Goal: Task Accomplishment & Management: Manage account settings

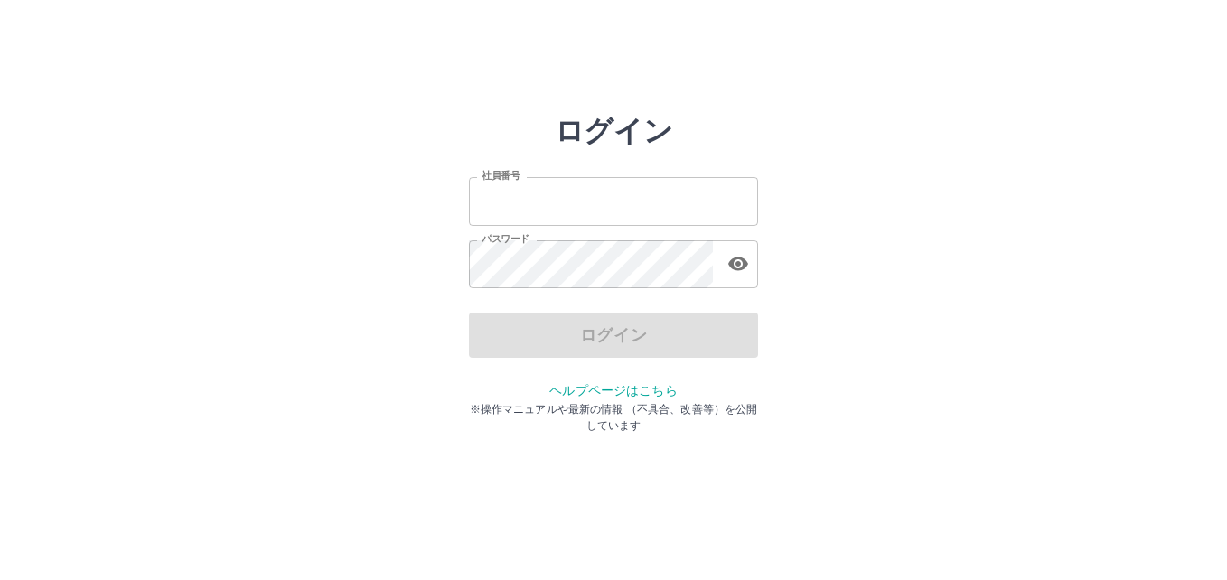
type input "*******"
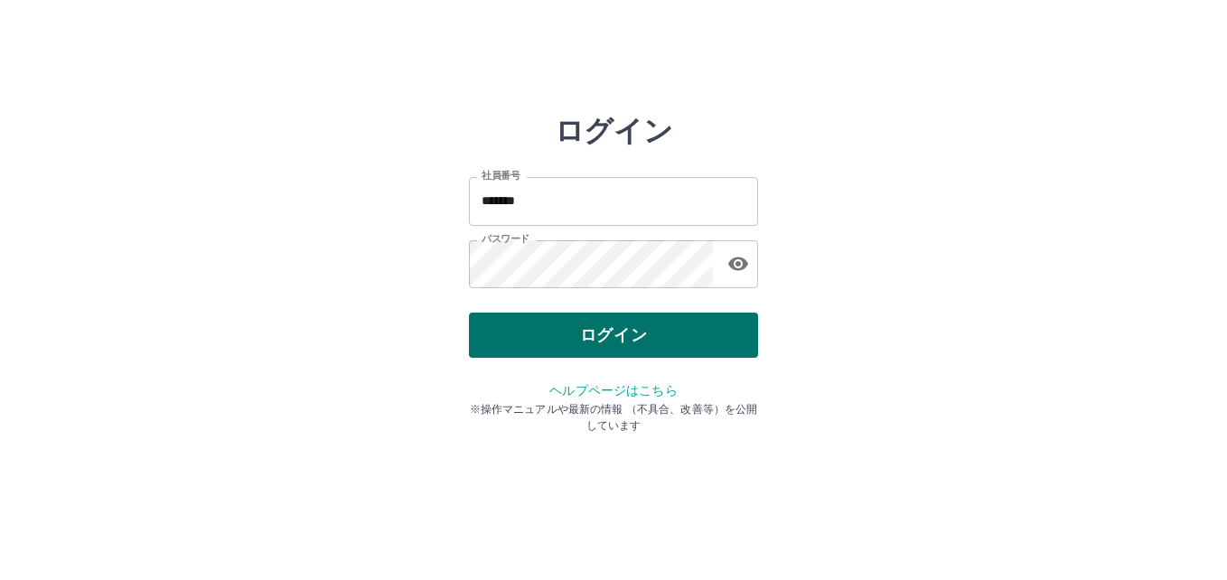
click at [539, 338] on div "ログイン" at bounding box center [613, 335] width 289 height 45
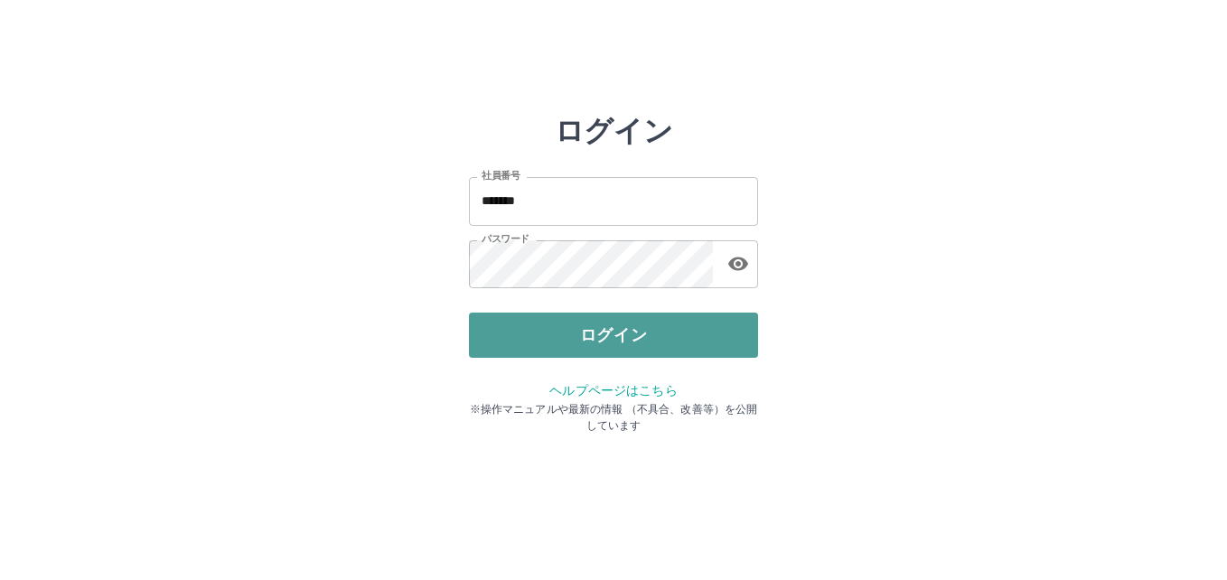
click at [539, 338] on button "ログイン" at bounding box center [613, 335] width 289 height 45
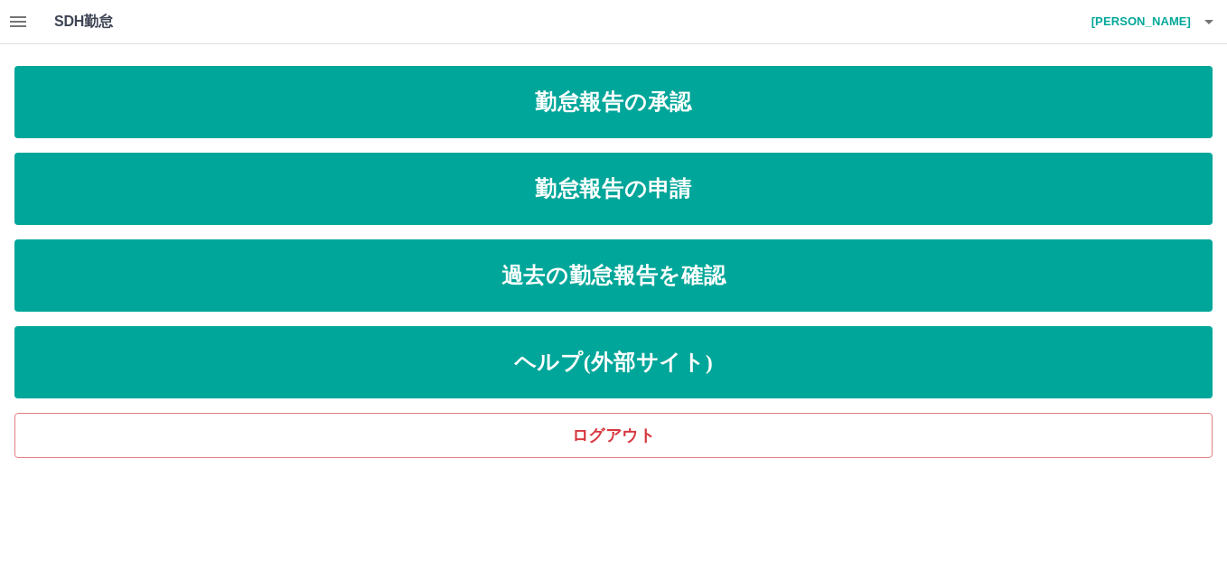
click at [17, 25] on icon "button" at bounding box center [18, 21] width 16 height 11
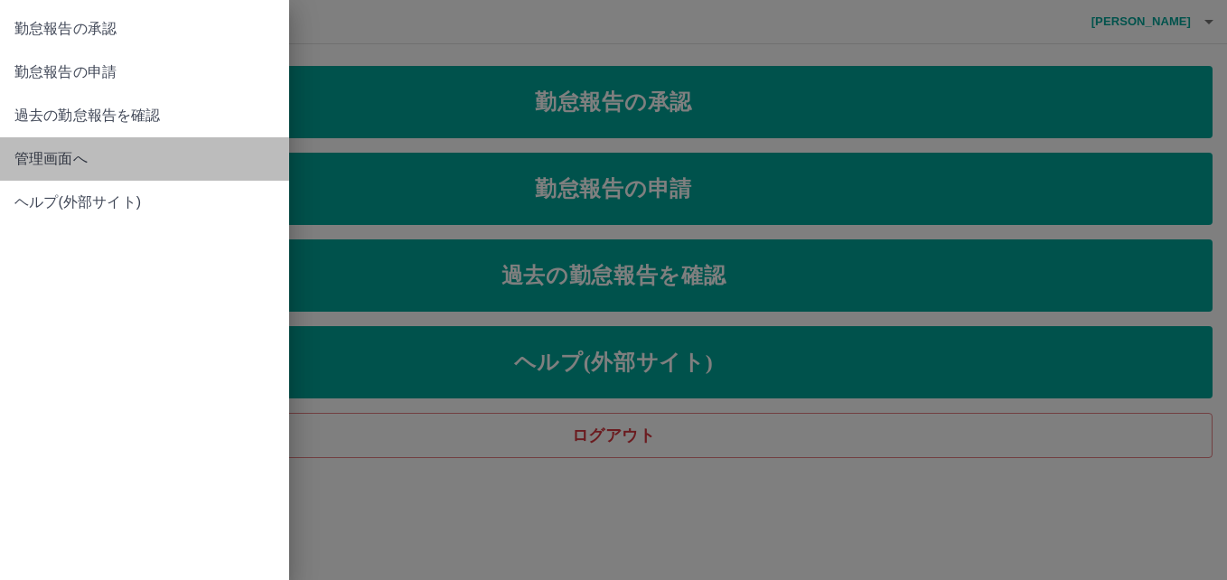
click at [61, 159] on span "管理画面へ" at bounding box center [144, 159] width 260 height 22
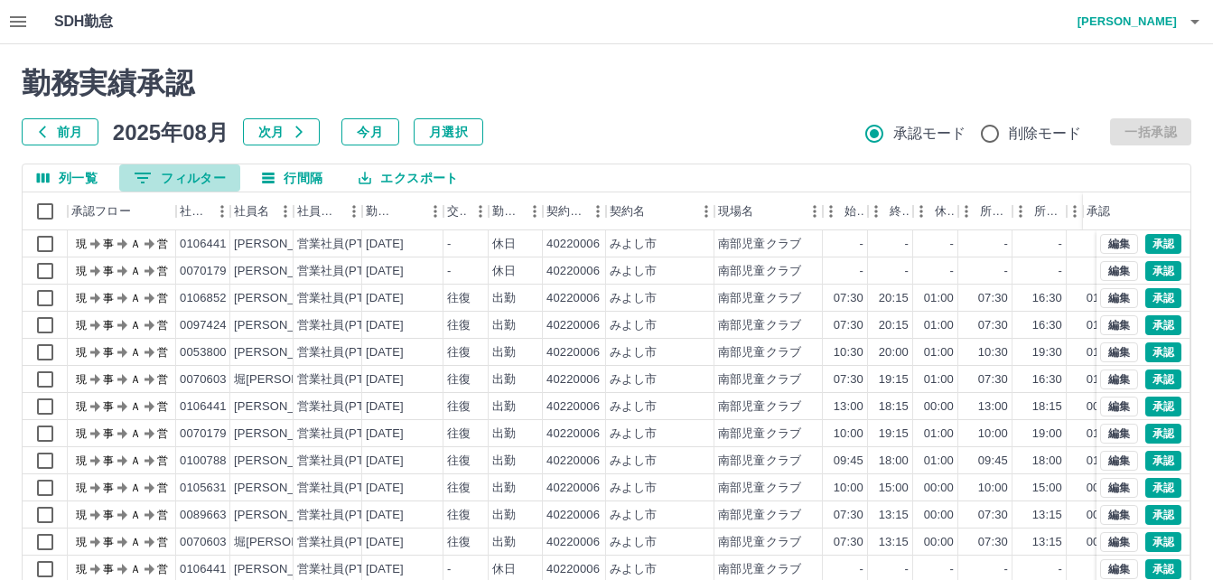
click at [183, 180] on button "0 フィルター" at bounding box center [179, 177] width 121 height 27
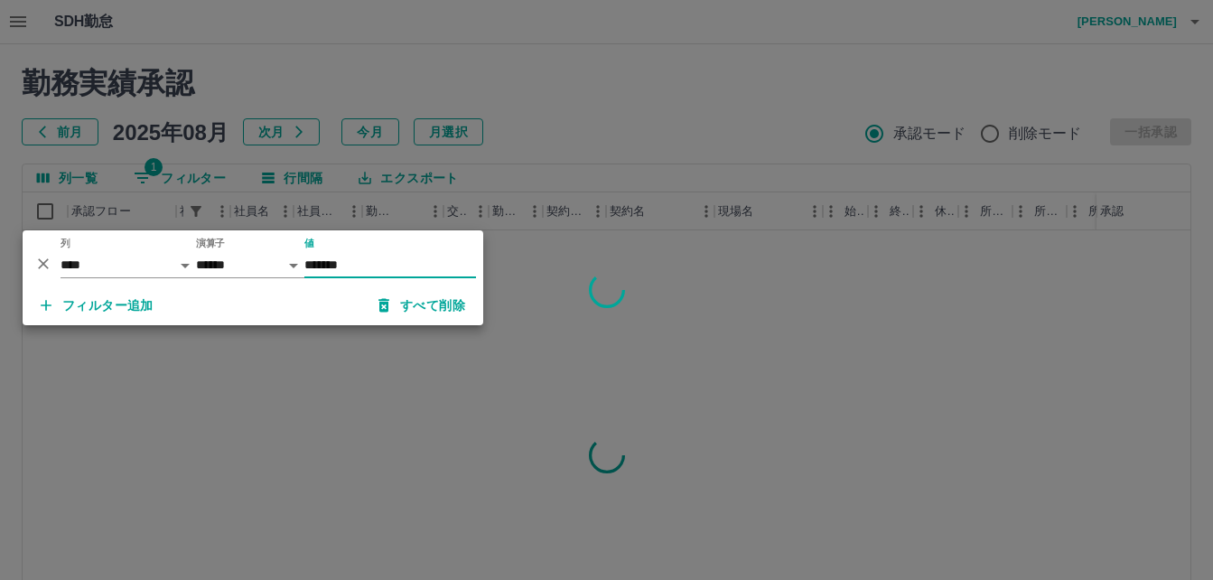
type input "*******"
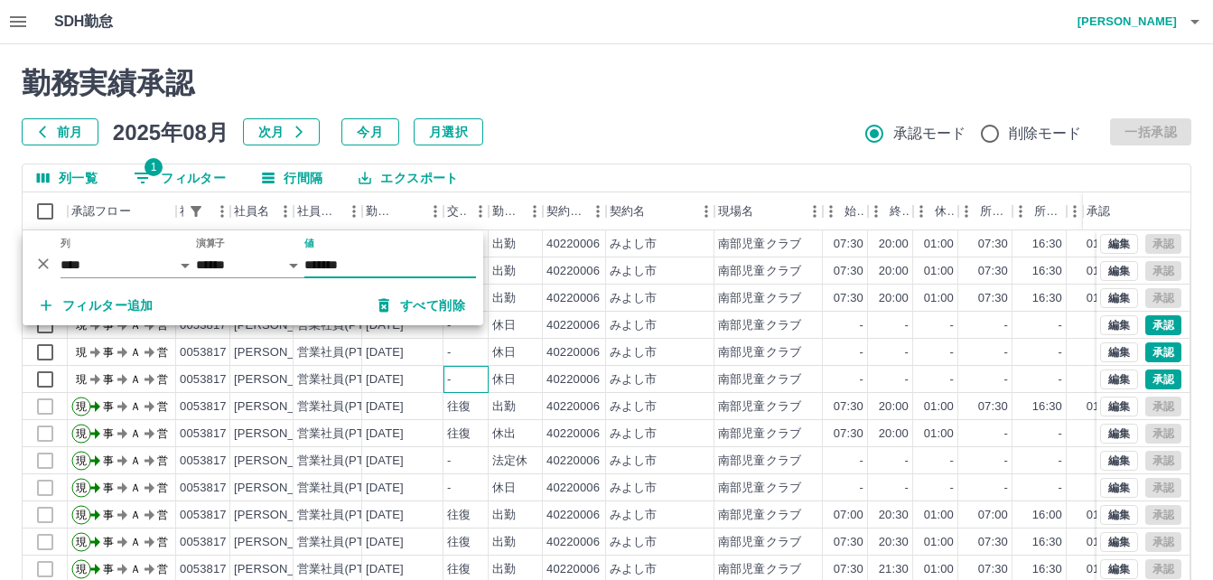
click at [463, 370] on div "-" at bounding box center [466, 379] width 45 height 27
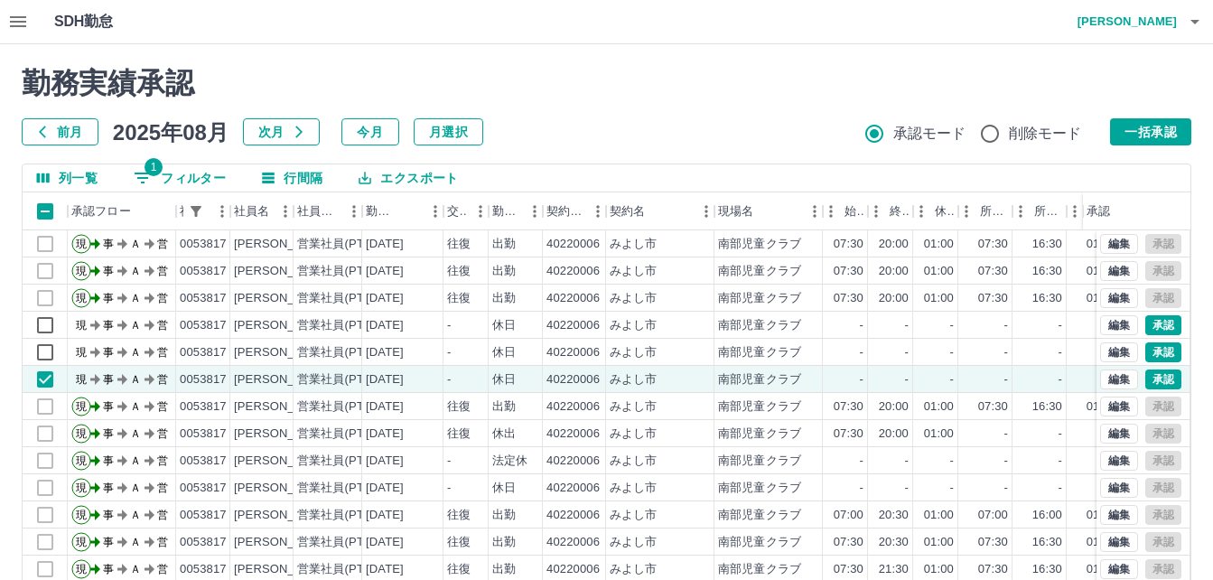
click at [413, 179] on button "エクスポート" at bounding box center [408, 177] width 128 height 27
click at [368, 248] on li "印刷" at bounding box center [417, 247] width 146 height 33
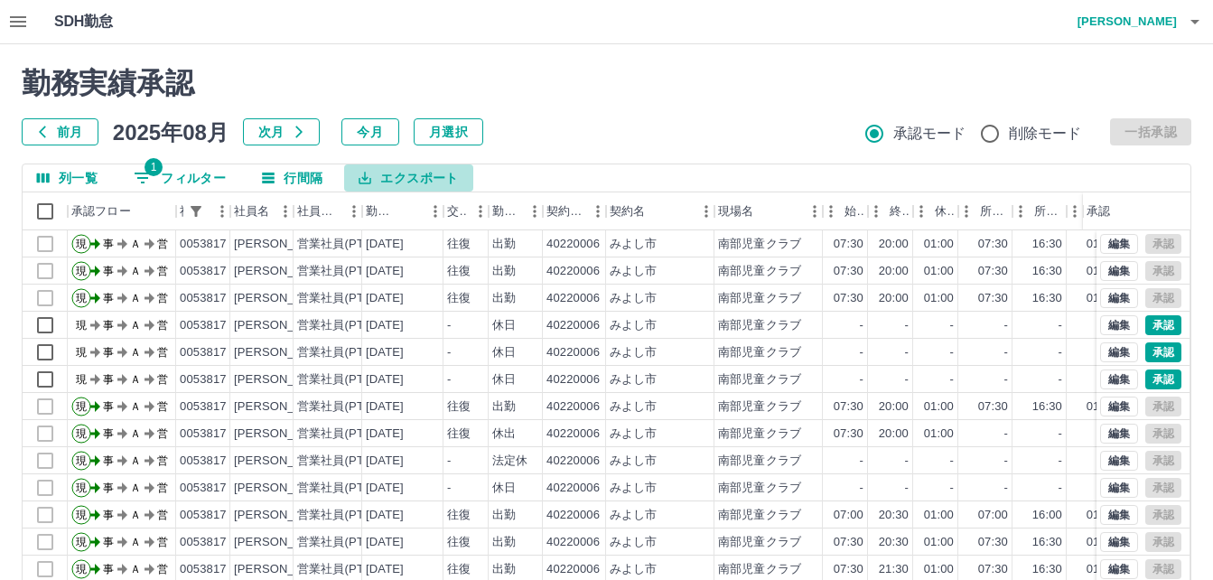
click at [398, 174] on button "エクスポート" at bounding box center [408, 177] width 128 height 27
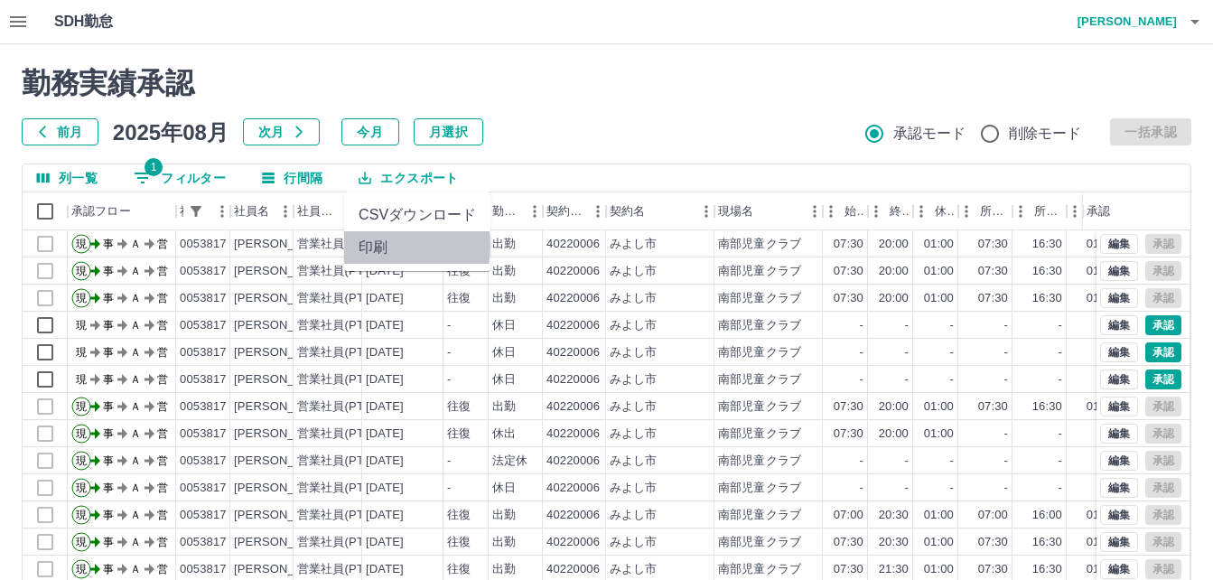
click at [377, 246] on li "印刷" at bounding box center [417, 247] width 146 height 33
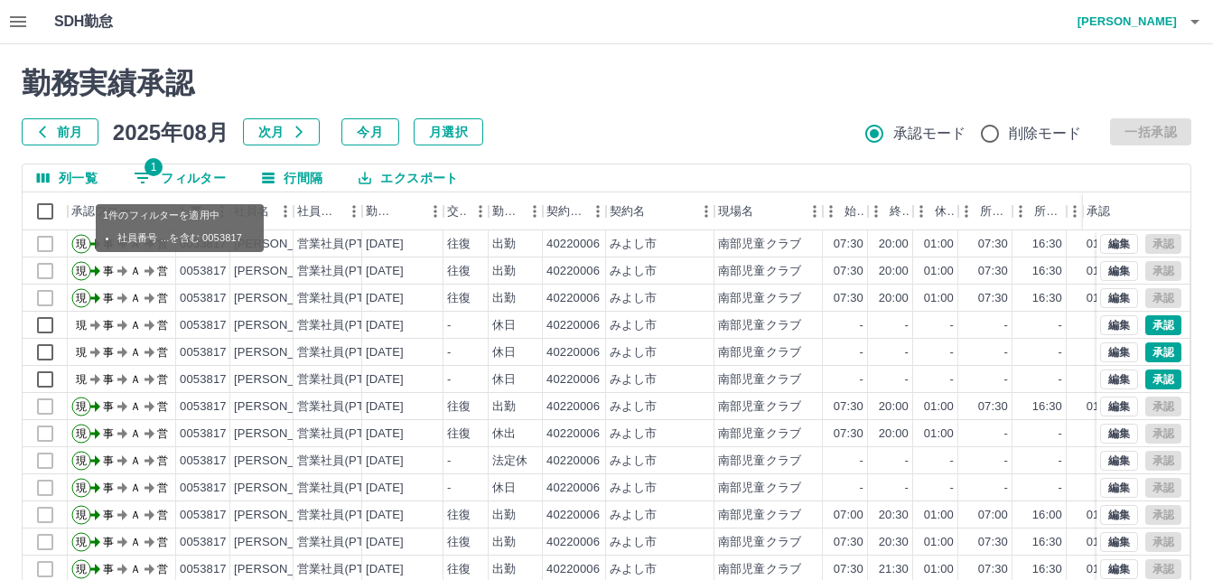
click at [167, 180] on button "1 フィルター" at bounding box center [179, 177] width 121 height 27
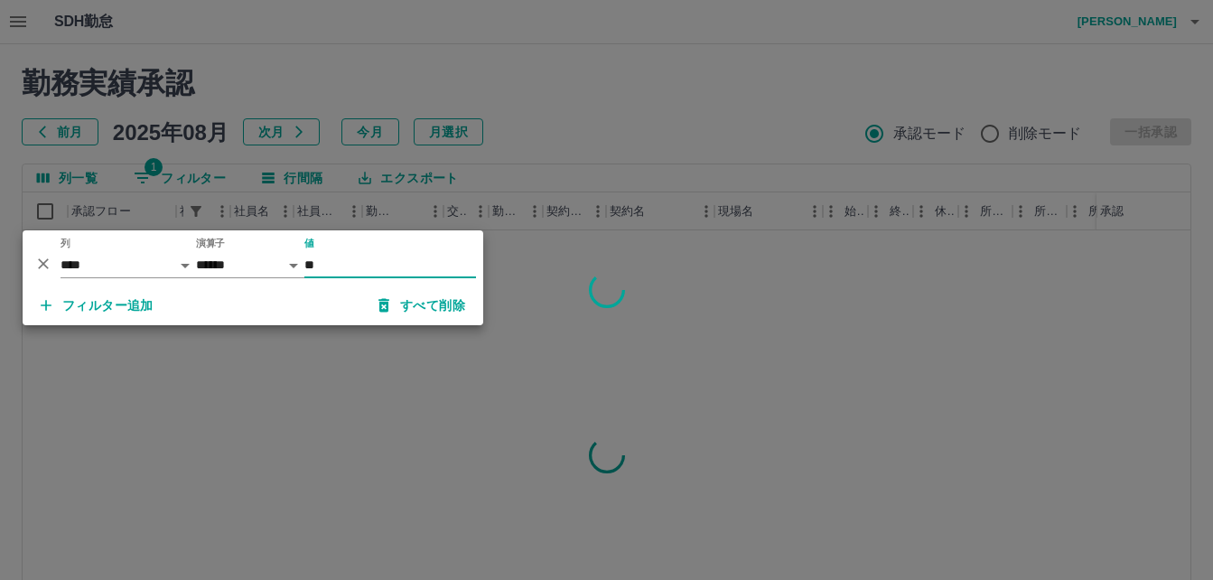
type input "*"
type input "*******"
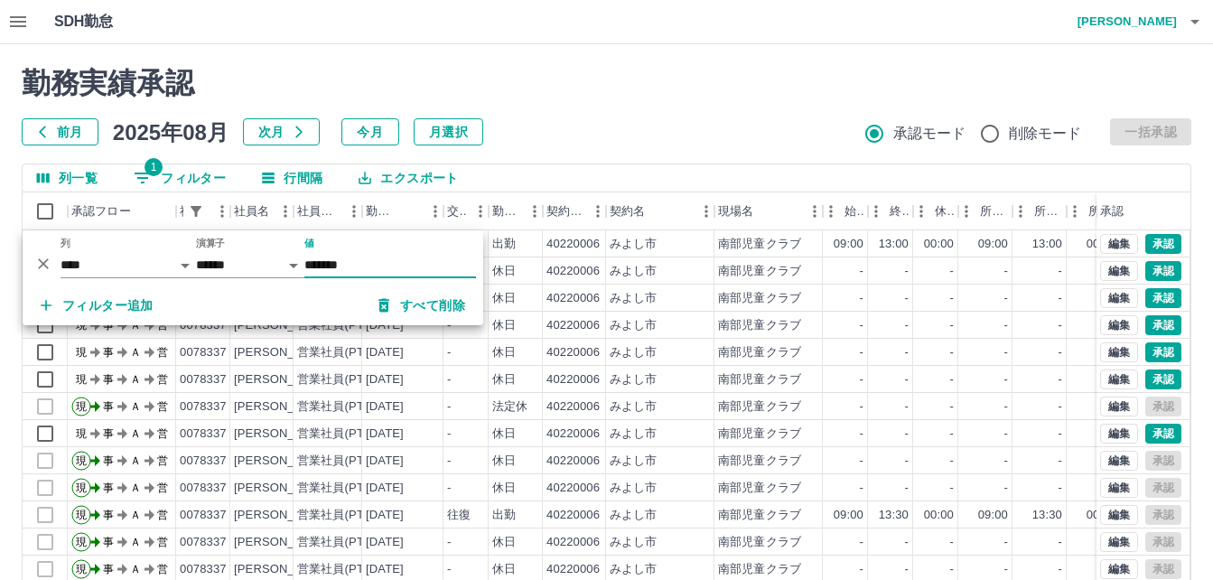
click at [673, 95] on h2 "勤務実績承認" at bounding box center [607, 83] width 1170 height 34
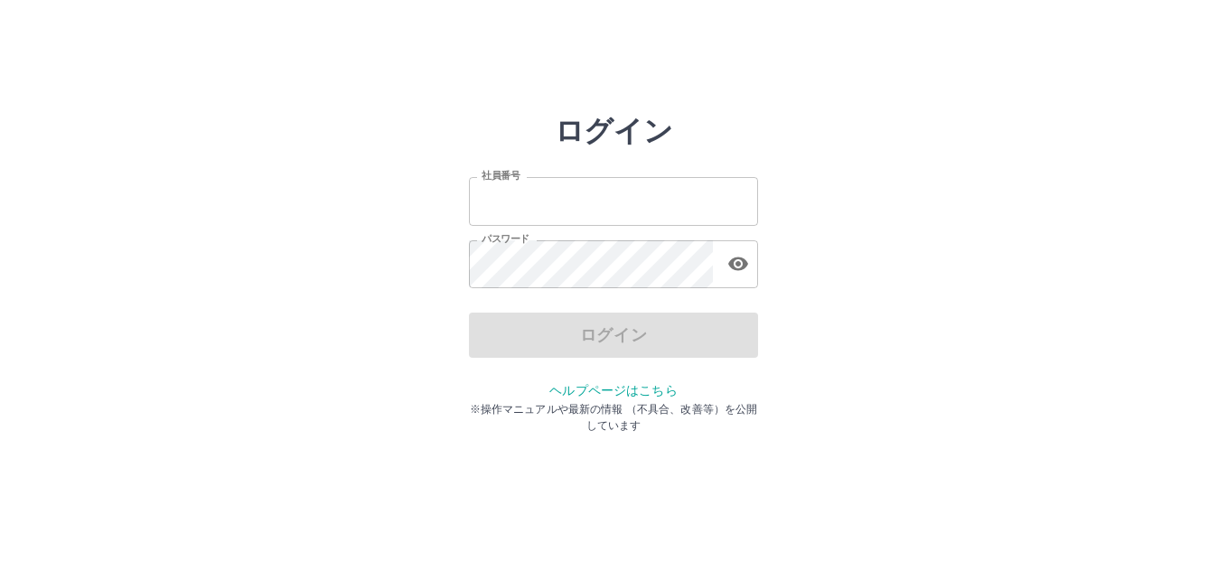
type input "*******"
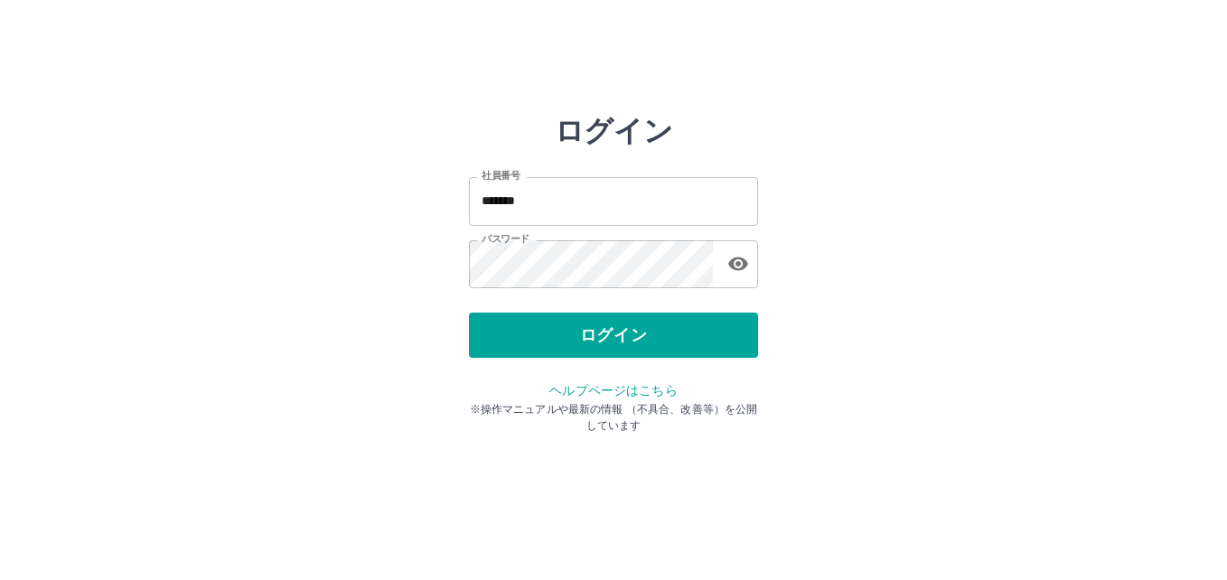
click at [549, 345] on div "ログイン" at bounding box center [613, 335] width 289 height 45
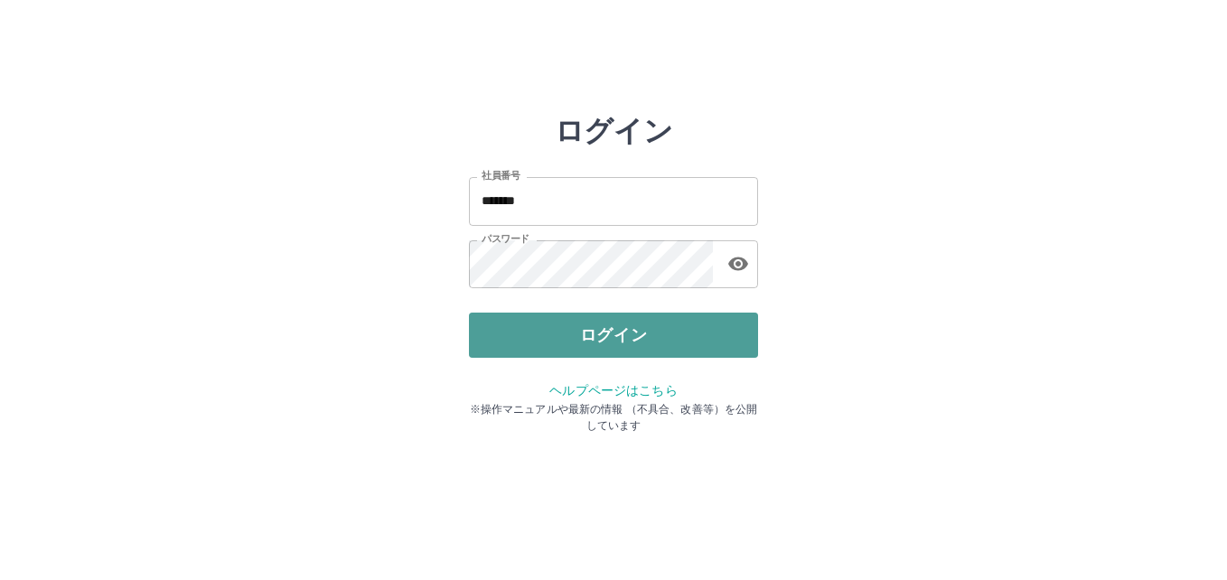
click at [529, 333] on button "ログイン" at bounding box center [613, 335] width 289 height 45
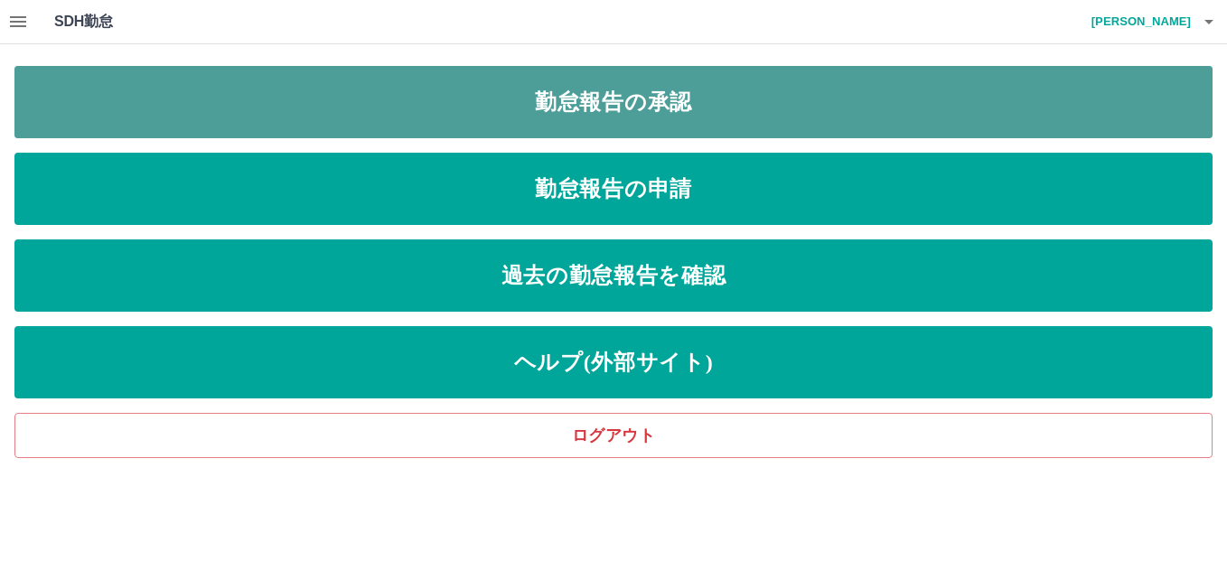
click at [580, 102] on link "勤怠報告の承認" at bounding box center [613, 102] width 1198 height 72
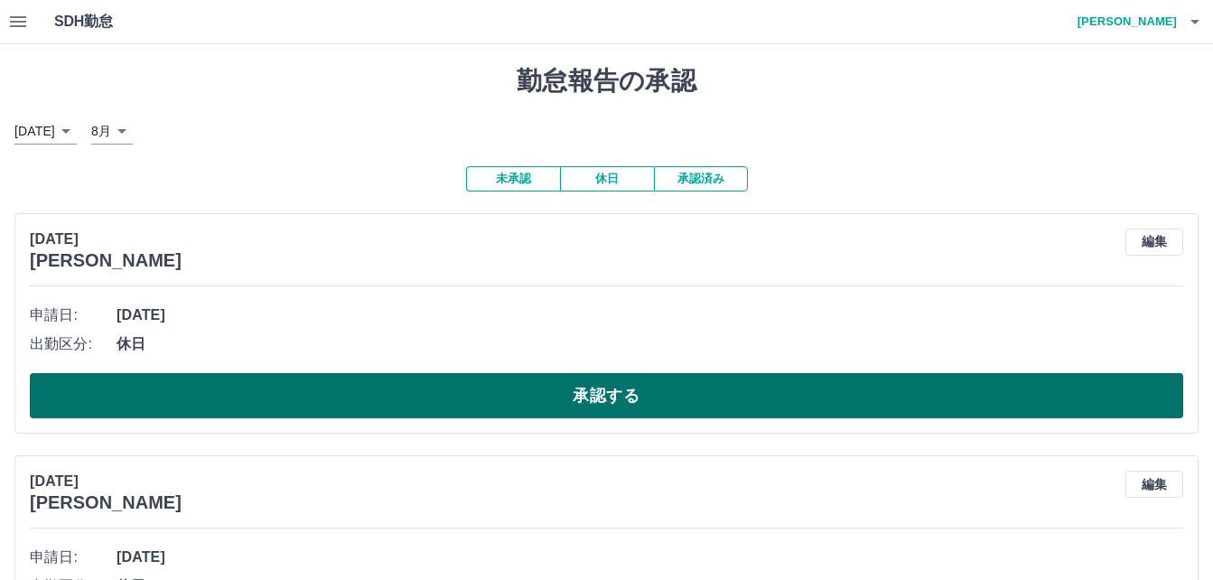
click at [398, 402] on button "承認する" at bounding box center [607, 395] width 1154 height 45
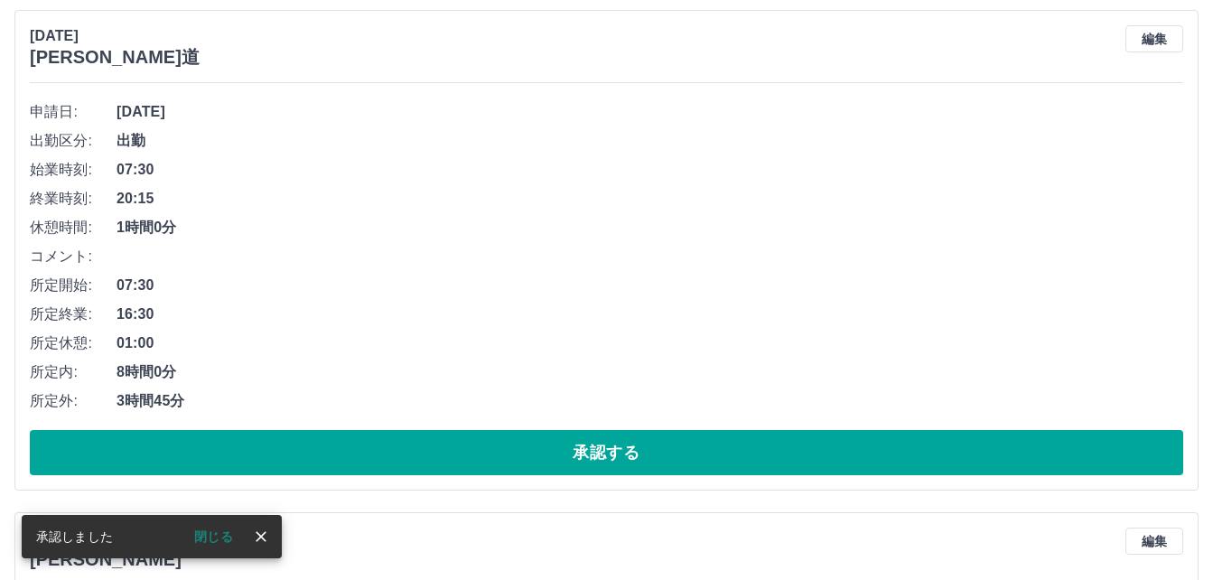
scroll to position [452, 0]
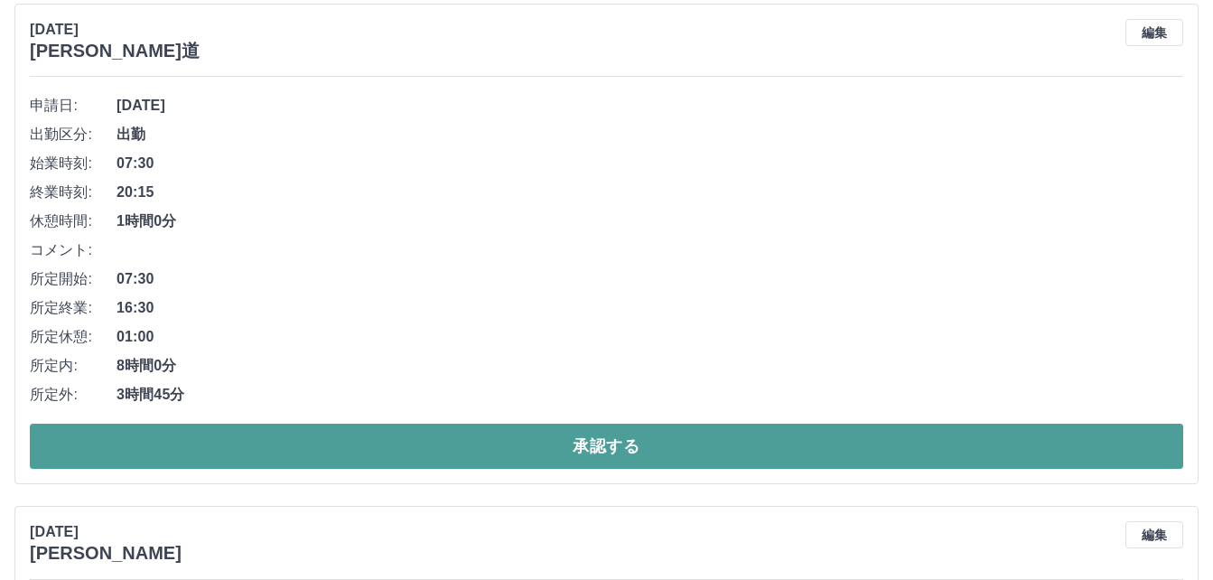
click at [371, 454] on button "承認する" at bounding box center [607, 446] width 1154 height 45
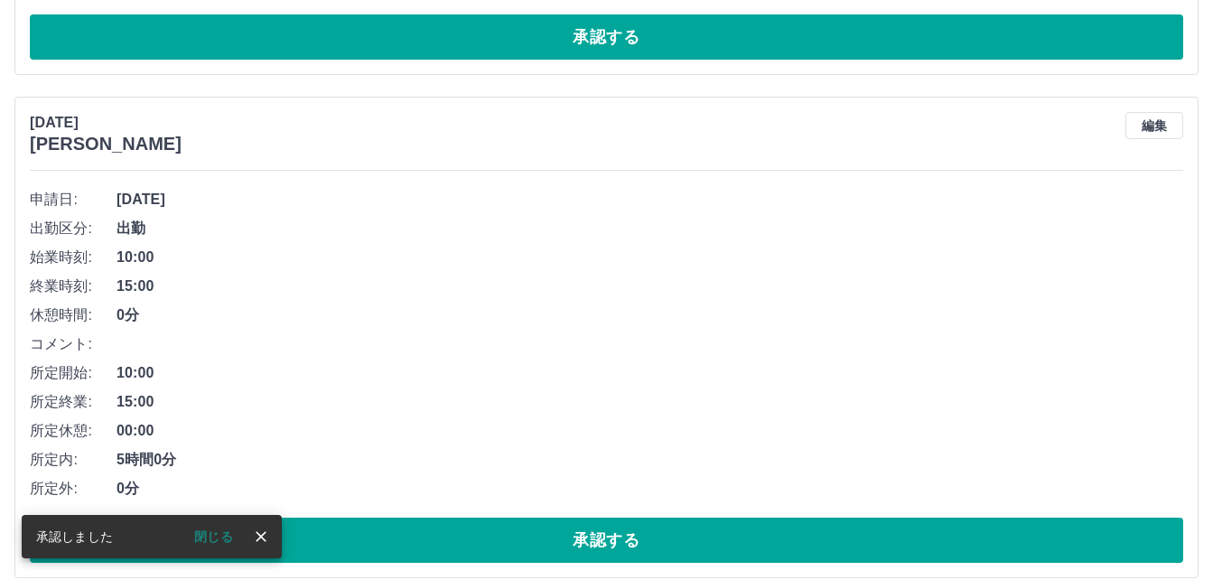
scroll to position [903, 0]
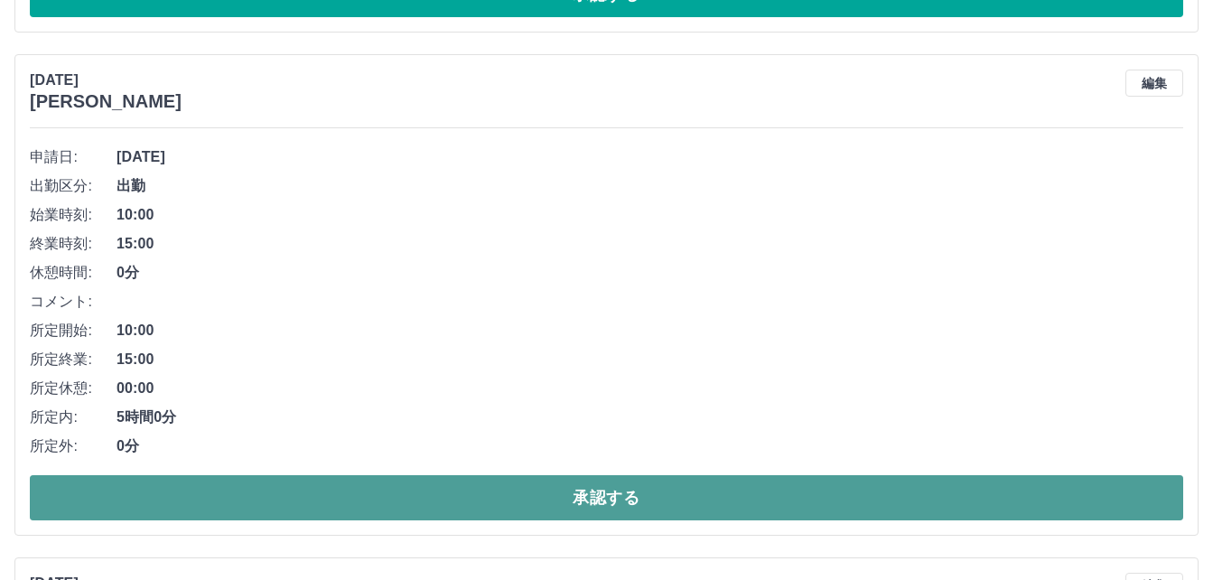
click at [240, 495] on button "承認する" at bounding box center [607, 497] width 1154 height 45
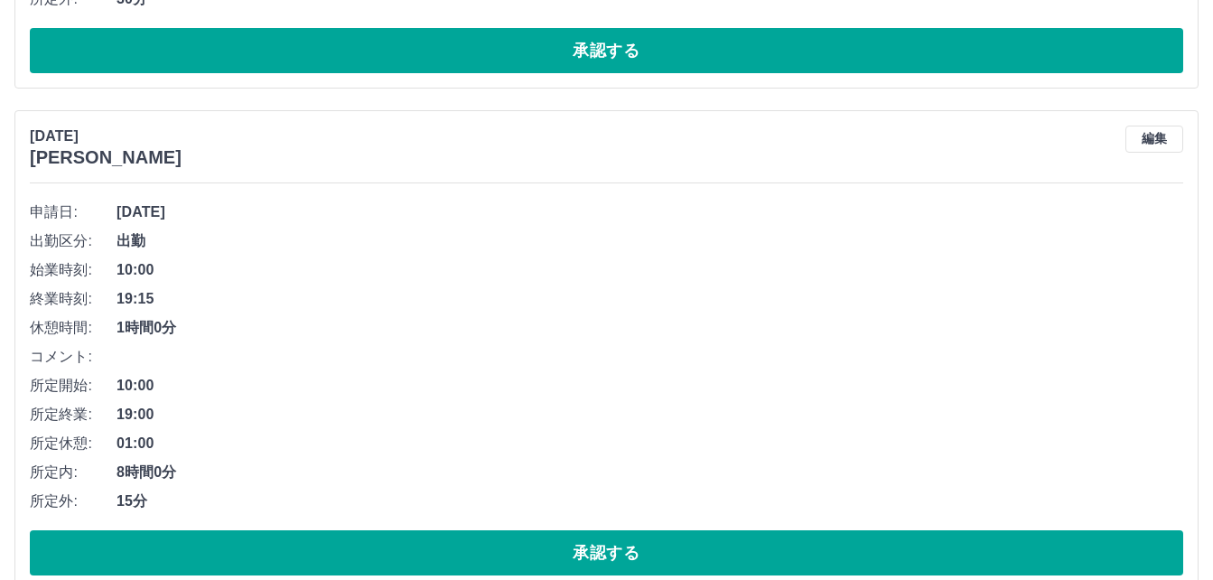
scroll to position [1355, 0]
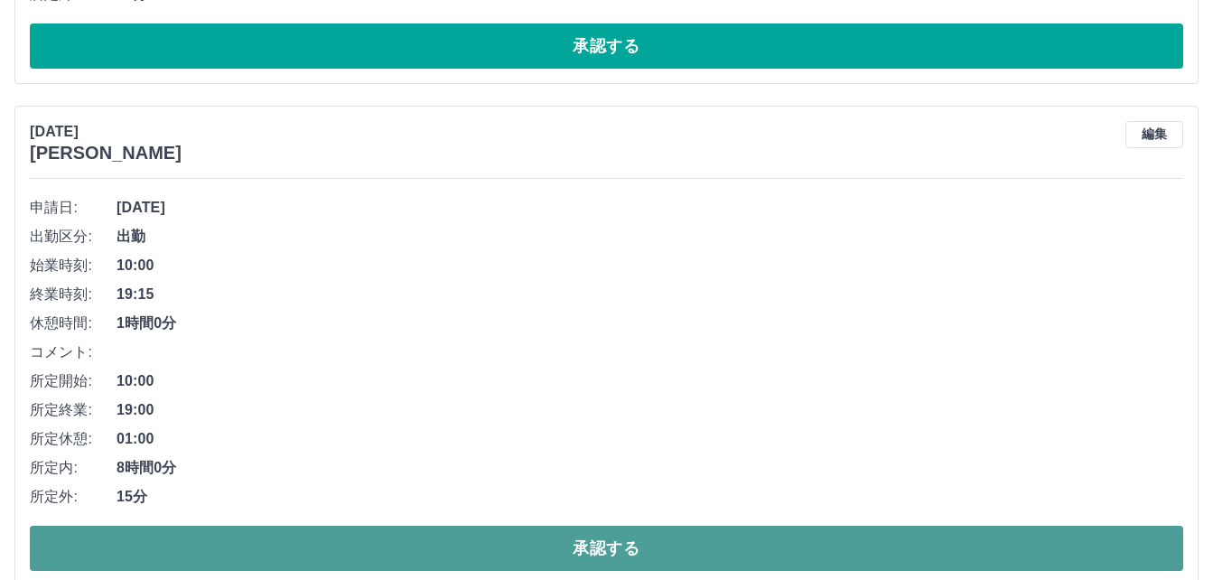
click at [379, 547] on button "承認する" at bounding box center [607, 548] width 1154 height 45
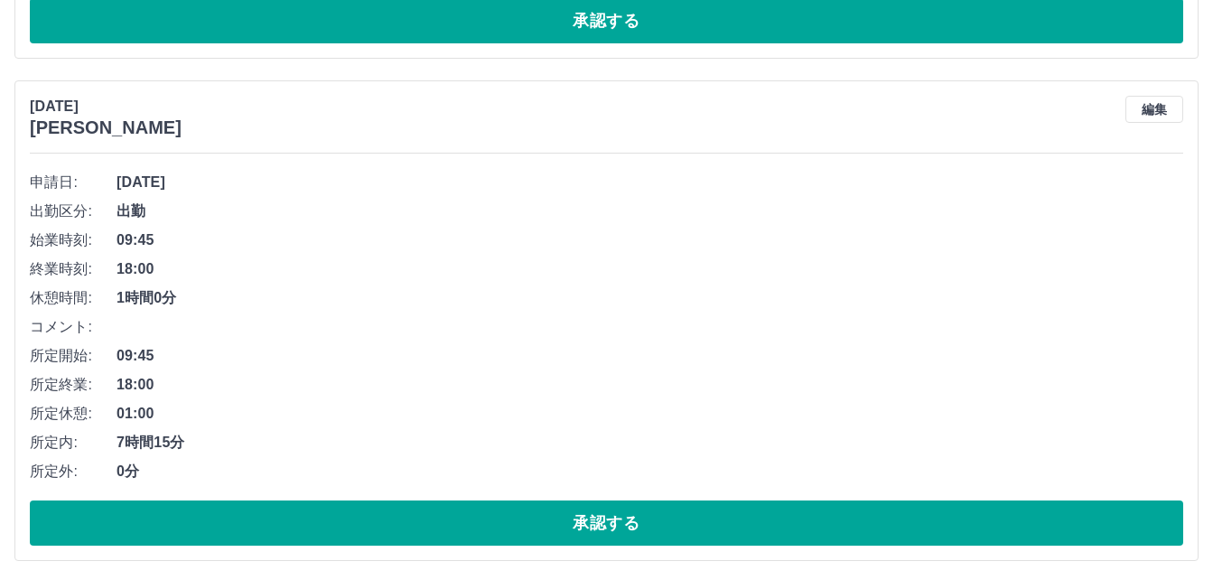
scroll to position [1897, 0]
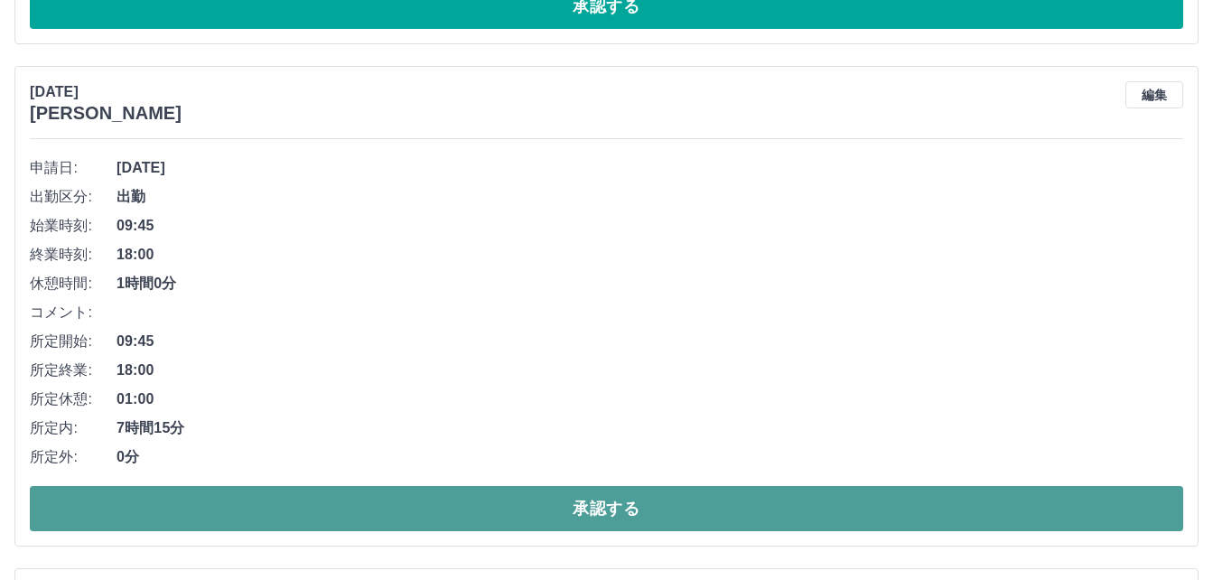
click at [332, 506] on button "承認する" at bounding box center [607, 508] width 1154 height 45
click at [317, 510] on button "承認する" at bounding box center [607, 508] width 1154 height 45
click at [349, 518] on button "承認する" at bounding box center [607, 508] width 1154 height 45
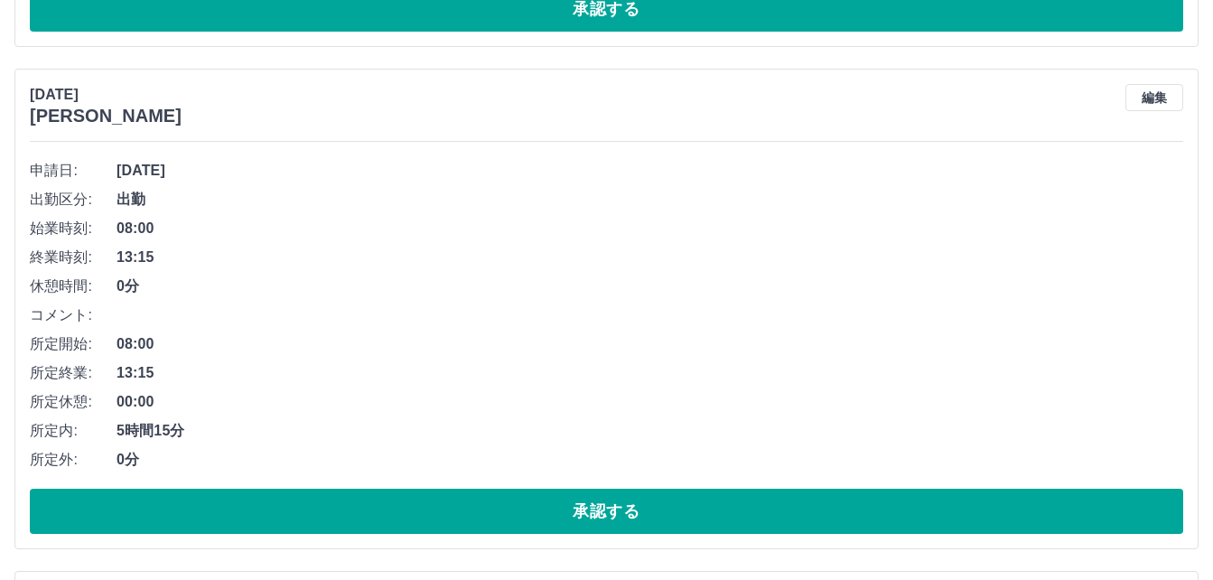
scroll to position [3433, 0]
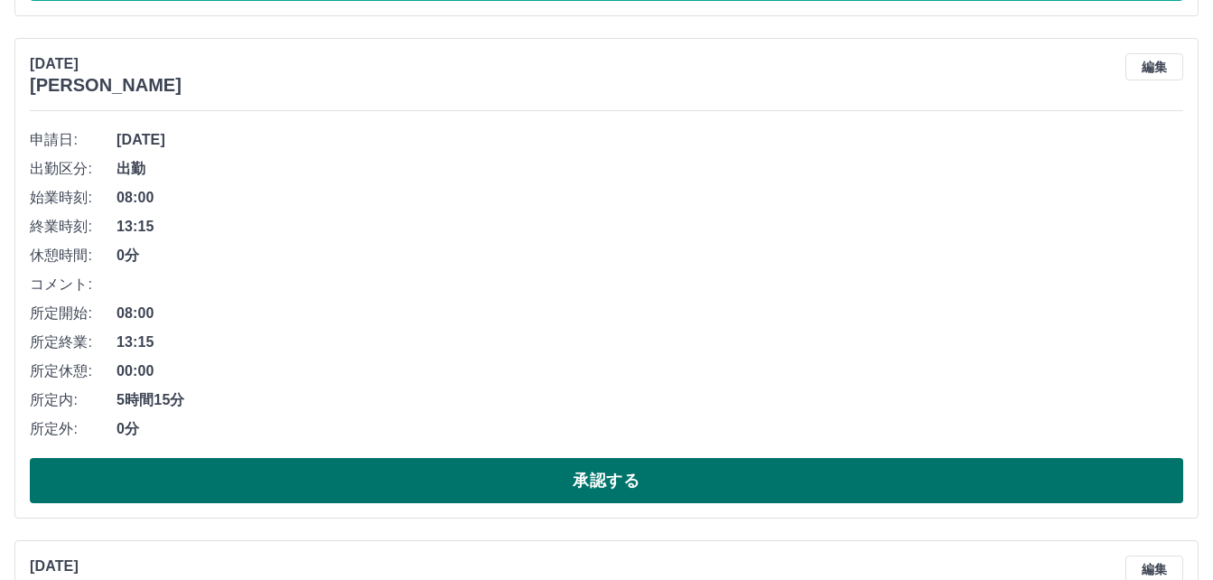
click at [340, 477] on button "承認する" at bounding box center [607, 480] width 1154 height 45
click at [316, 486] on button "承認する" at bounding box center [607, 480] width 1154 height 45
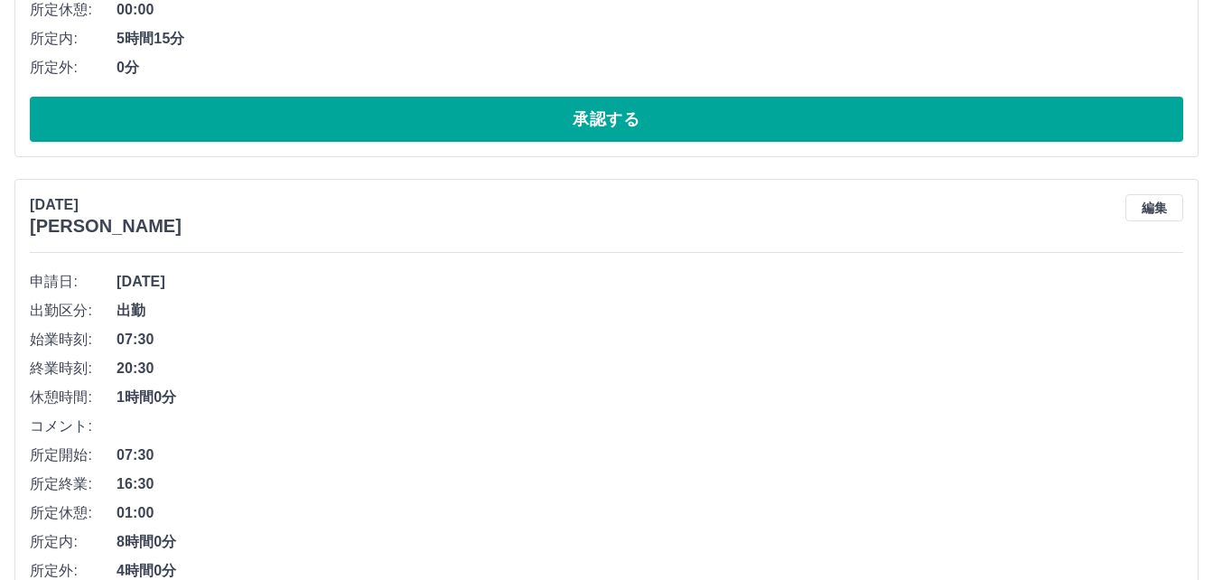
scroll to position [3885, 0]
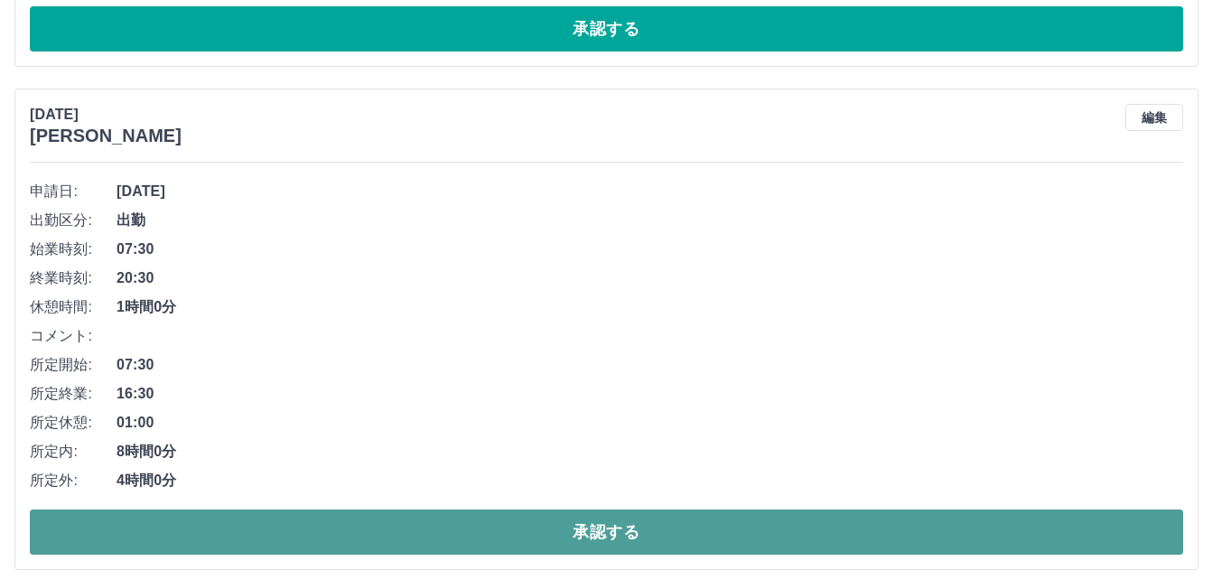
click at [276, 535] on button "承認する" at bounding box center [607, 532] width 1154 height 45
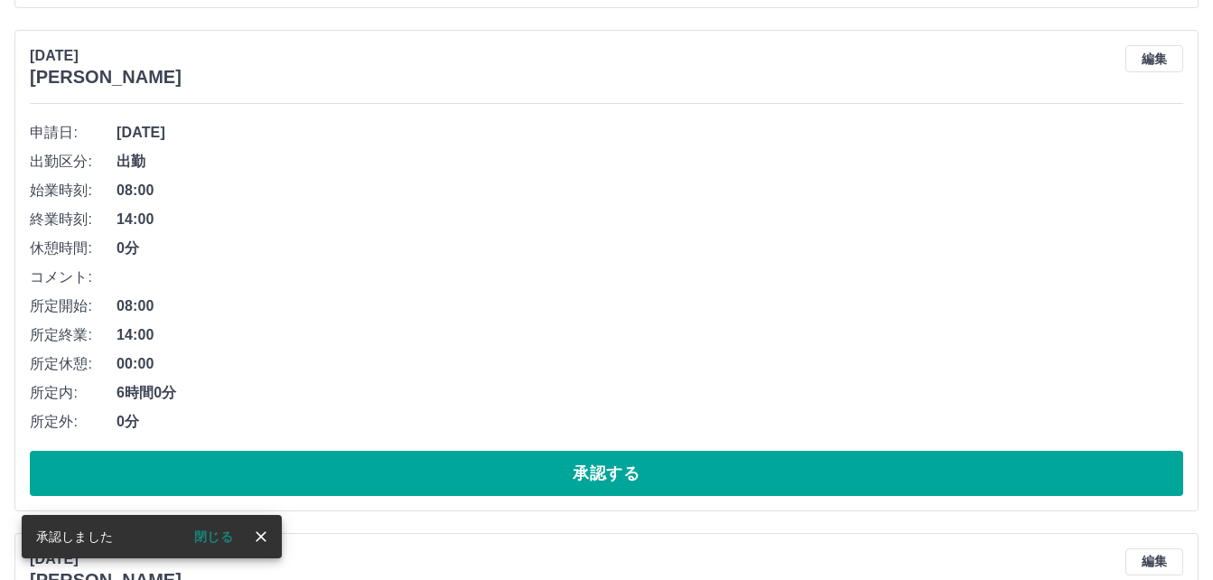
scroll to position [3975, 0]
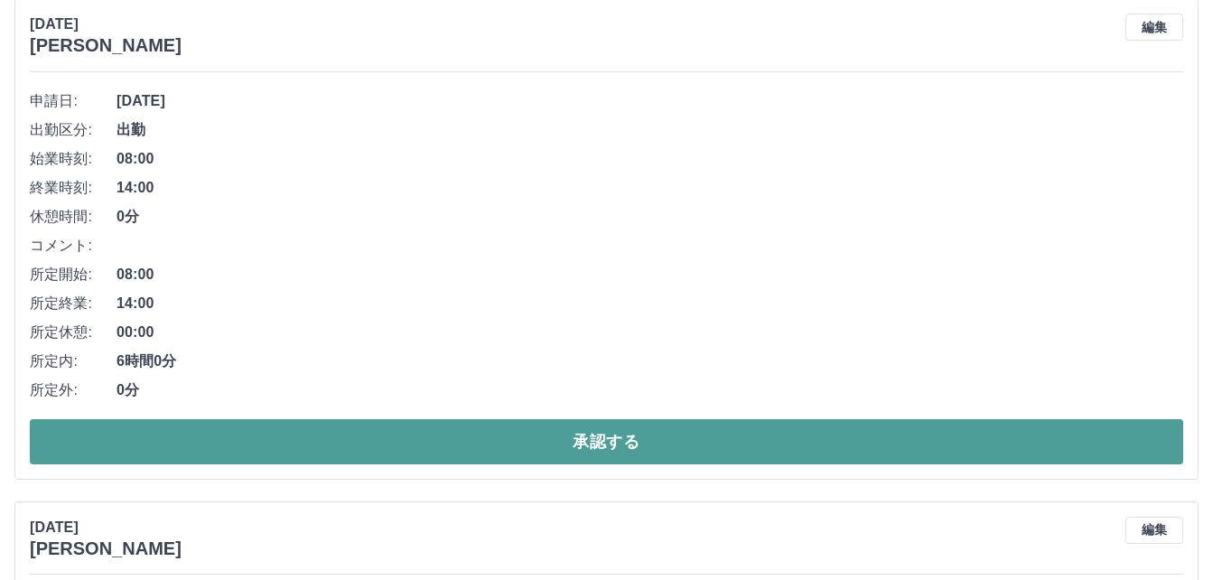
click at [400, 454] on button "承認する" at bounding box center [607, 441] width 1154 height 45
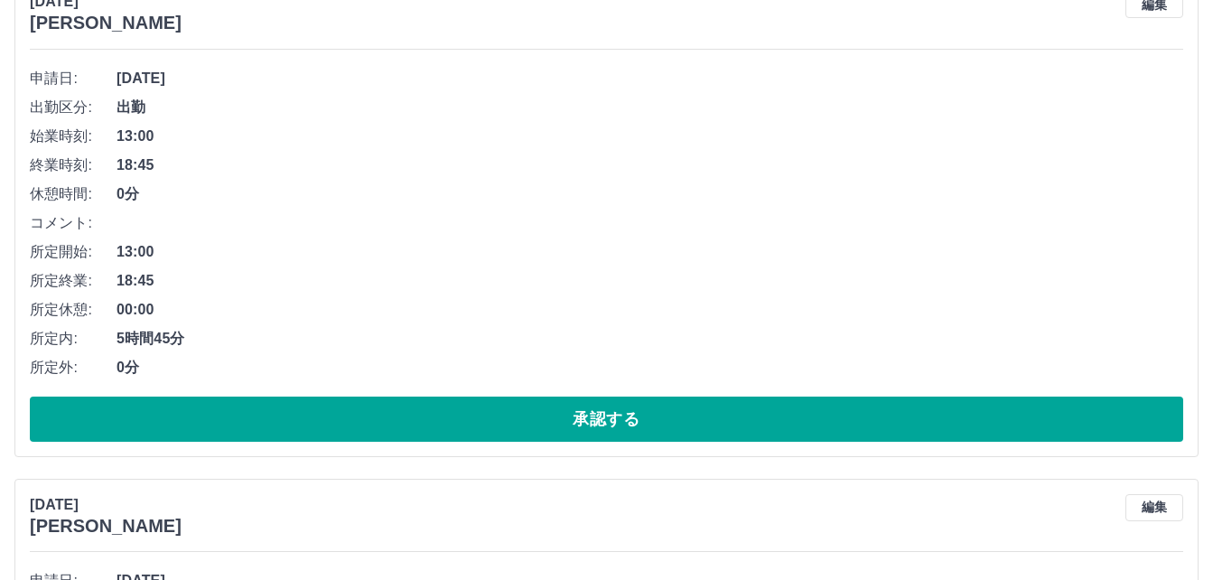
scroll to position [4014, 0]
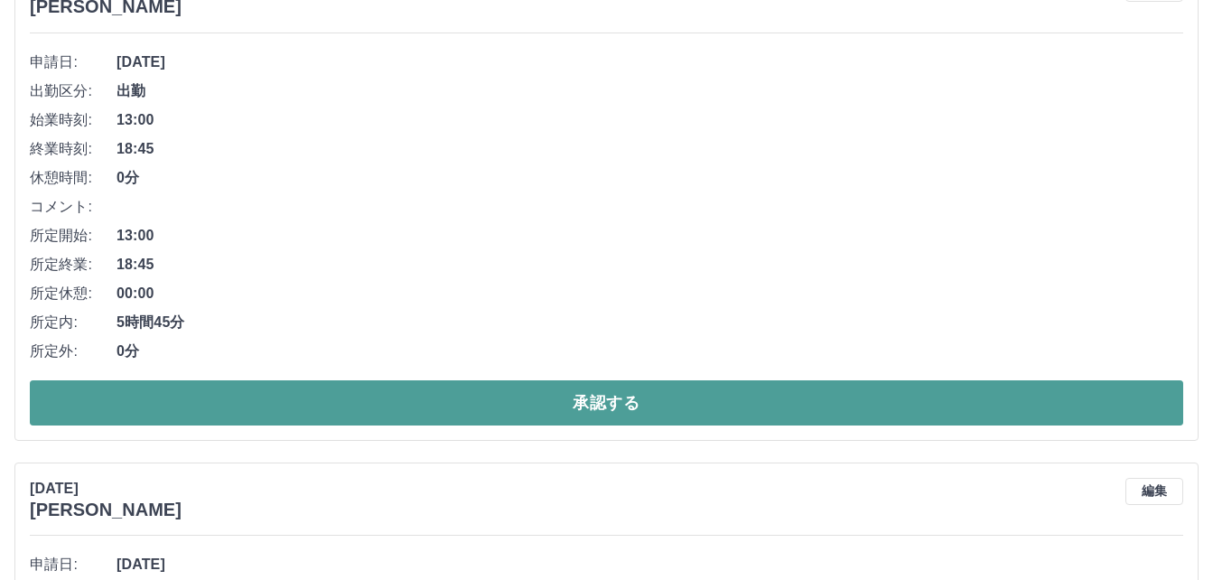
click at [386, 412] on button "承認する" at bounding box center [607, 402] width 1154 height 45
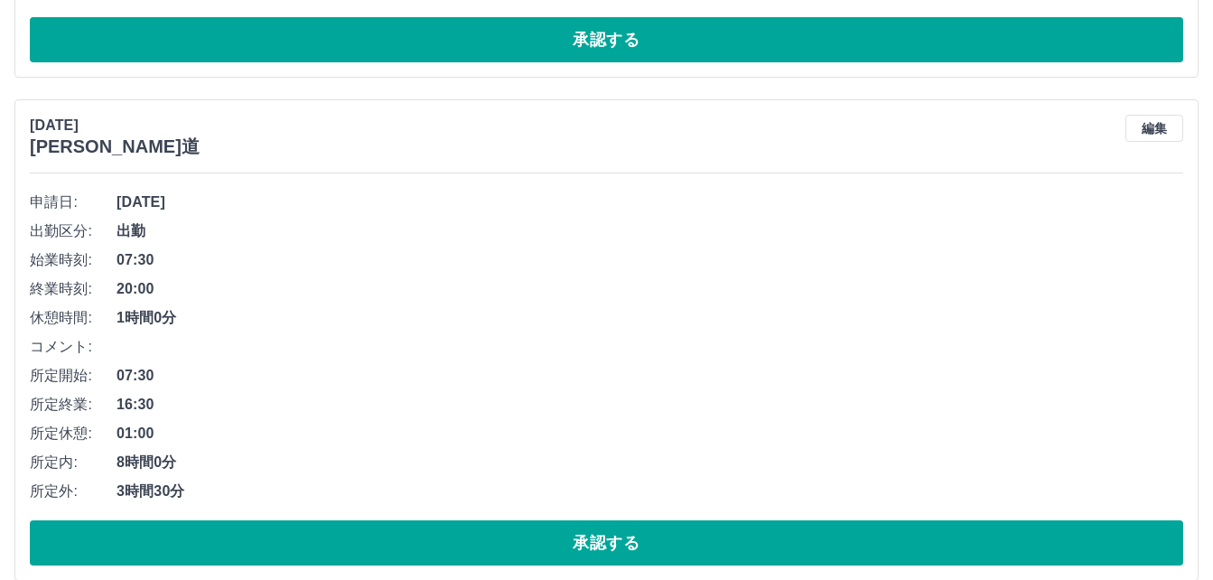
scroll to position [5137, 0]
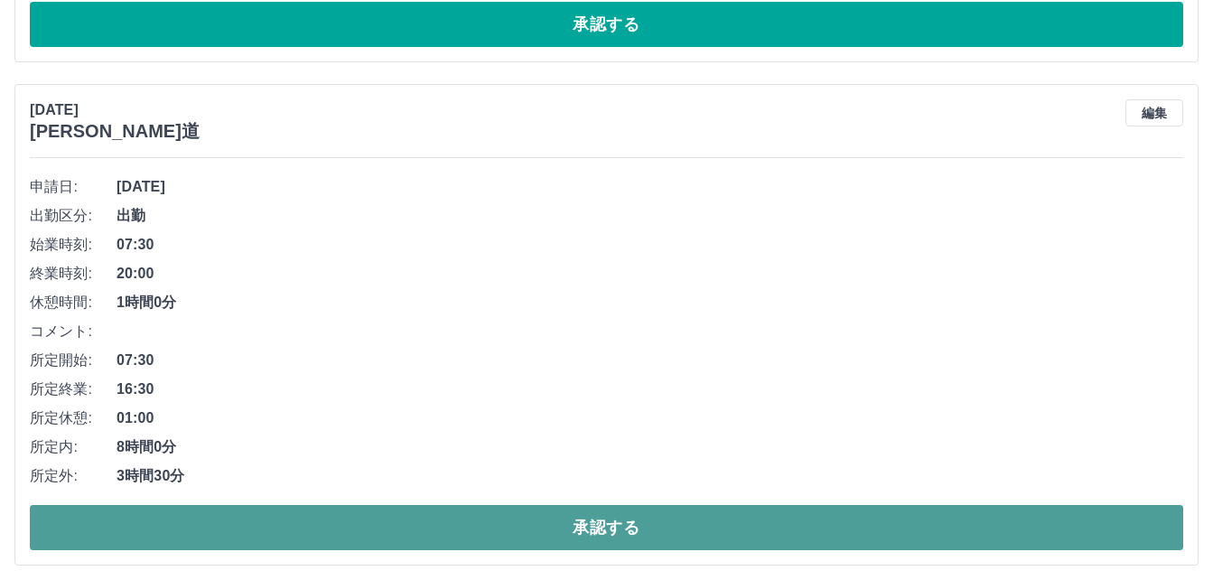
click at [304, 525] on button "承認する" at bounding box center [607, 527] width 1154 height 45
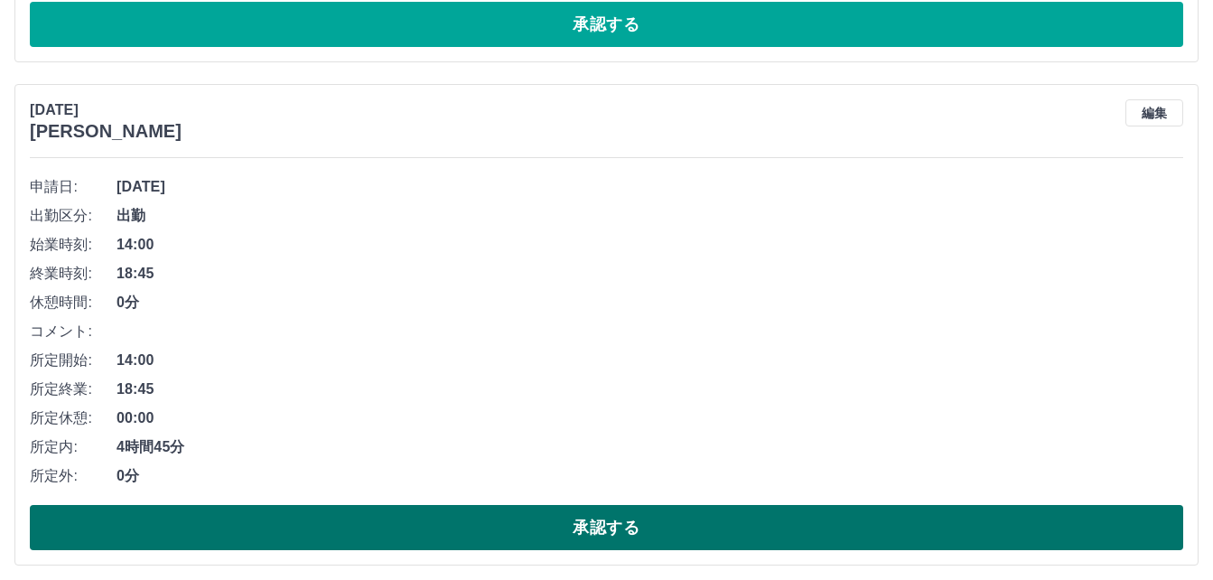
click at [277, 538] on button "承認する" at bounding box center [607, 527] width 1154 height 45
click at [234, 530] on button "承認する" at bounding box center [607, 527] width 1154 height 45
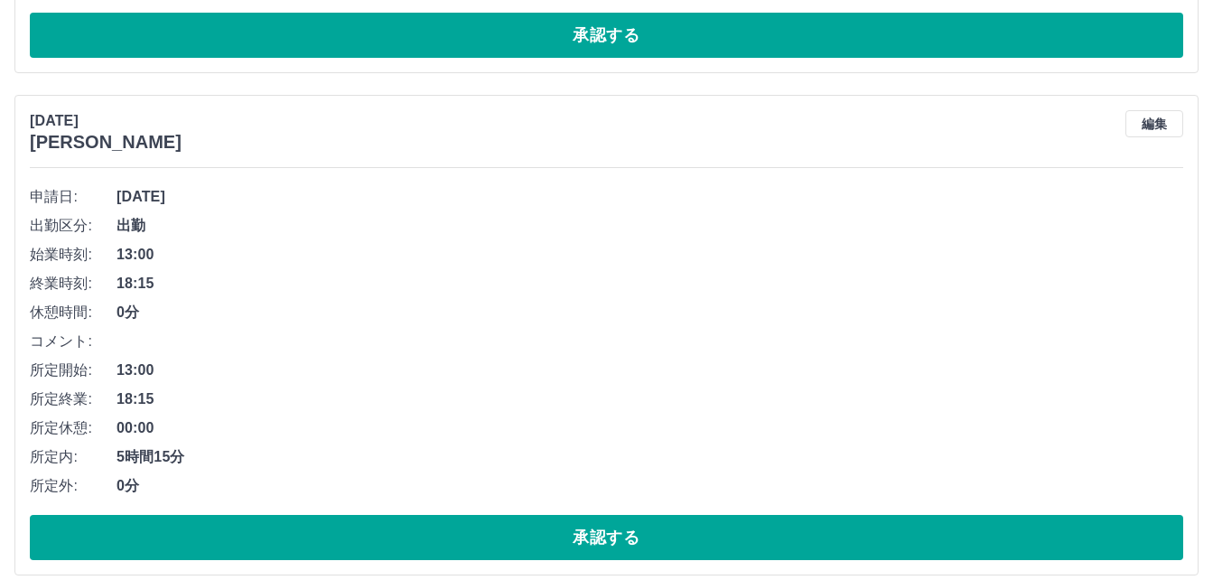
scroll to position [6221, 0]
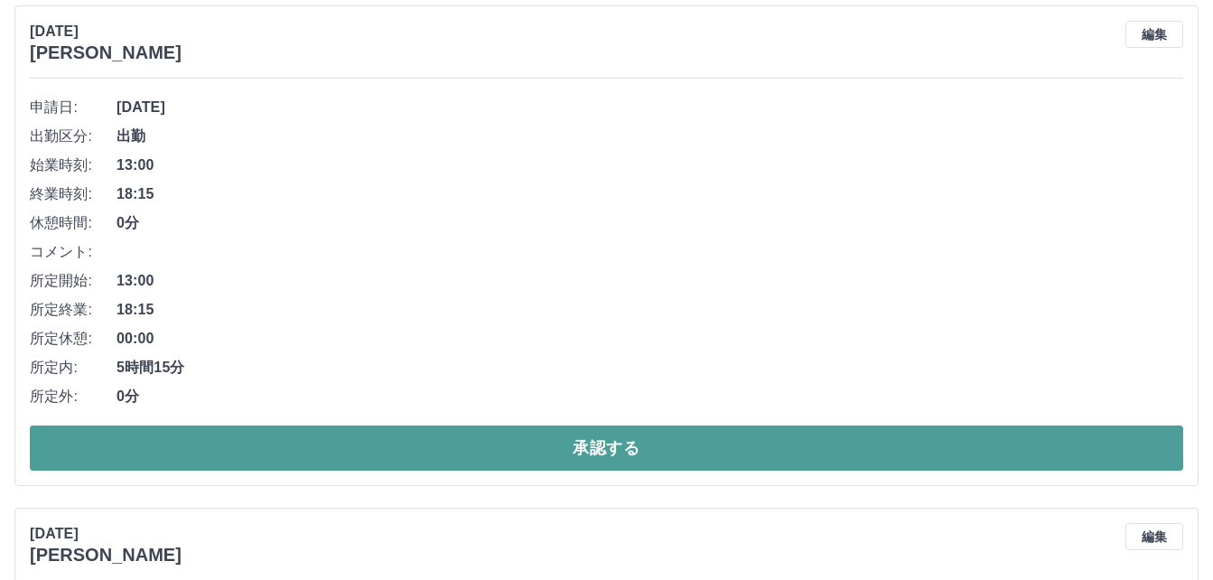
click at [319, 445] on button "承認する" at bounding box center [607, 448] width 1154 height 45
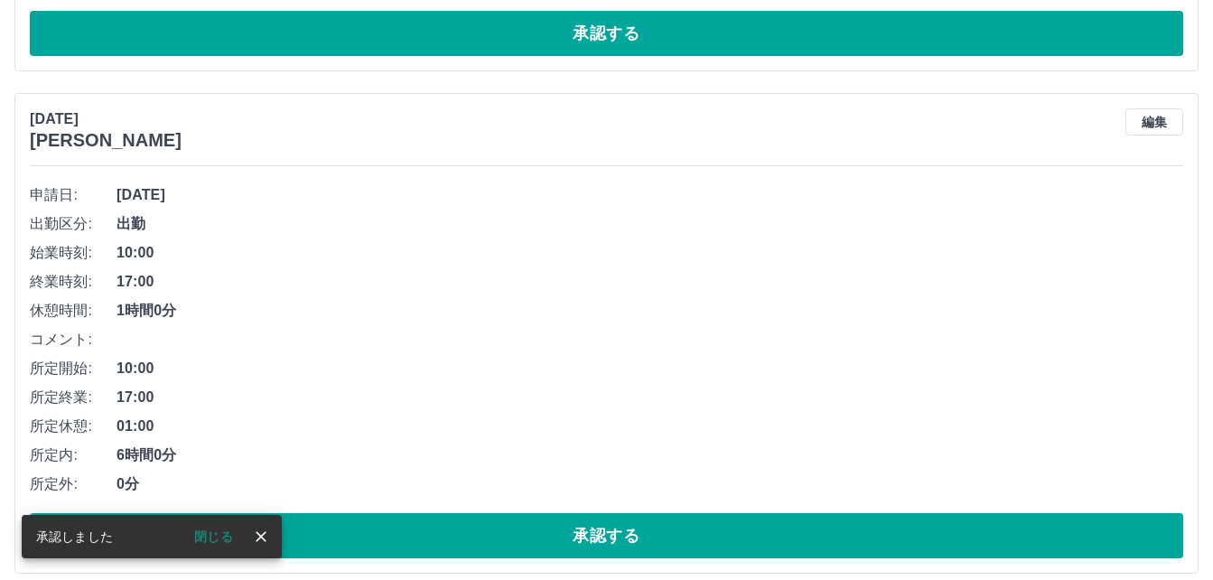
scroll to position [6171, 0]
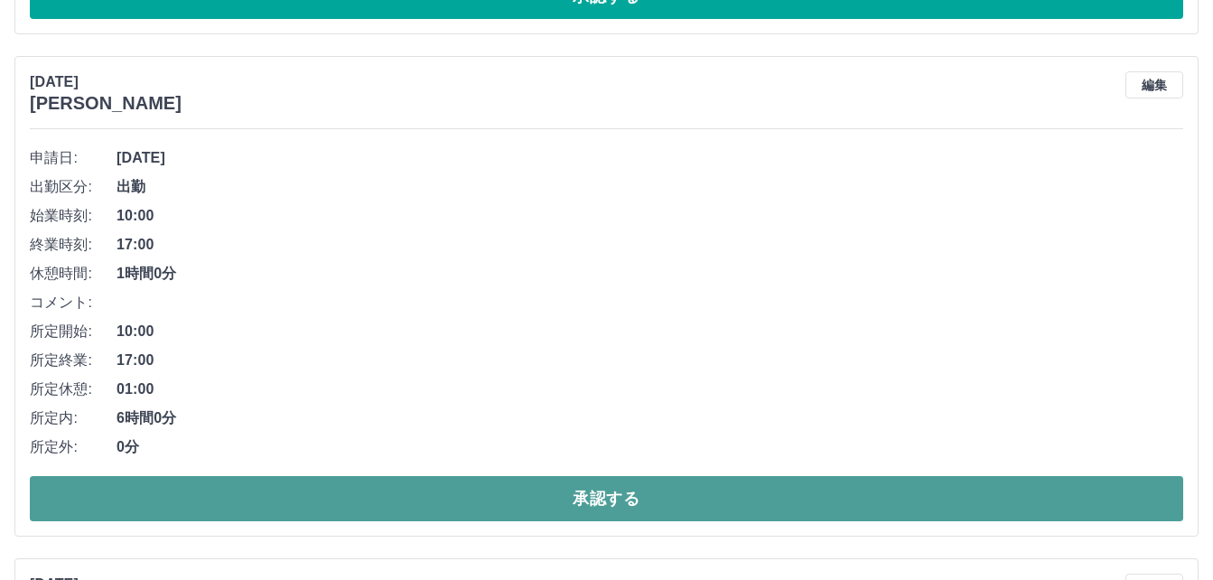
click at [454, 501] on button "承認する" at bounding box center [607, 498] width 1154 height 45
click at [461, 500] on button "承認する" at bounding box center [607, 498] width 1154 height 45
click at [361, 494] on button "承認する" at bounding box center [607, 498] width 1154 height 45
click at [304, 501] on button "承認する" at bounding box center [607, 498] width 1154 height 45
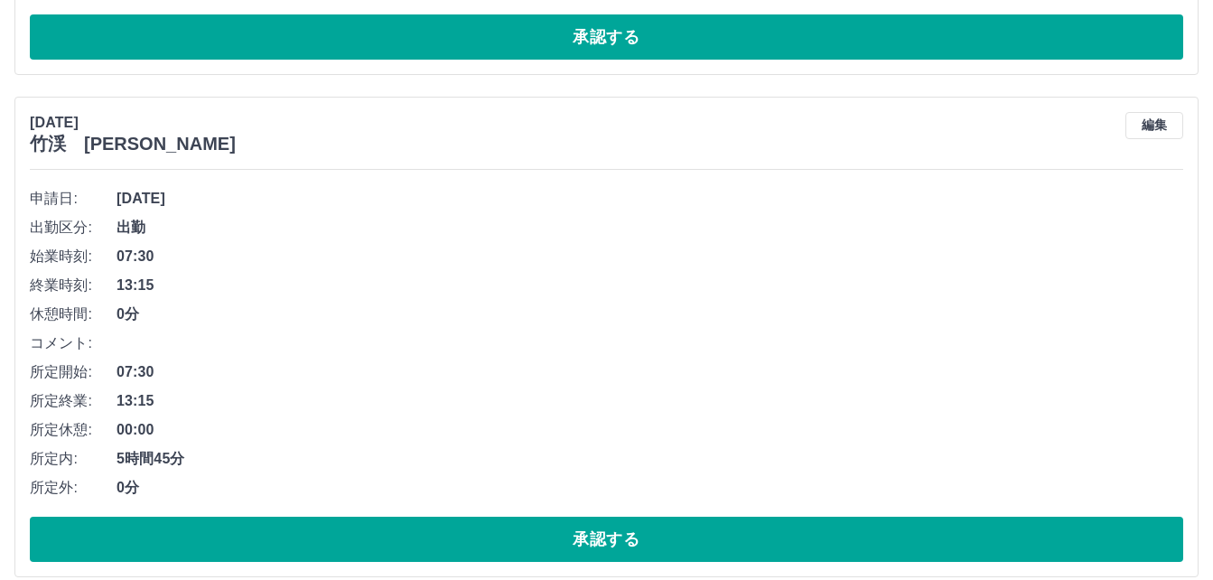
scroll to position [7165, 0]
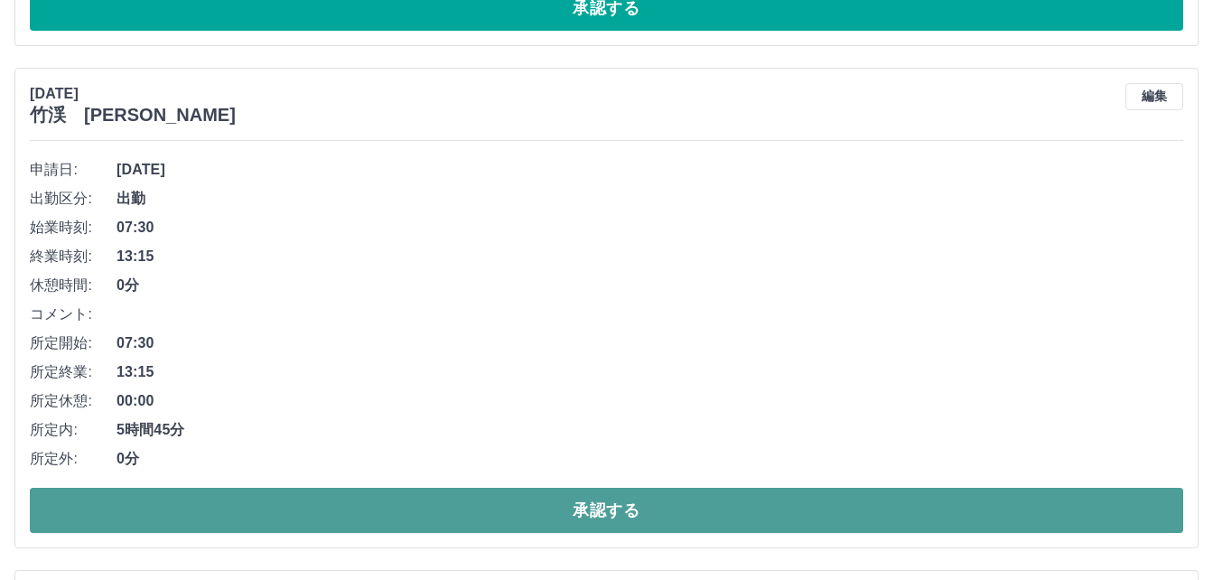
click at [252, 515] on button "承認する" at bounding box center [607, 510] width 1154 height 45
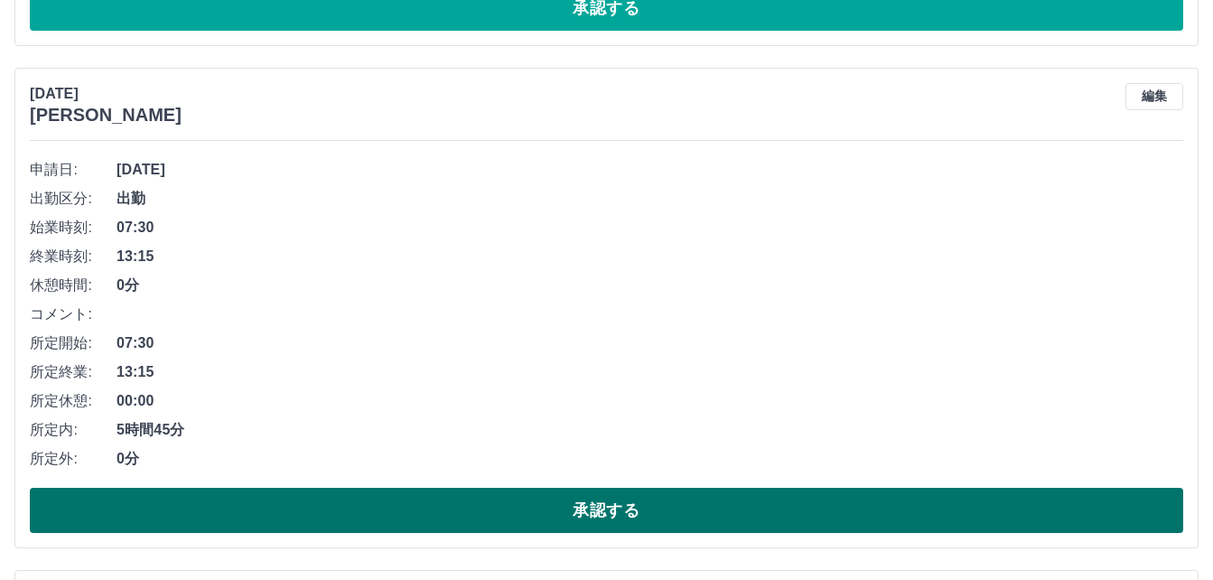
click at [251, 517] on button "承認する" at bounding box center [607, 510] width 1154 height 45
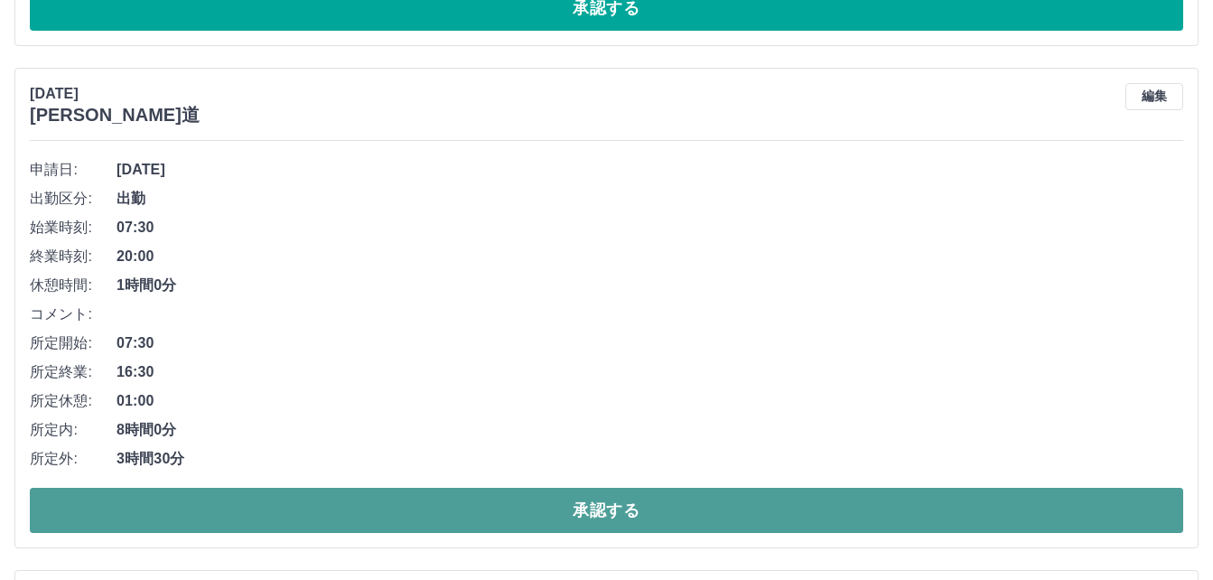
click at [247, 510] on button "承認する" at bounding box center [607, 510] width 1154 height 45
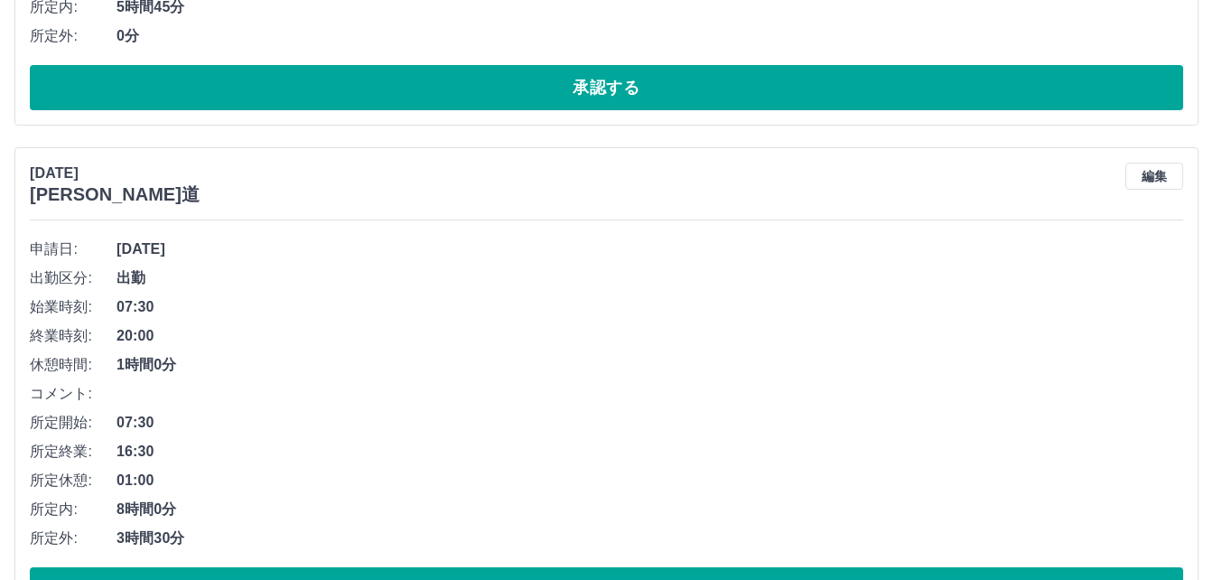
scroll to position [7707, 0]
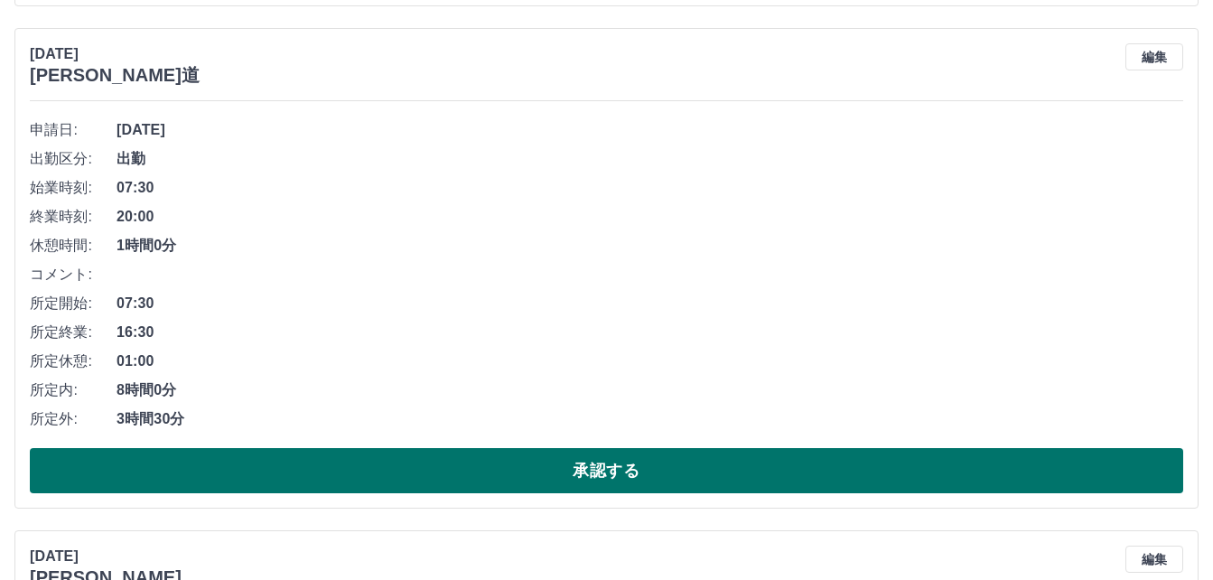
click at [366, 479] on button "承認する" at bounding box center [607, 470] width 1154 height 45
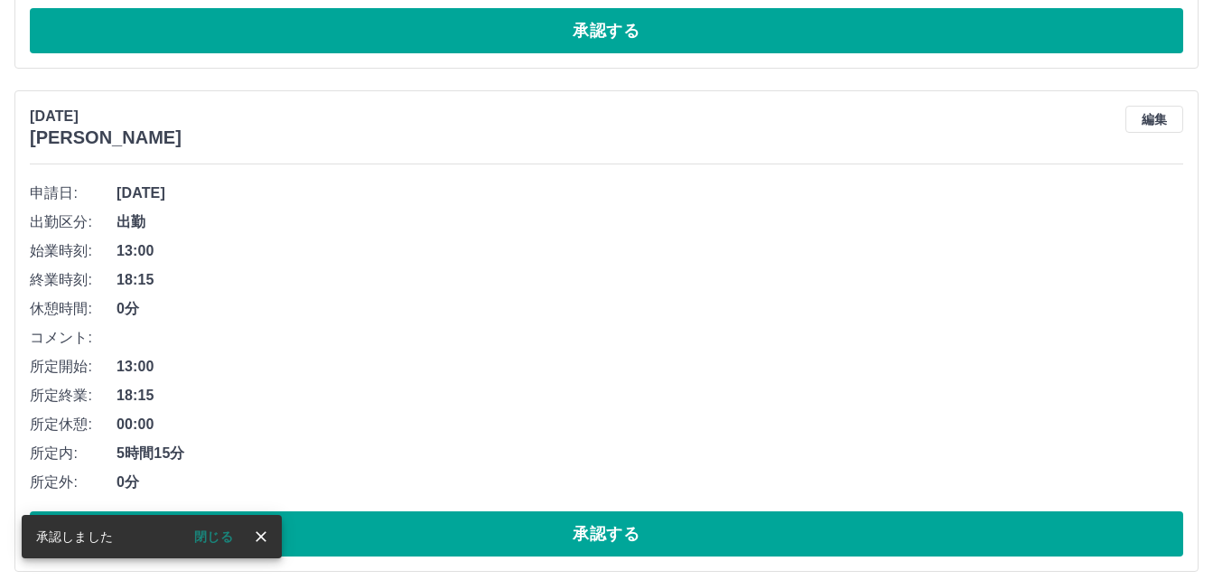
scroll to position [8158, 0]
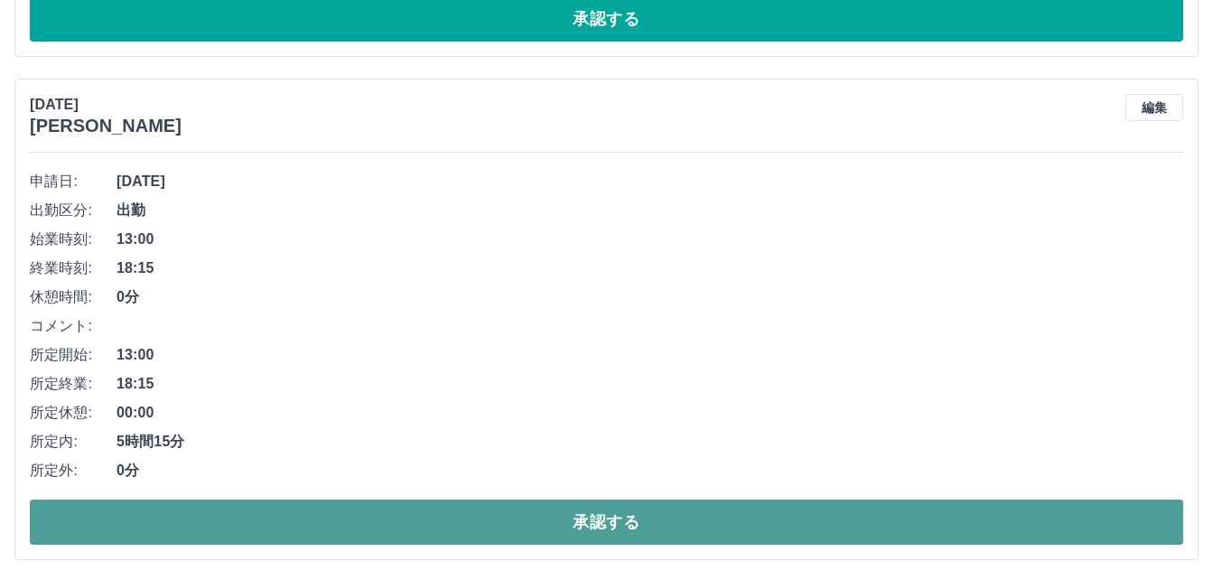
click at [389, 534] on button "承認する" at bounding box center [607, 522] width 1154 height 45
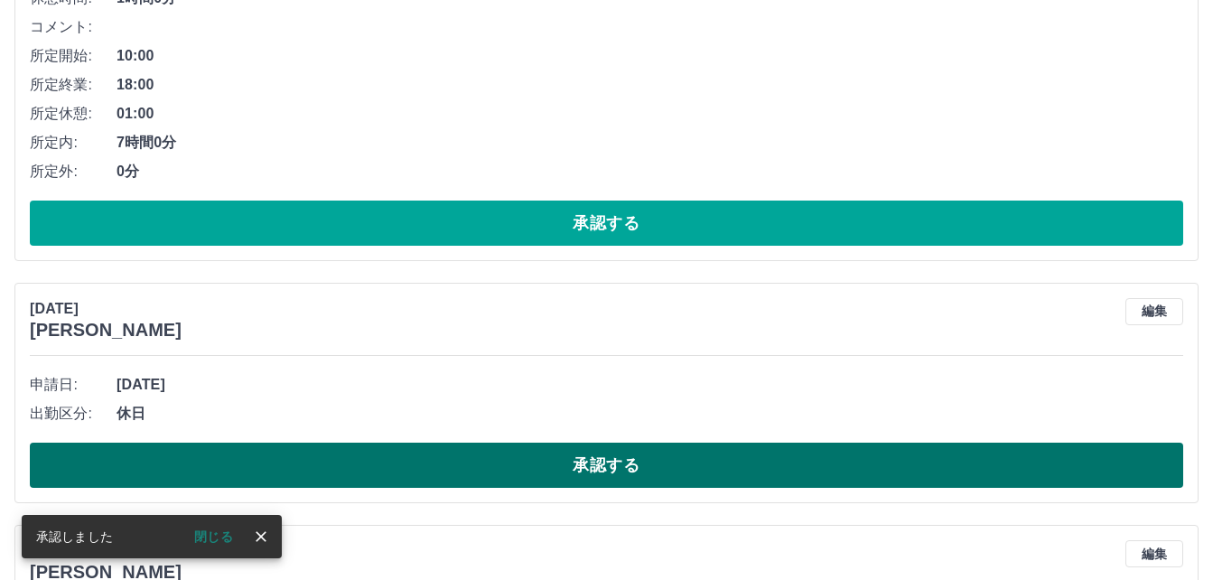
scroll to position [8520, 0]
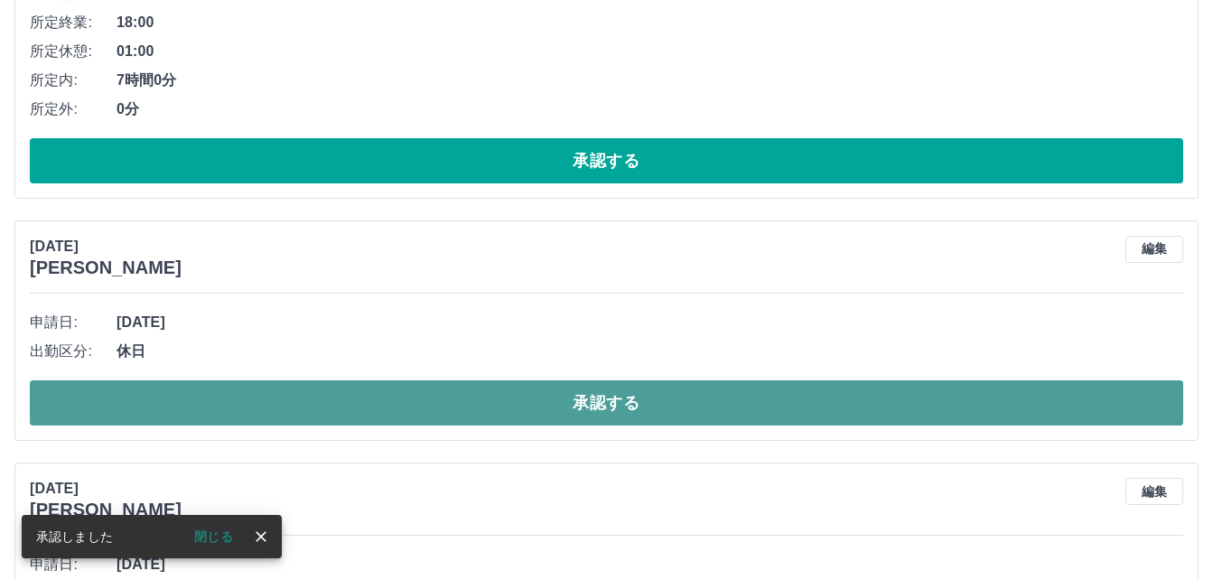
click at [390, 396] on button "承認する" at bounding box center [607, 402] width 1154 height 45
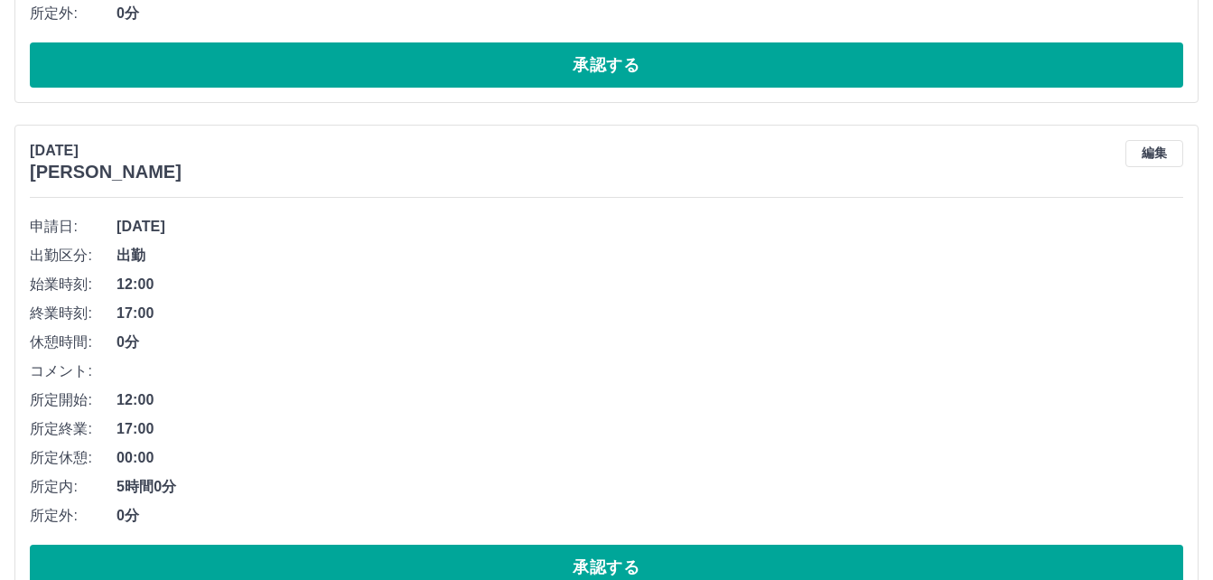
scroll to position [8701, 0]
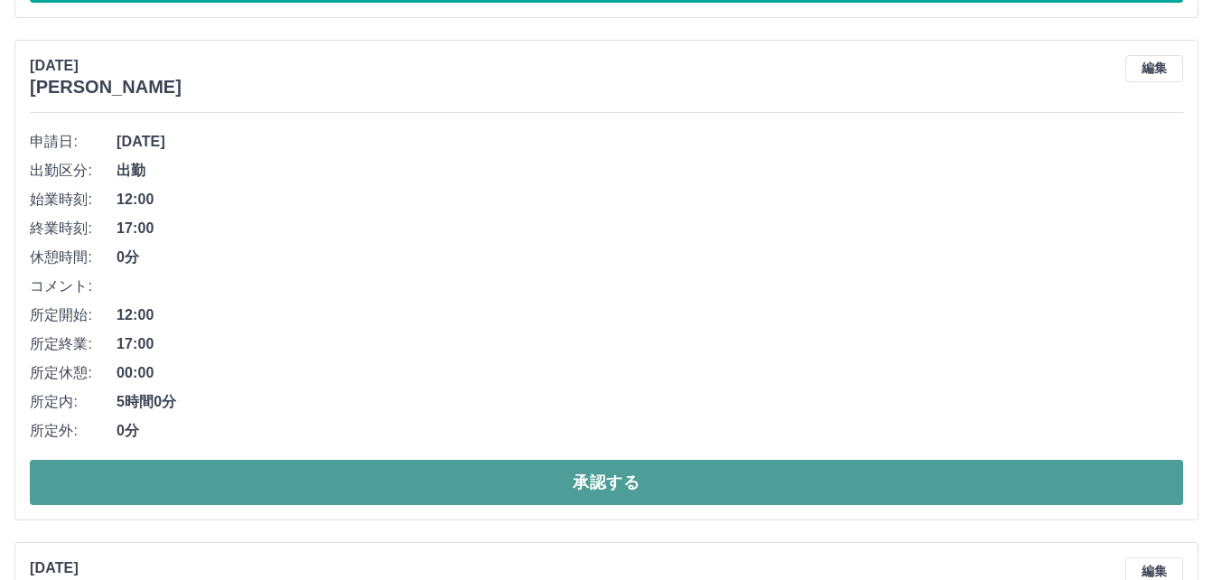
click at [343, 490] on button "承認する" at bounding box center [607, 482] width 1154 height 45
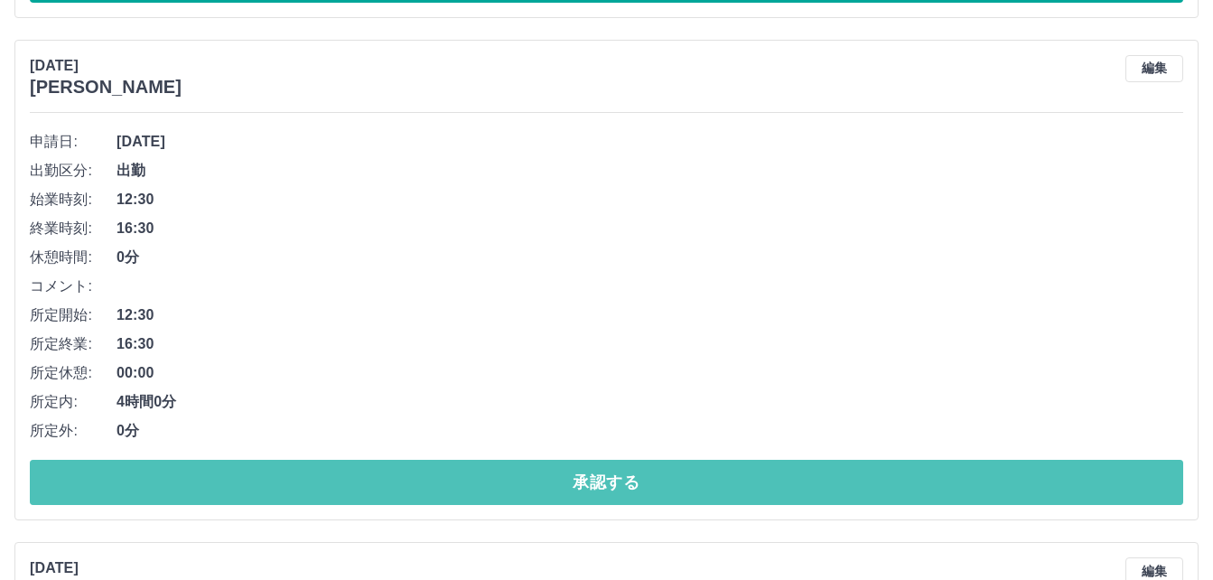
drag, startPoint x: 327, startPoint y: 484, endPoint x: 377, endPoint y: 445, distance: 63.6
click at [338, 481] on button "承認する" at bounding box center [607, 482] width 1154 height 45
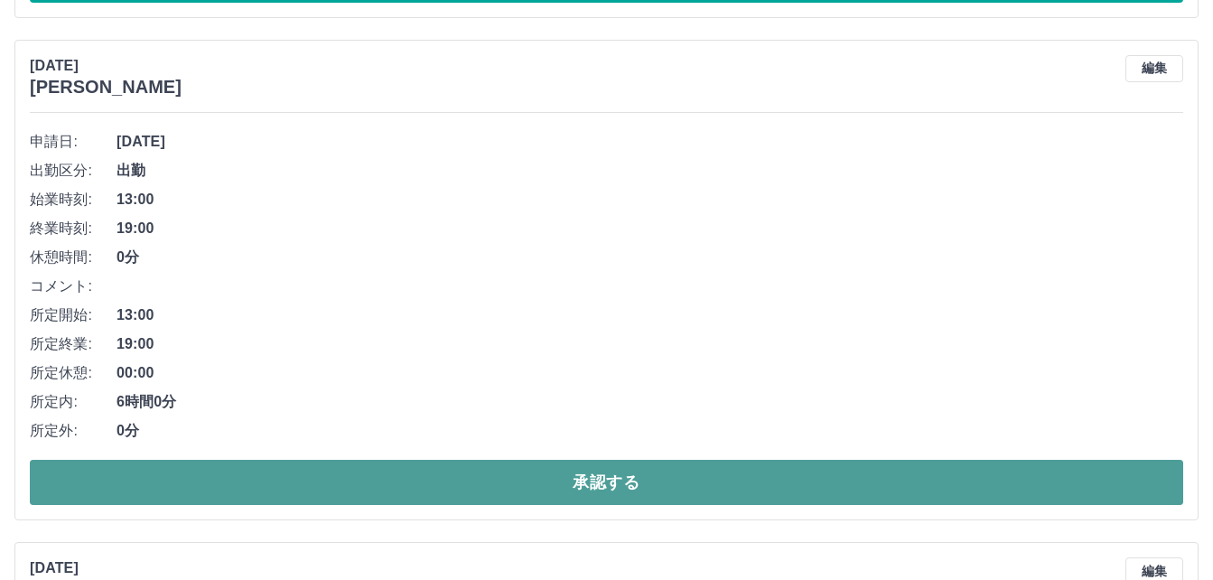
click at [407, 478] on button "承認する" at bounding box center [607, 482] width 1154 height 45
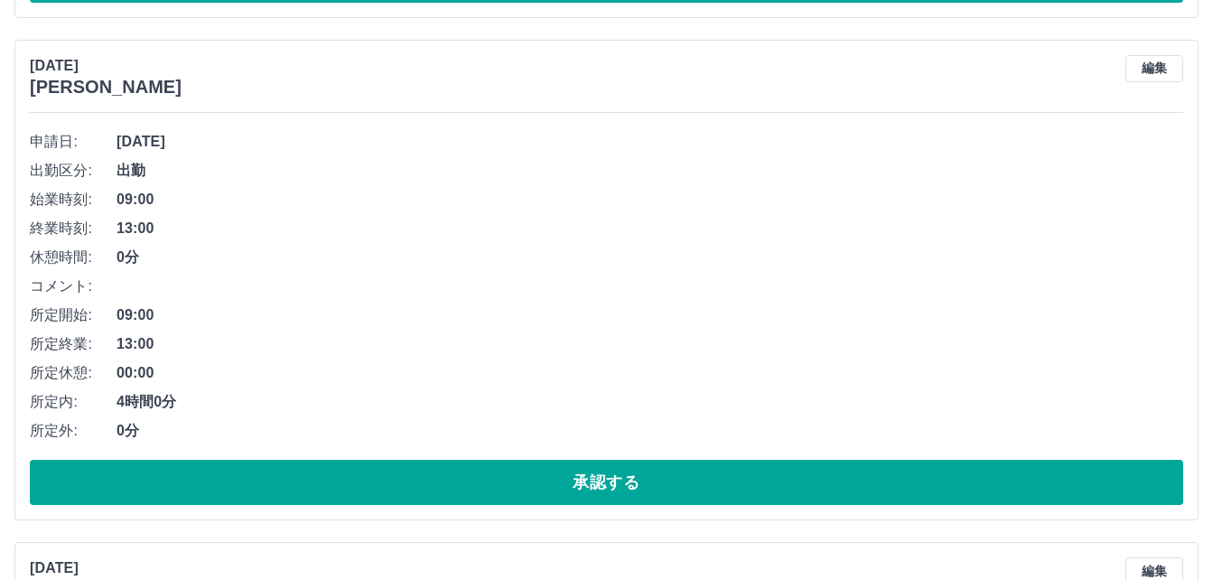
click at [1162, 68] on button "編集" at bounding box center [1155, 68] width 58 height 27
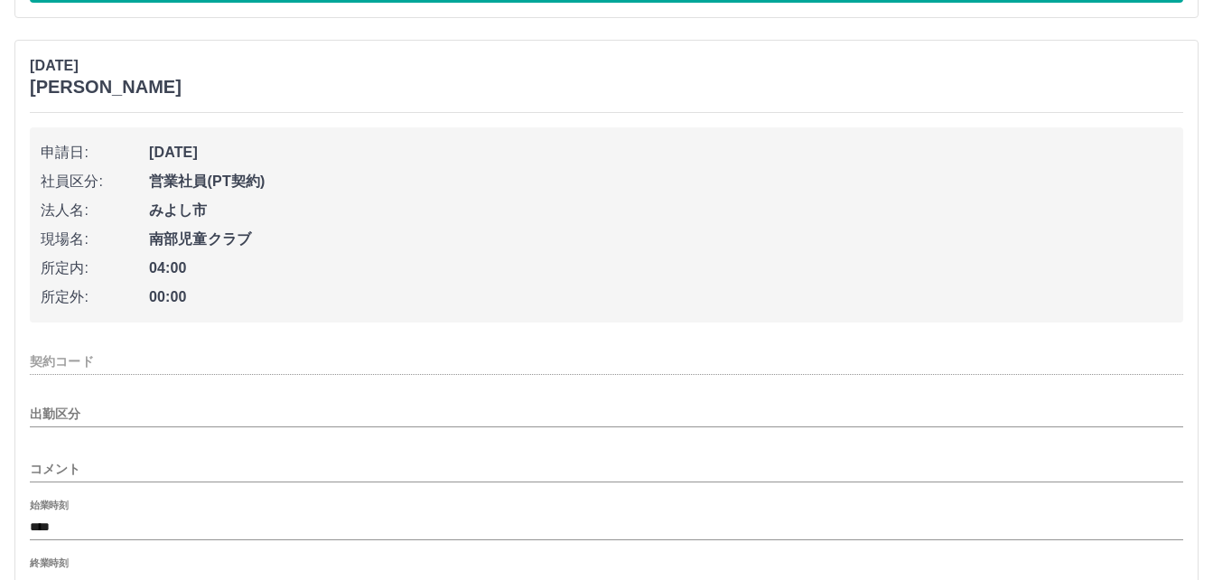
type input "********"
type input "**"
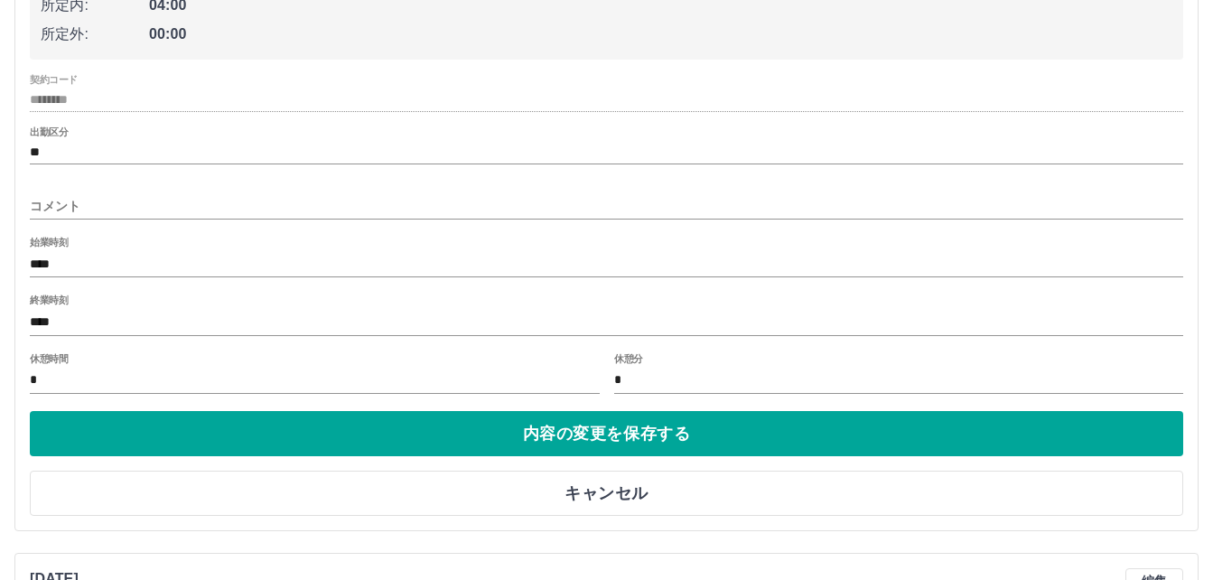
scroll to position [8972, 0]
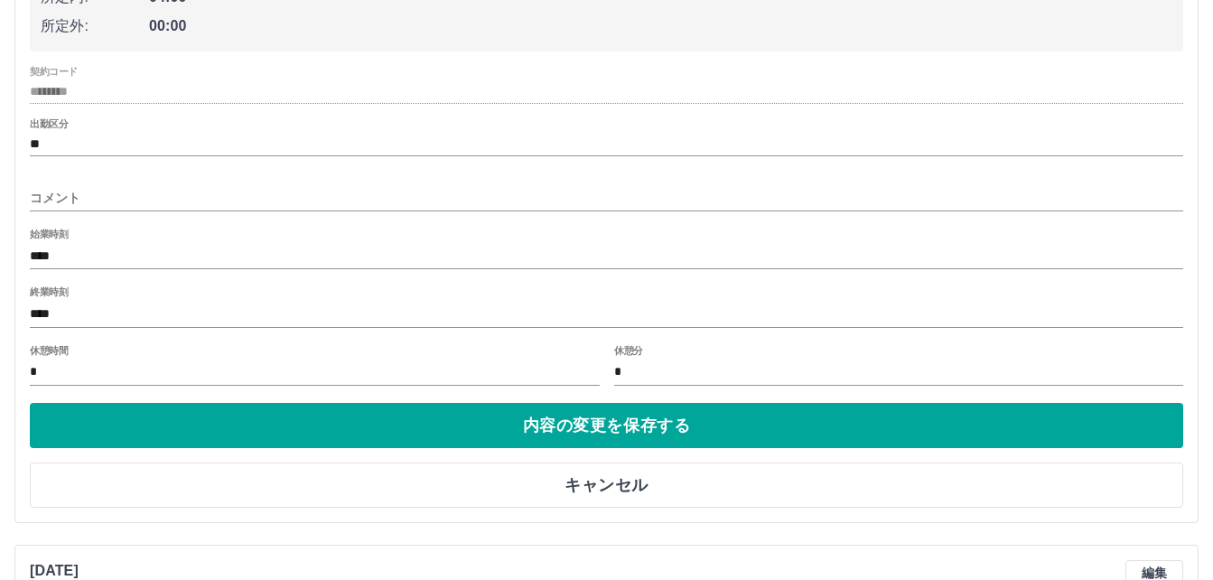
click at [61, 313] on input "****" at bounding box center [607, 314] width 1154 height 26
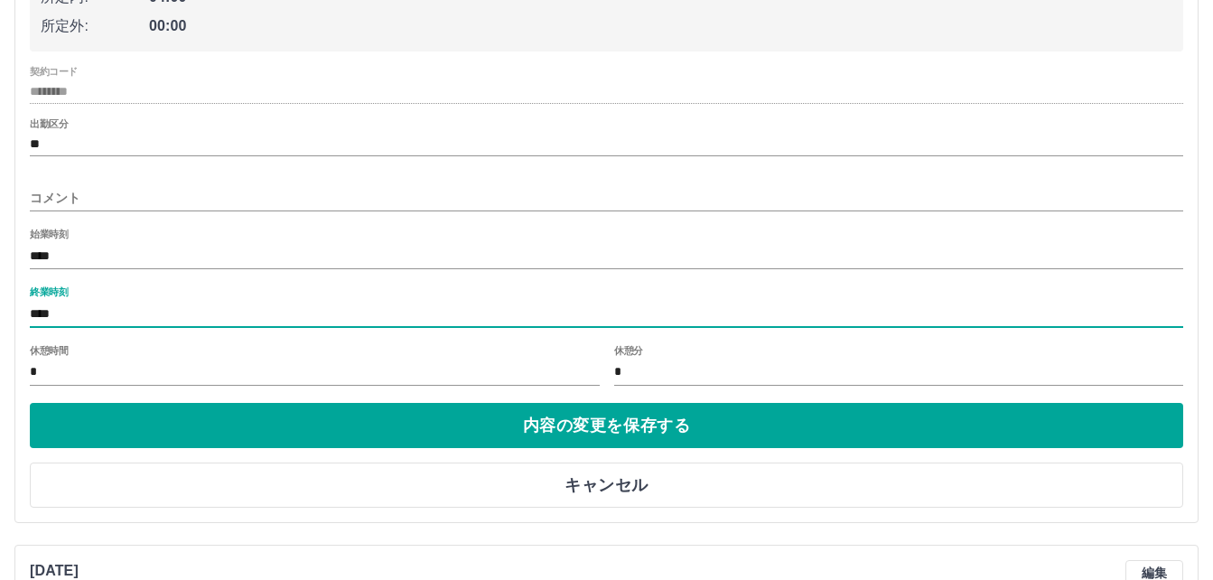
type input "****"
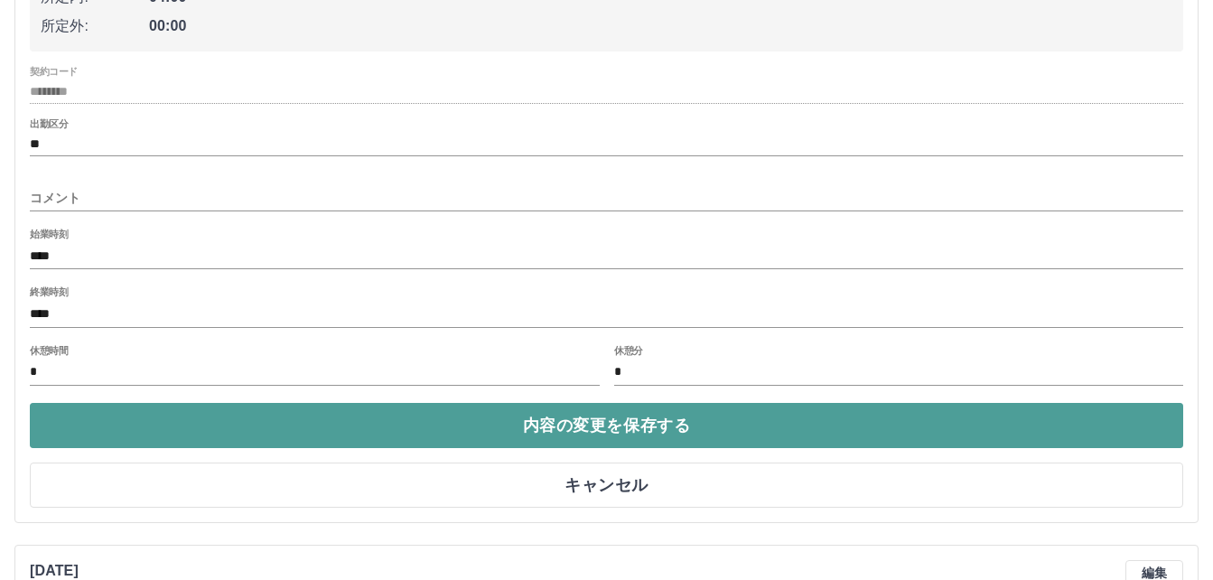
click at [546, 430] on button "内容の変更を保存する" at bounding box center [607, 425] width 1154 height 45
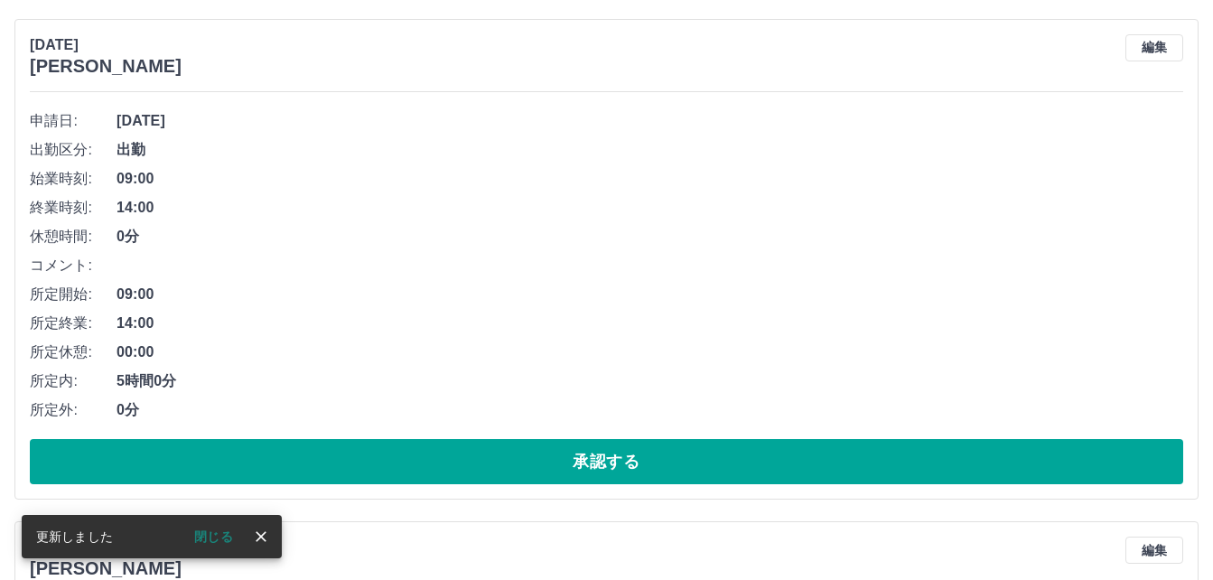
scroll to position [8701, 0]
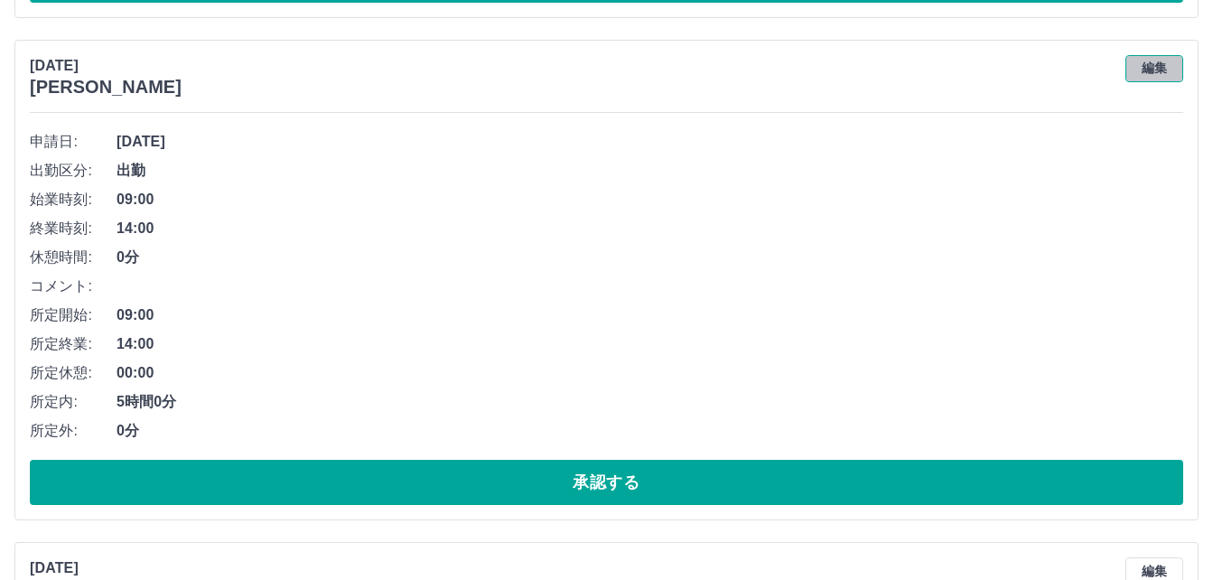
click at [1149, 79] on button "編集" at bounding box center [1155, 68] width 58 height 27
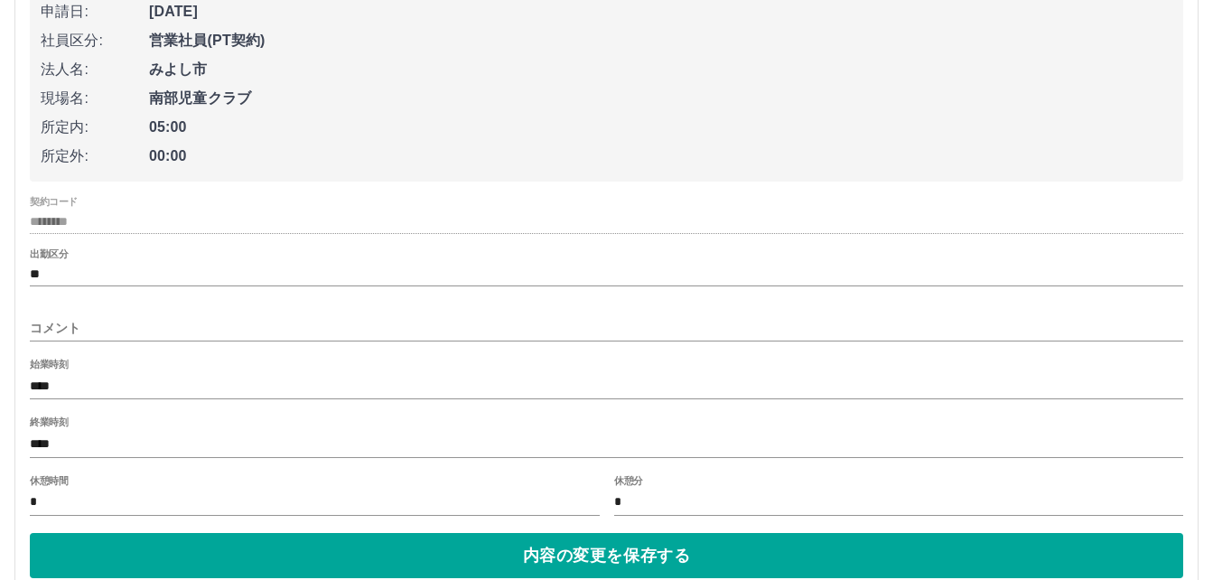
scroll to position [8881, 0]
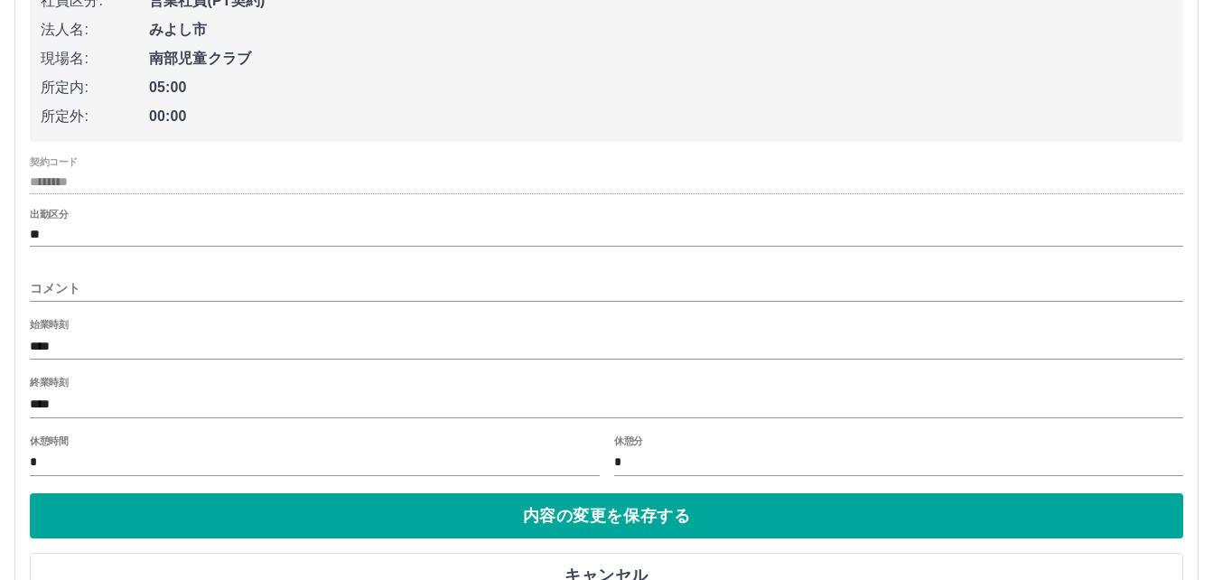
click at [62, 343] on input "****" at bounding box center [607, 346] width 1154 height 26
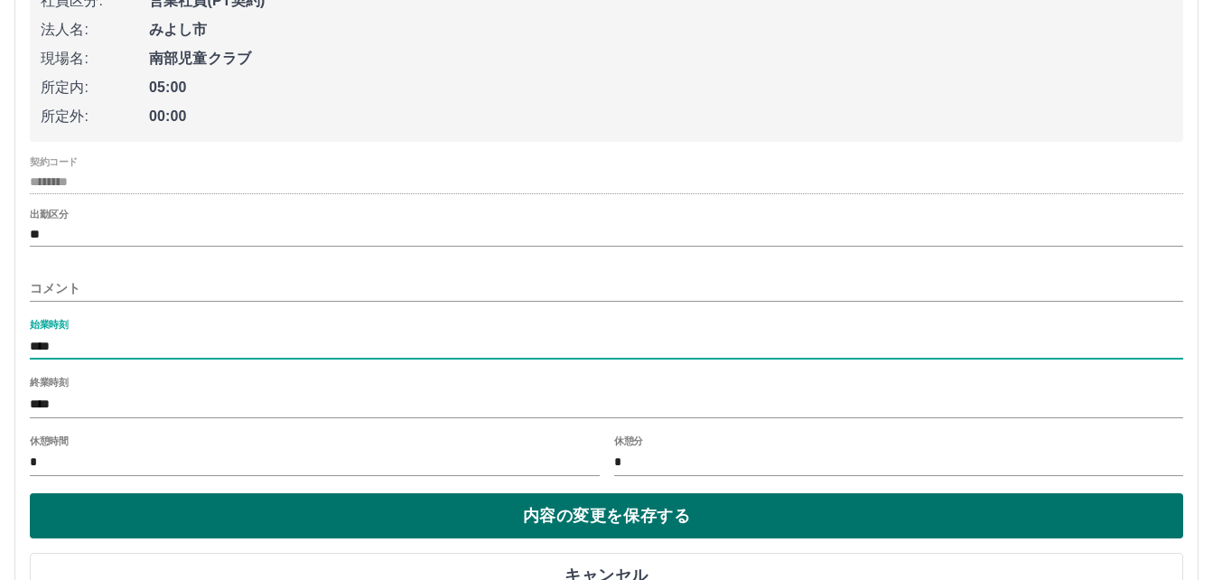
type input "****"
click at [219, 532] on button "内容の変更を保存する" at bounding box center [607, 515] width 1154 height 45
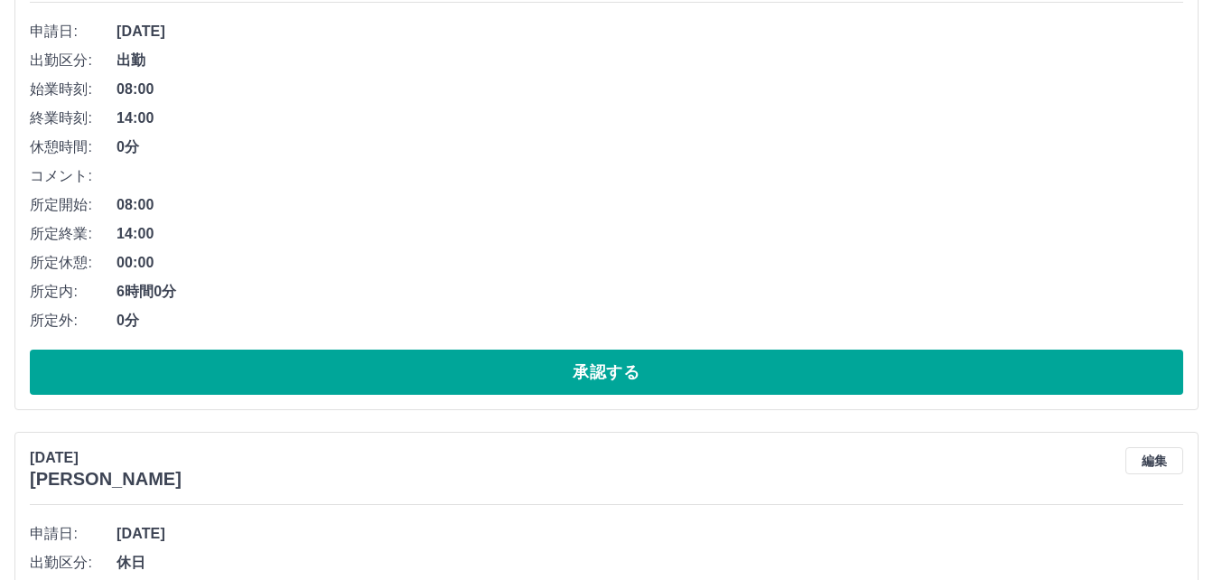
scroll to position [8701, 0]
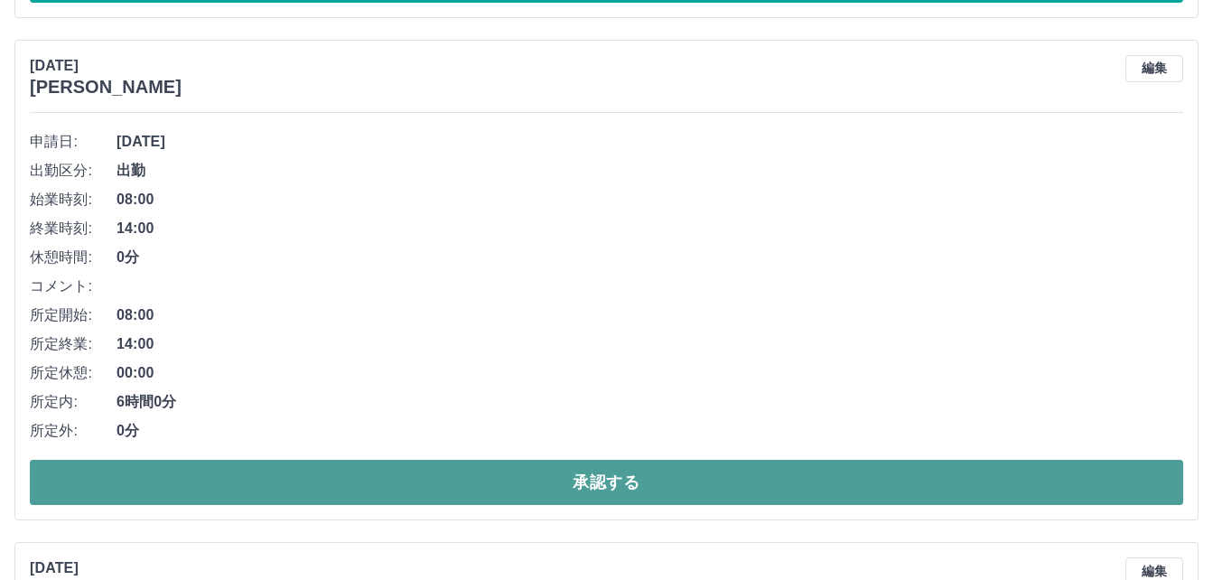
click at [327, 475] on button "承認する" at bounding box center [607, 482] width 1154 height 45
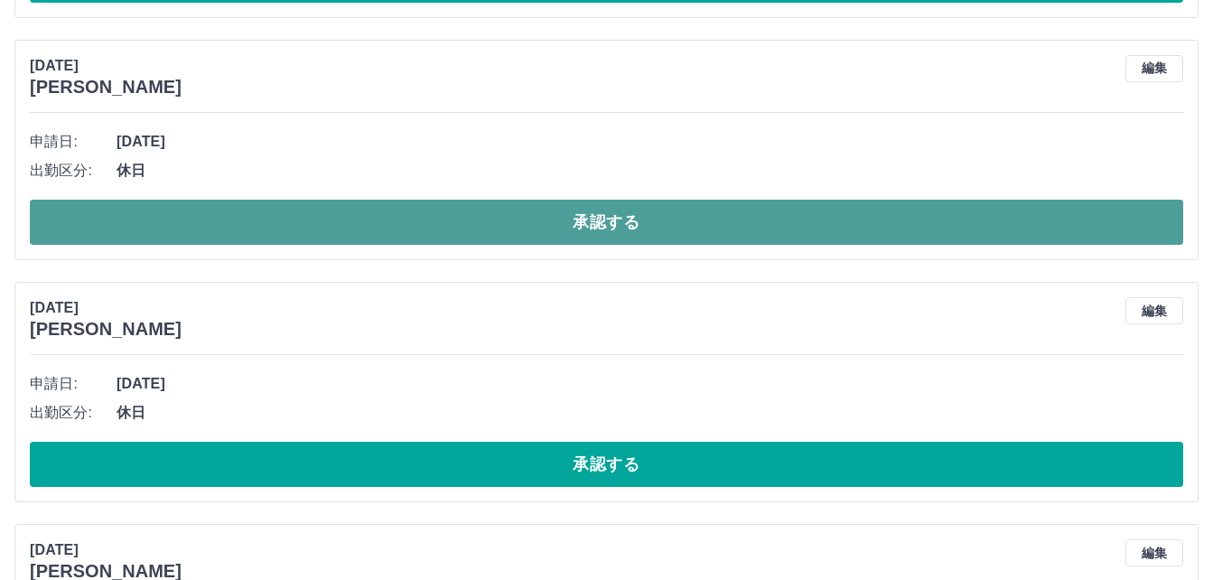
click at [417, 226] on button "承認する" at bounding box center [607, 222] width 1154 height 45
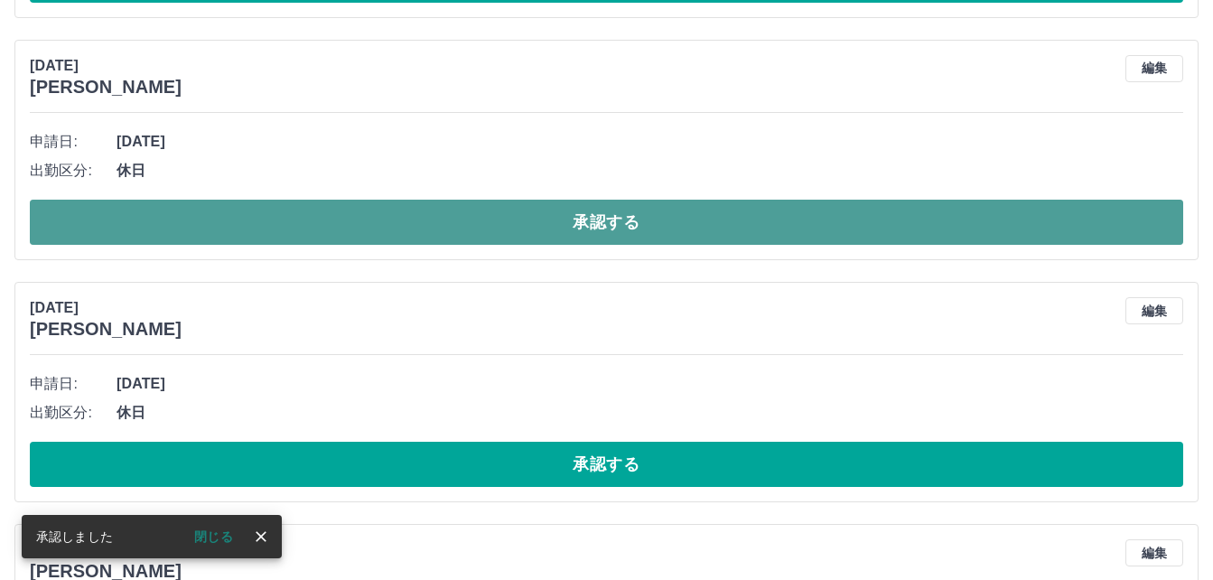
click at [332, 229] on button "承認する" at bounding box center [607, 222] width 1154 height 45
click at [265, 211] on button "承認する" at bounding box center [607, 222] width 1154 height 45
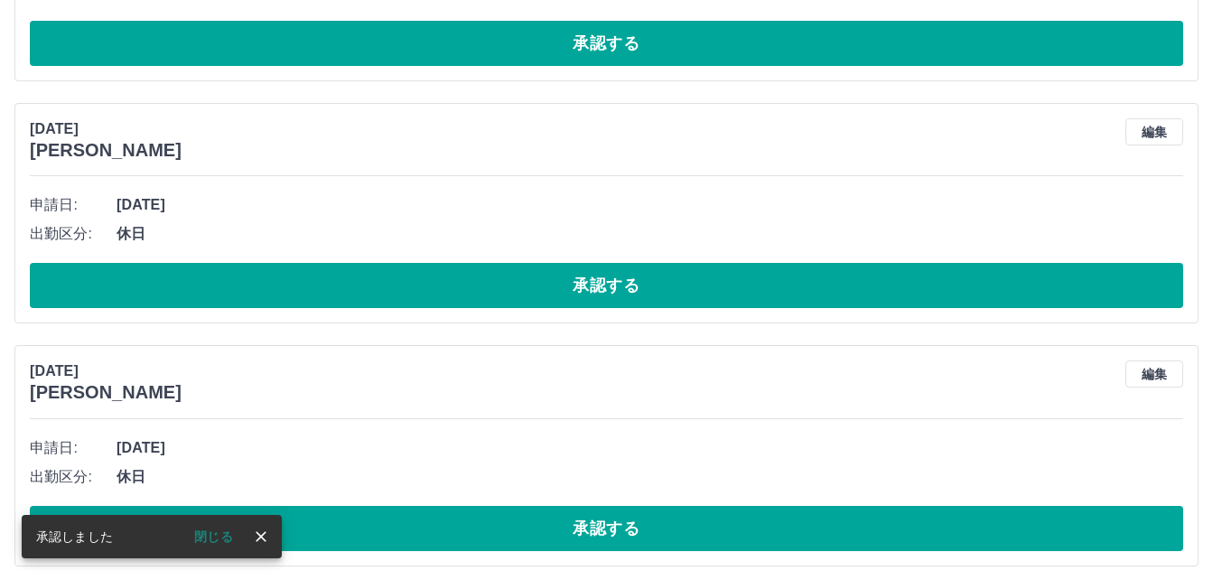
scroll to position [8881, 0]
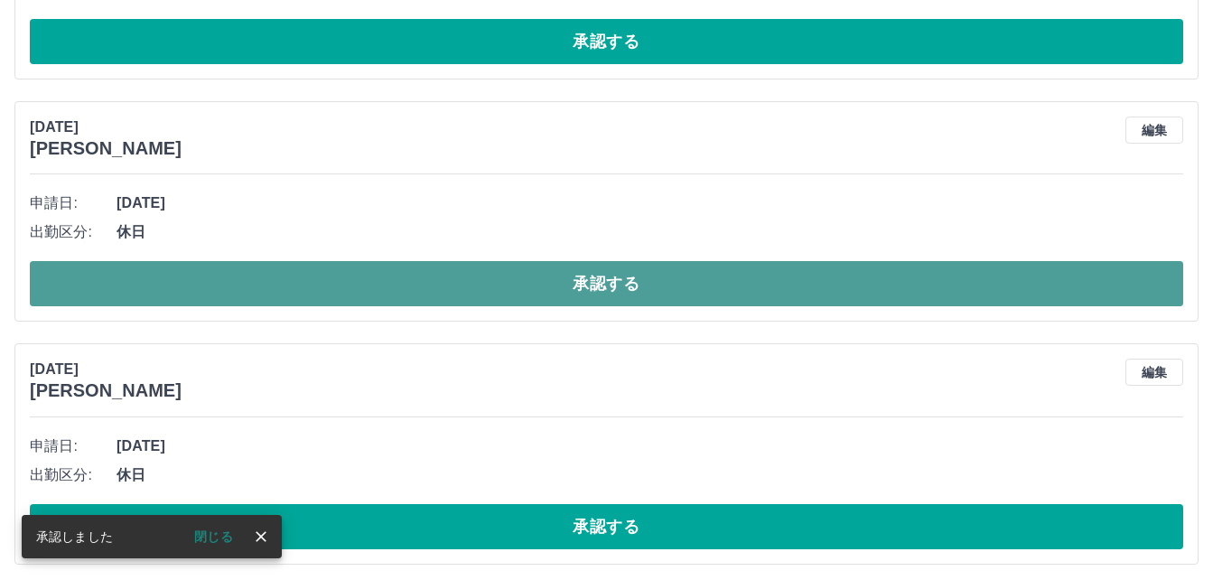
click at [266, 285] on button "承認する" at bounding box center [607, 283] width 1154 height 45
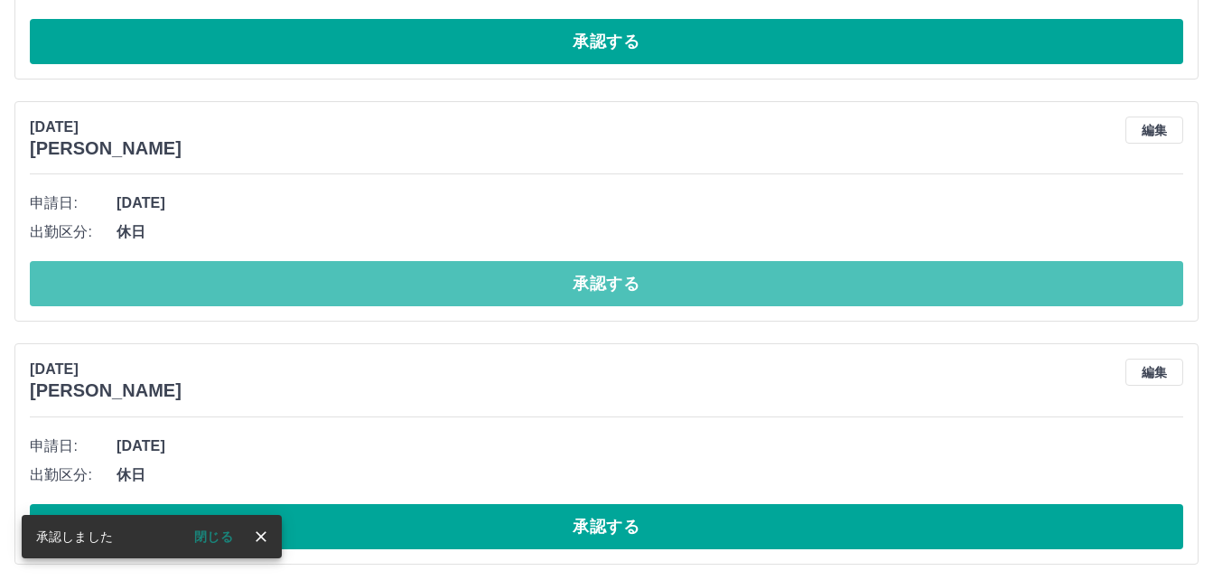
click at [267, 285] on button "承認する" at bounding box center [607, 283] width 1154 height 45
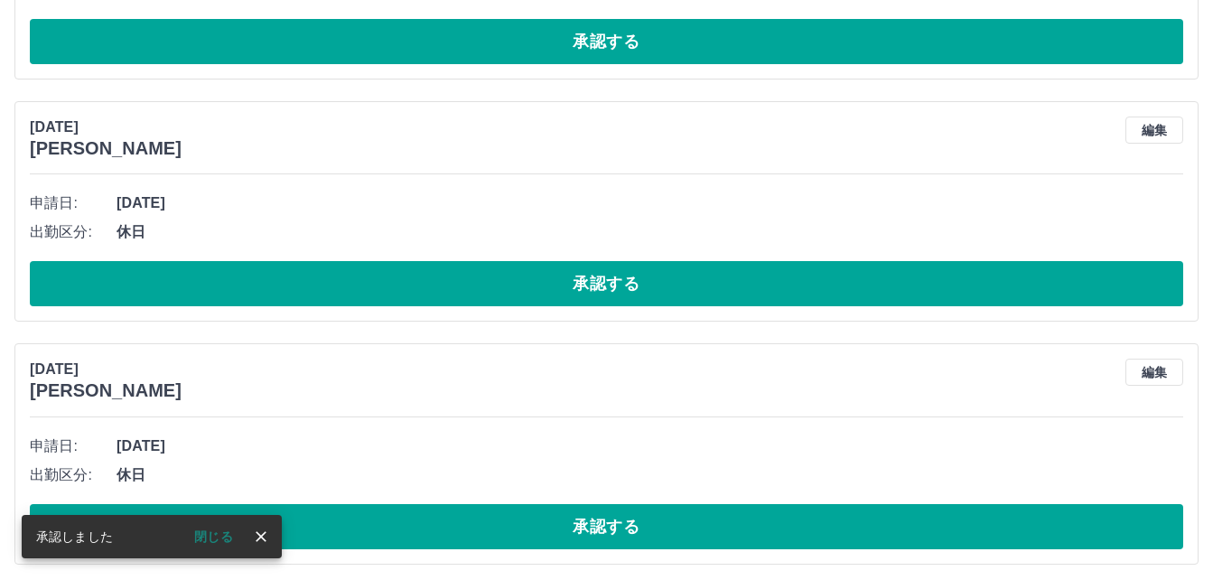
click at [267, 292] on button "承認する" at bounding box center [607, 283] width 1154 height 45
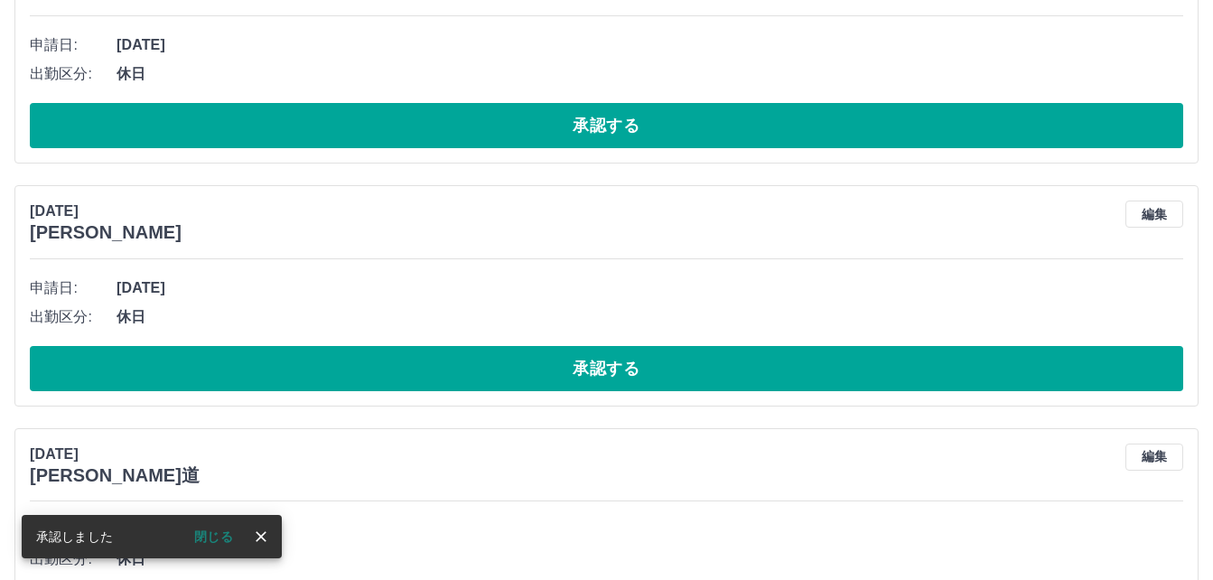
scroll to position [9062, 0]
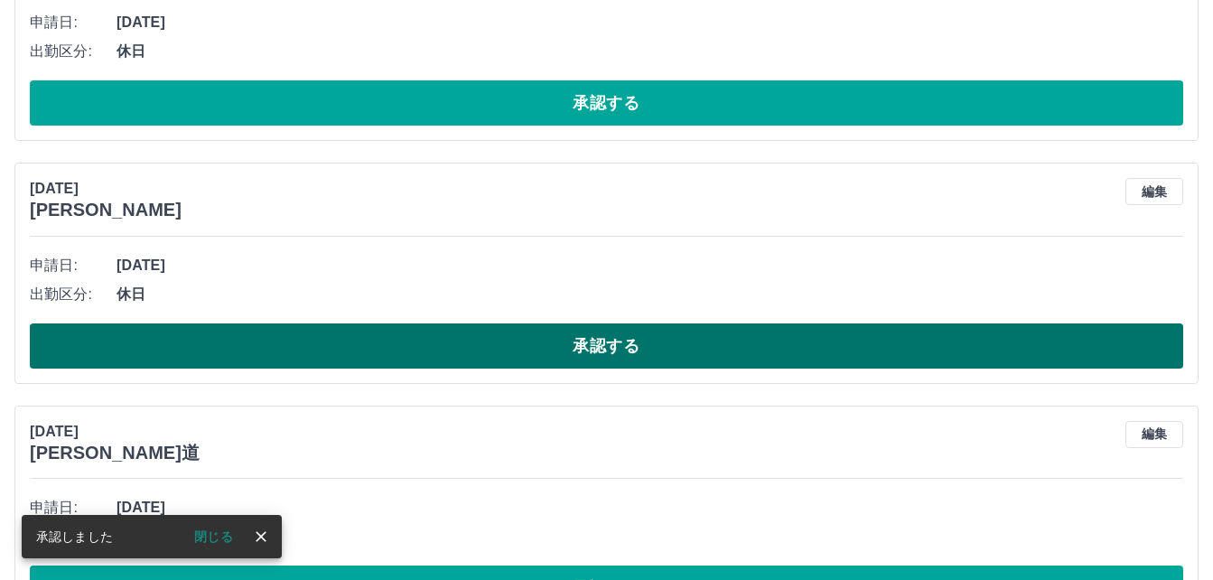
click at [261, 336] on button "承認する" at bounding box center [607, 345] width 1154 height 45
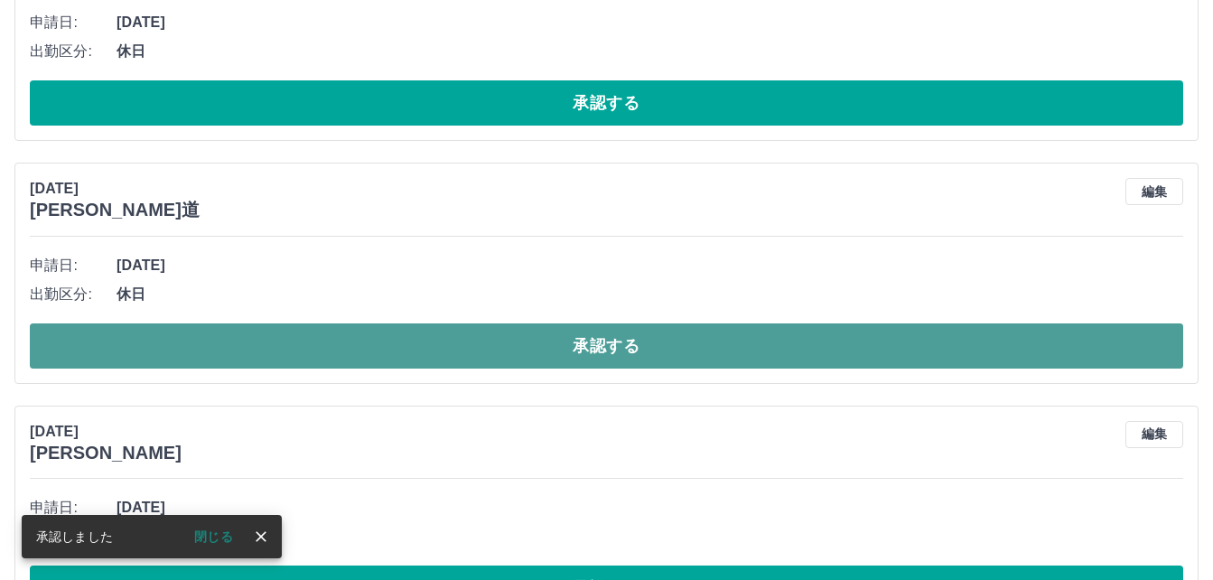
click at [261, 349] on button "承認する" at bounding box center [607, 345] width 1154 height 45
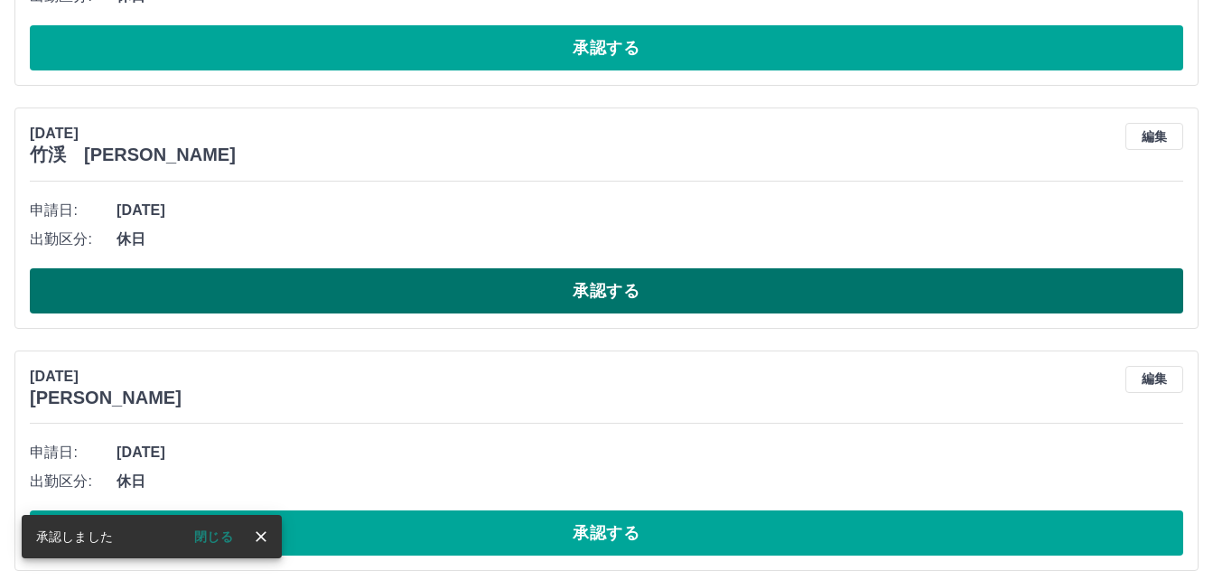
scroll to position [9875, 0]
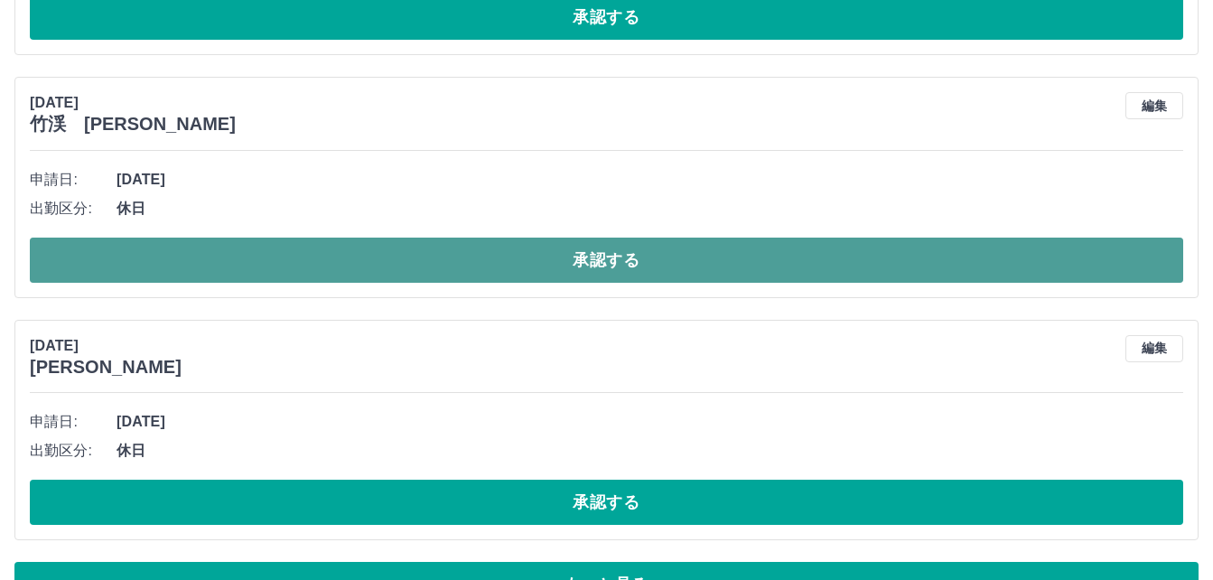
click at [301, 267] on button "承認する" at bounding box center [607, 260] width 1154 height 45
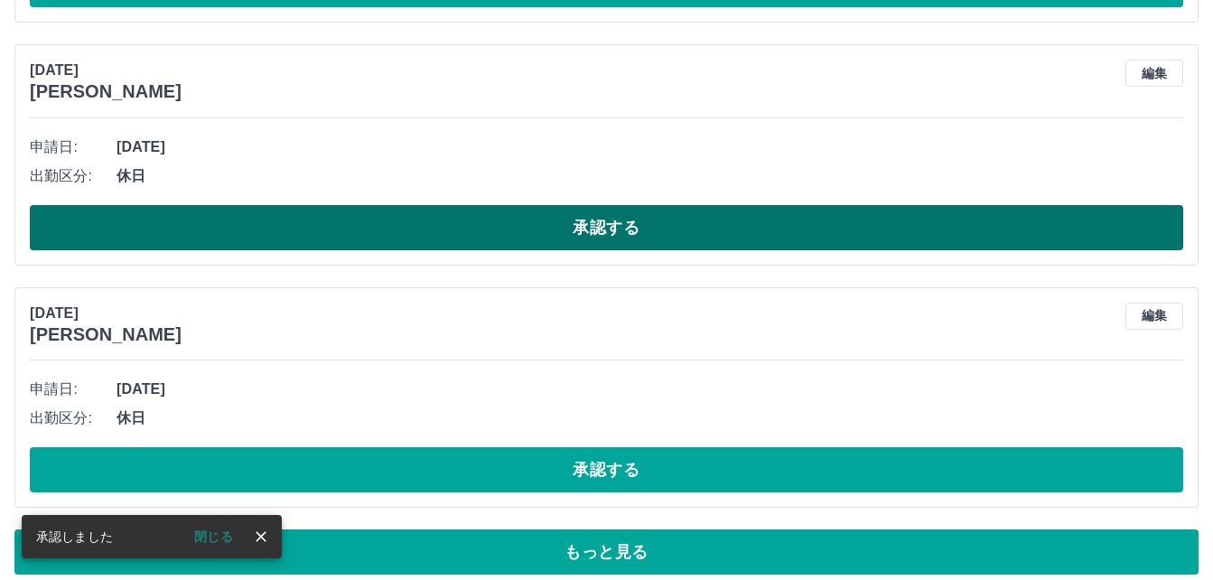
scroll to position [9925, 0]
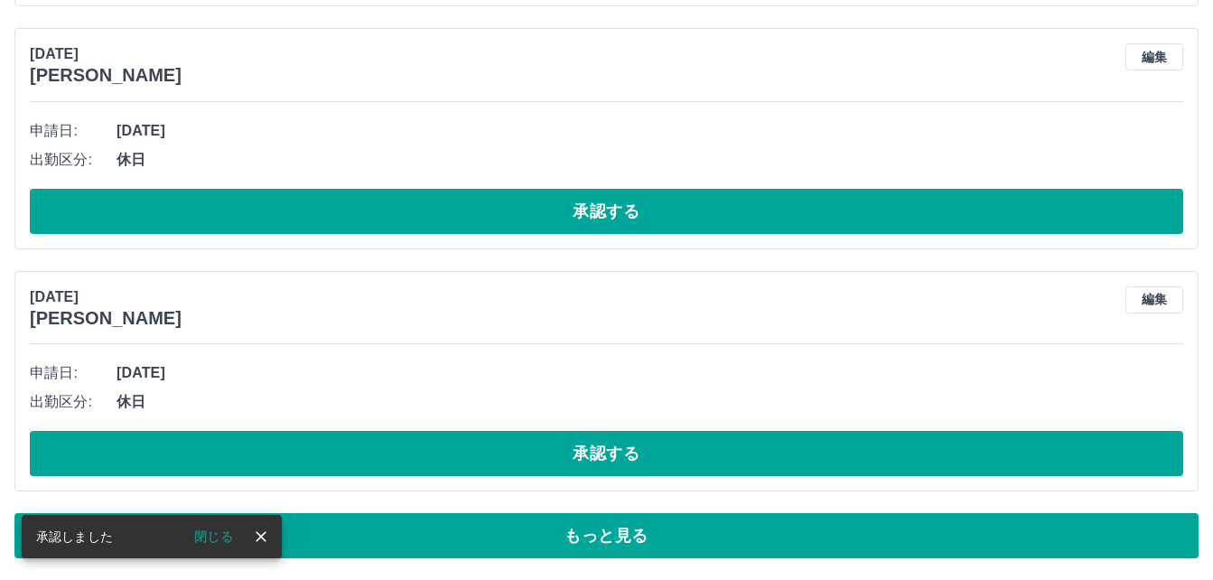
click at [407, 543] on button "もっと見る" at bounding box center [606, 535] width 1184 height 45
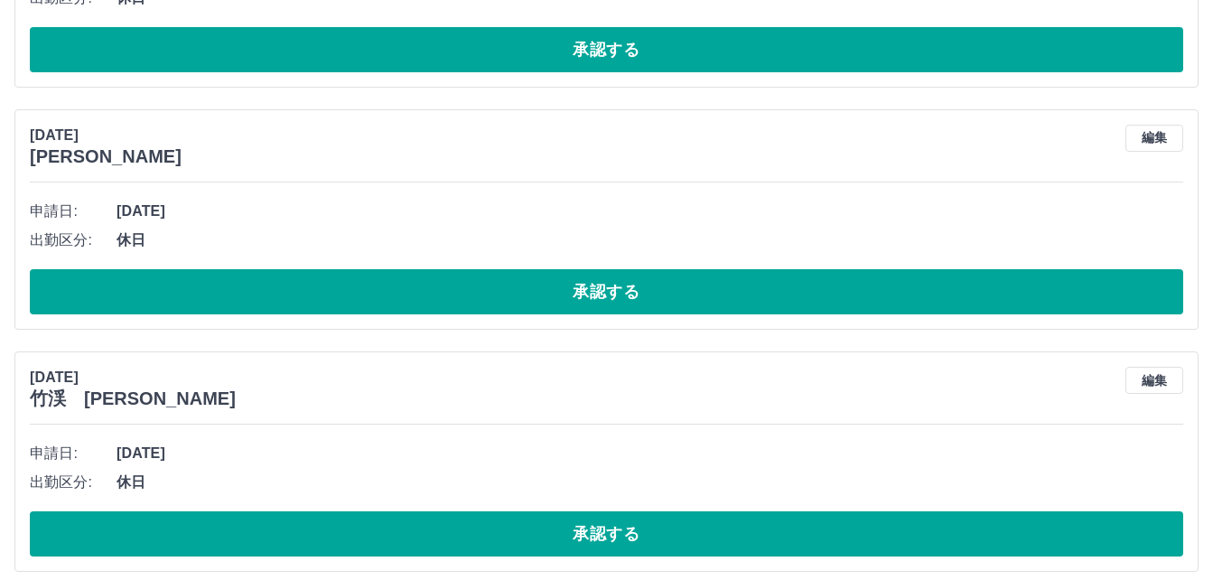
scroll to position [11551, 0]
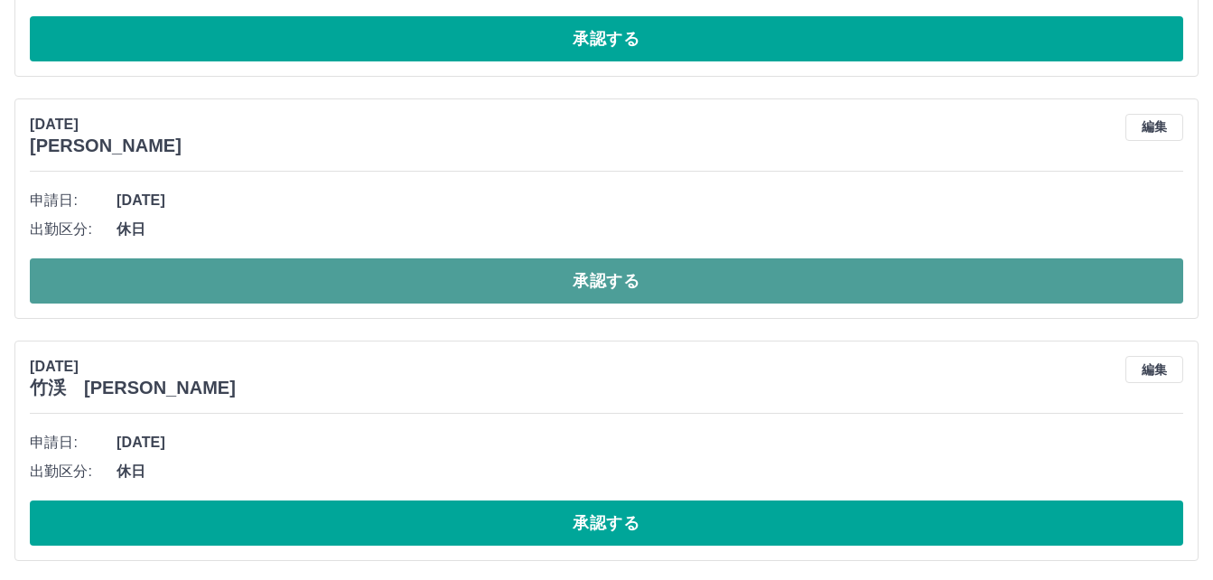
click at [357, 282] on button "承認する" at bounding box center [607, 280] width 1154 height 45
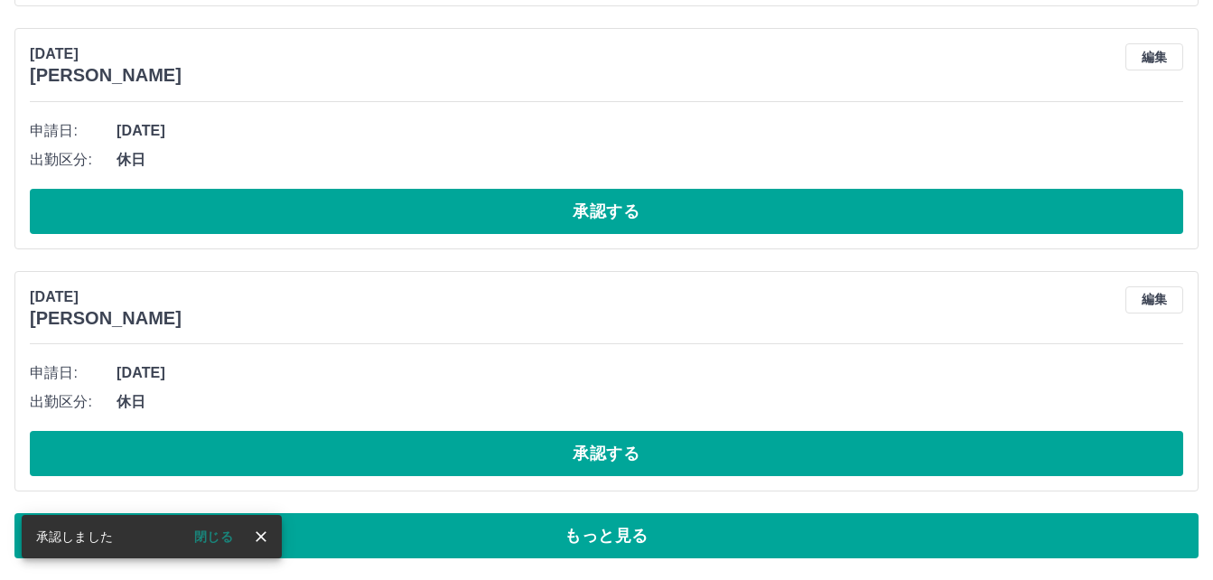
scroll to position [9925, 0]
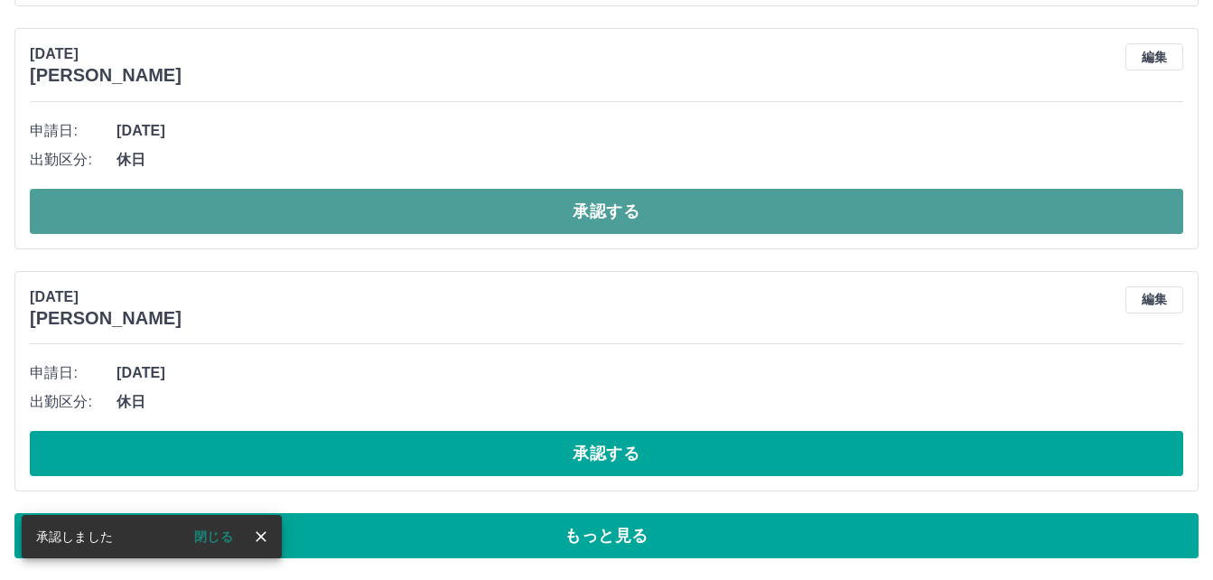
click at [360, 219] on button "承認する" at bounding box center [607, 211] width 1154 height 45
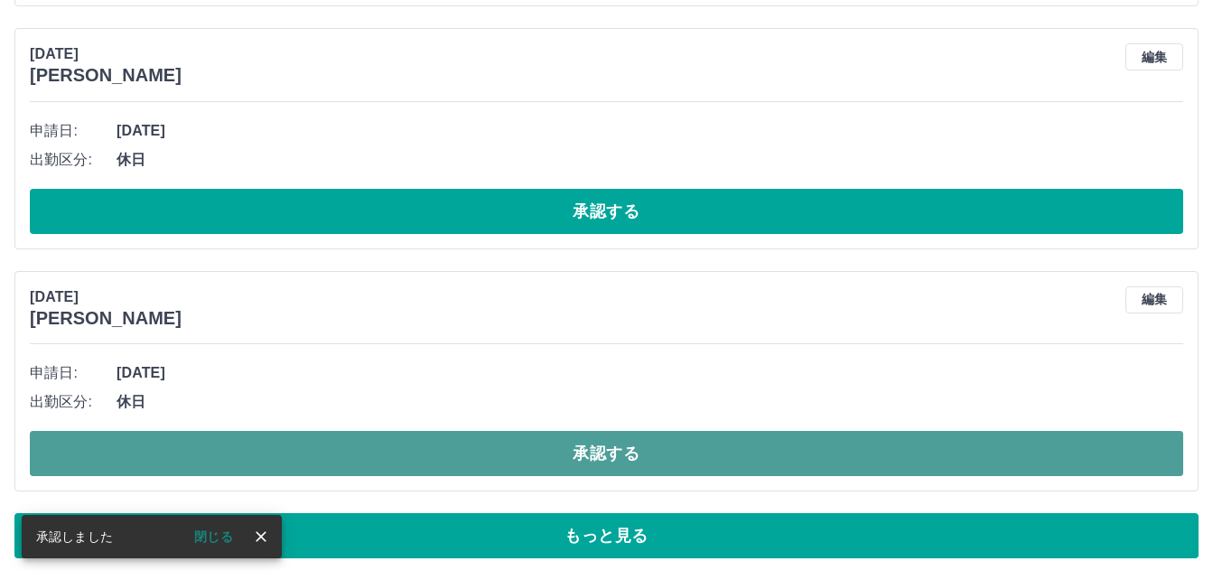
click at [320, 454] on button "承認する" at bounding box center [607, 453] width 1154 height 45
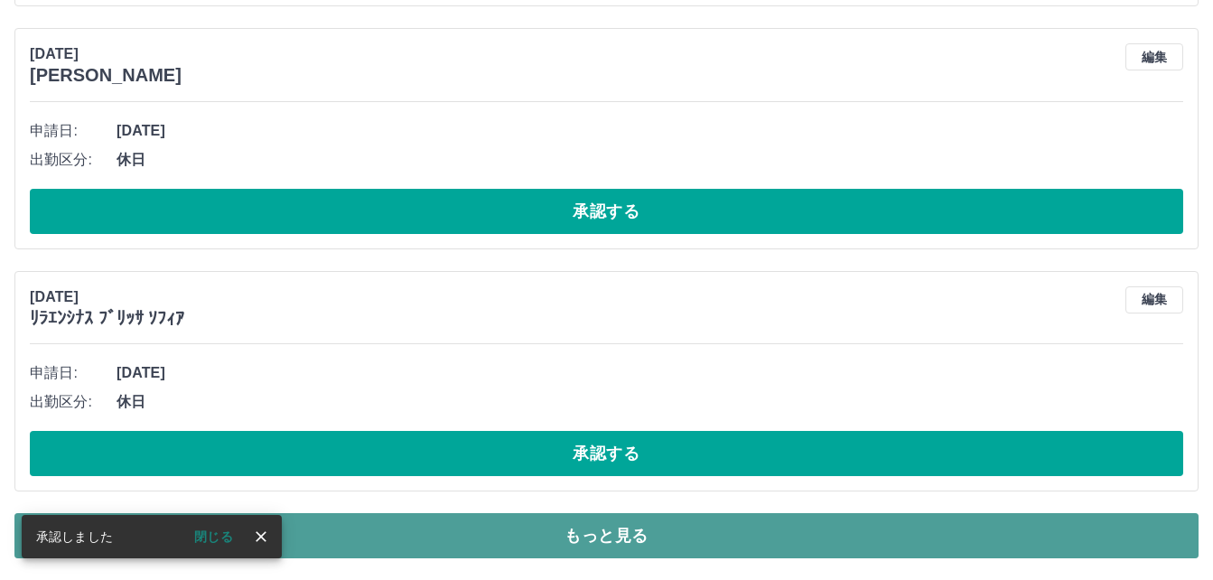
click at [347, 544] on button "もっと見る" at bounding box center [606, 535] width 1184 height 45
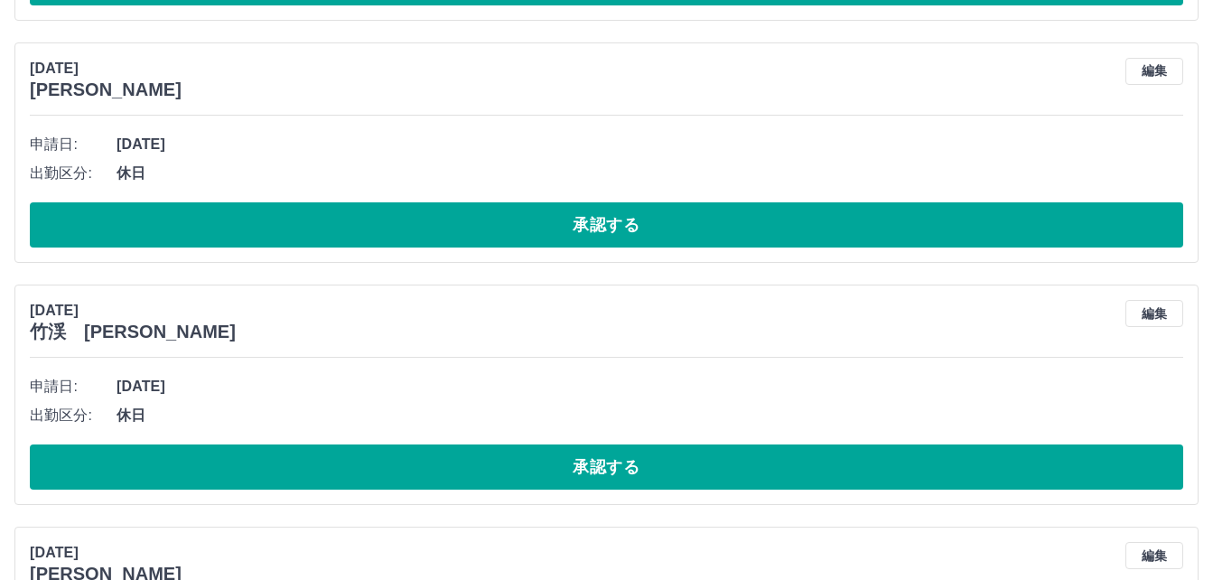
scroll to position [10919, 0]
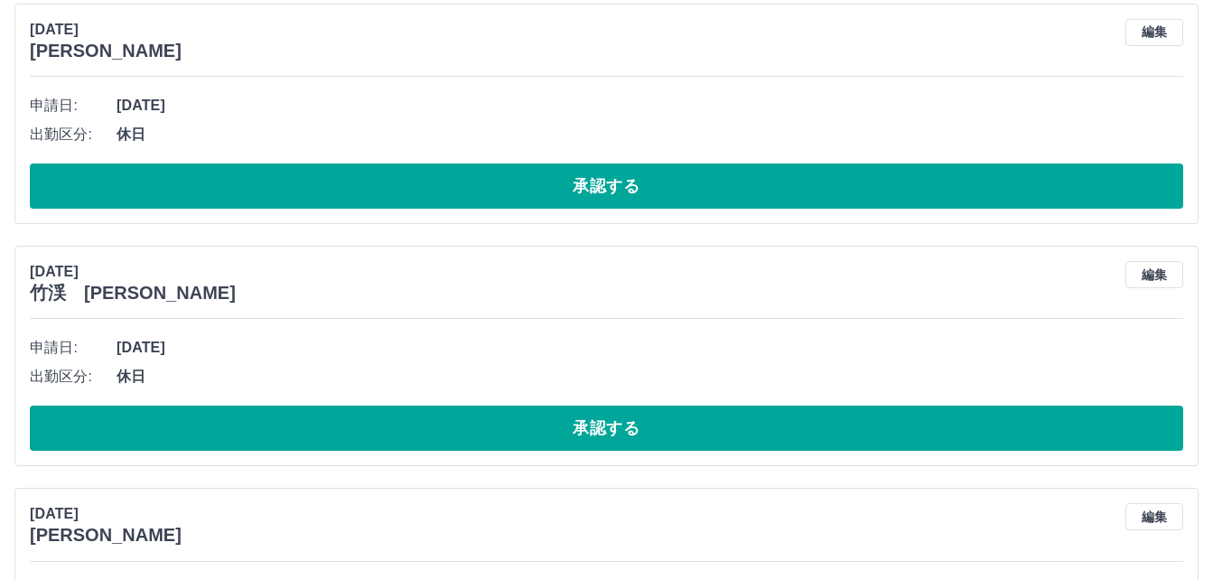
click at [248, 444] on button "承認する" at bounding box center [607, 428] width 1154 height 45
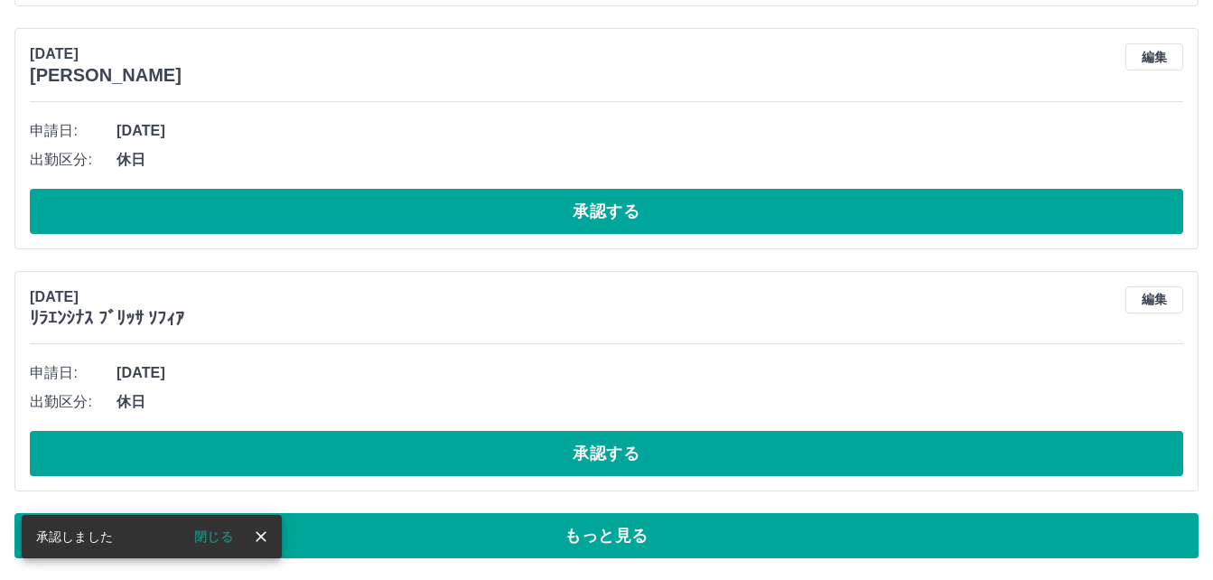
scroll to position [9925, 0]
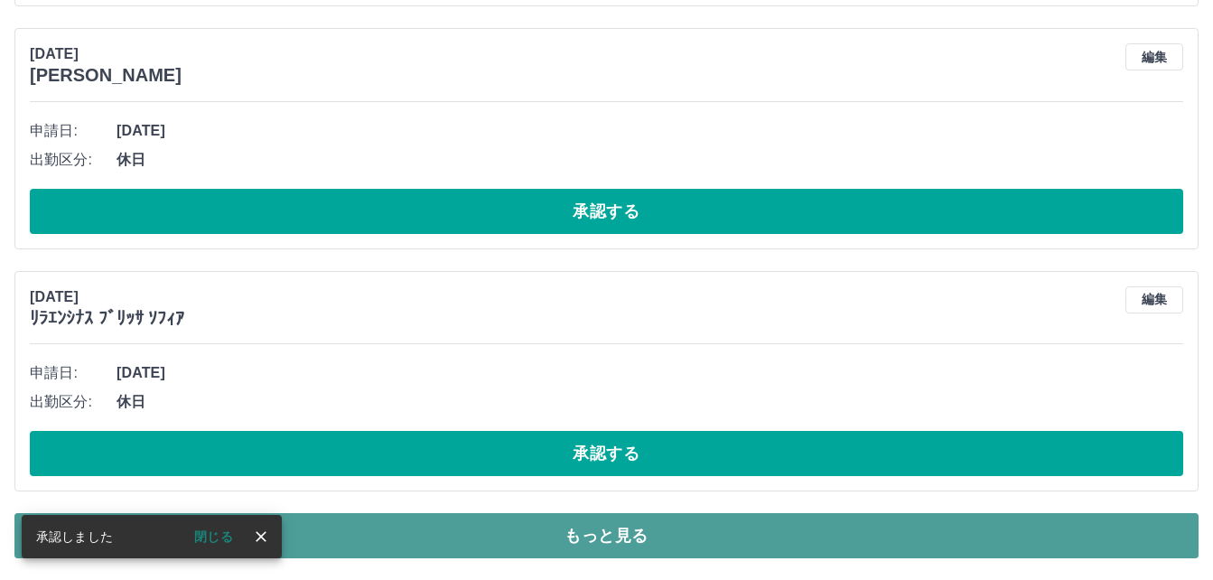
click at [594, 532] on button "もっと見る" at bounding box center [606, 535] width 1184 height 45
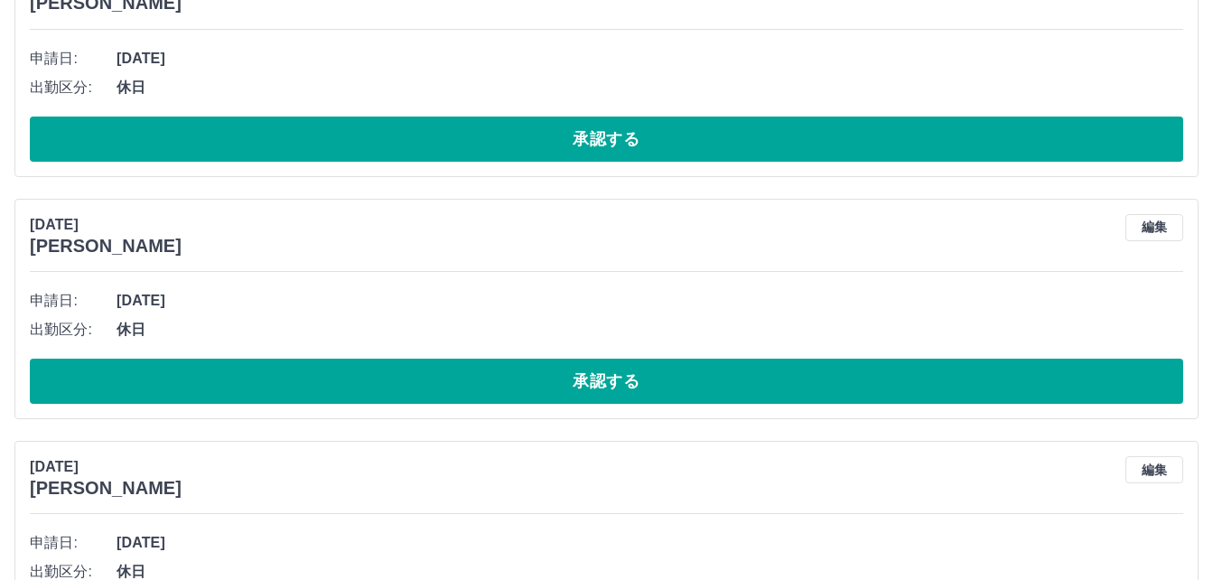
scroll to position [12183, 0]
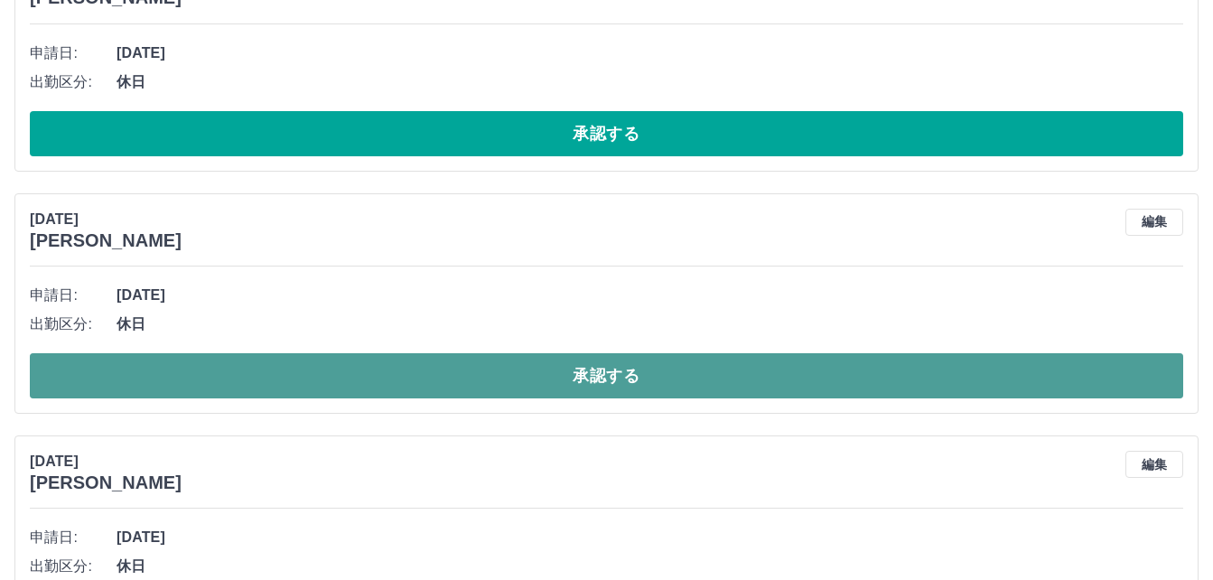
click at [491, 394] on button "承認する" at bounding box center [607, 375] width 1154 height 45
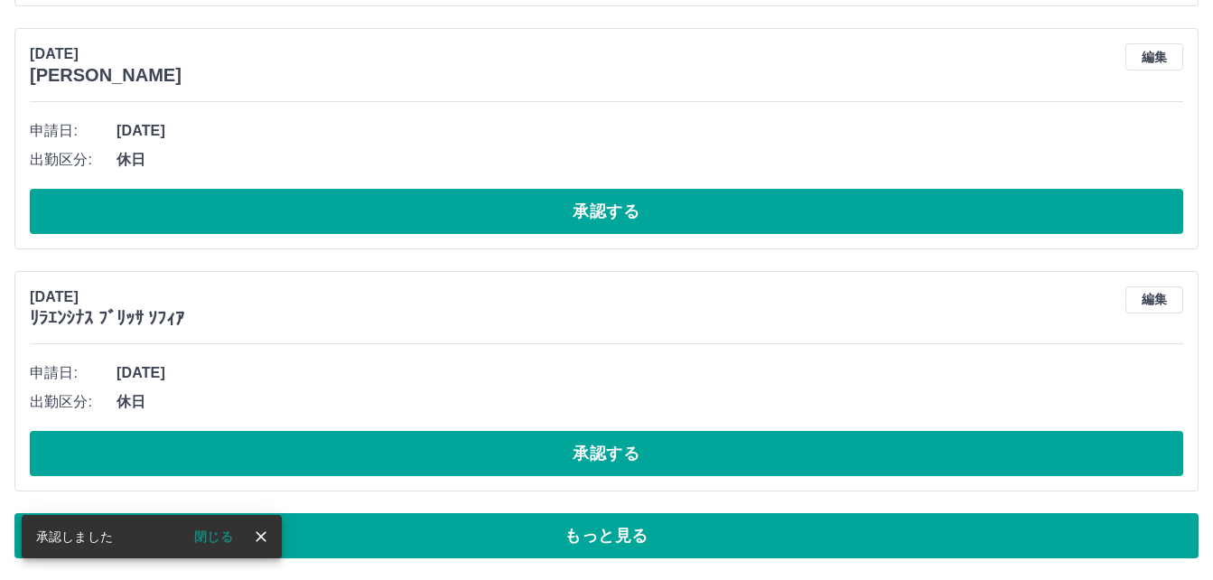
scroll to position [9925, 0]
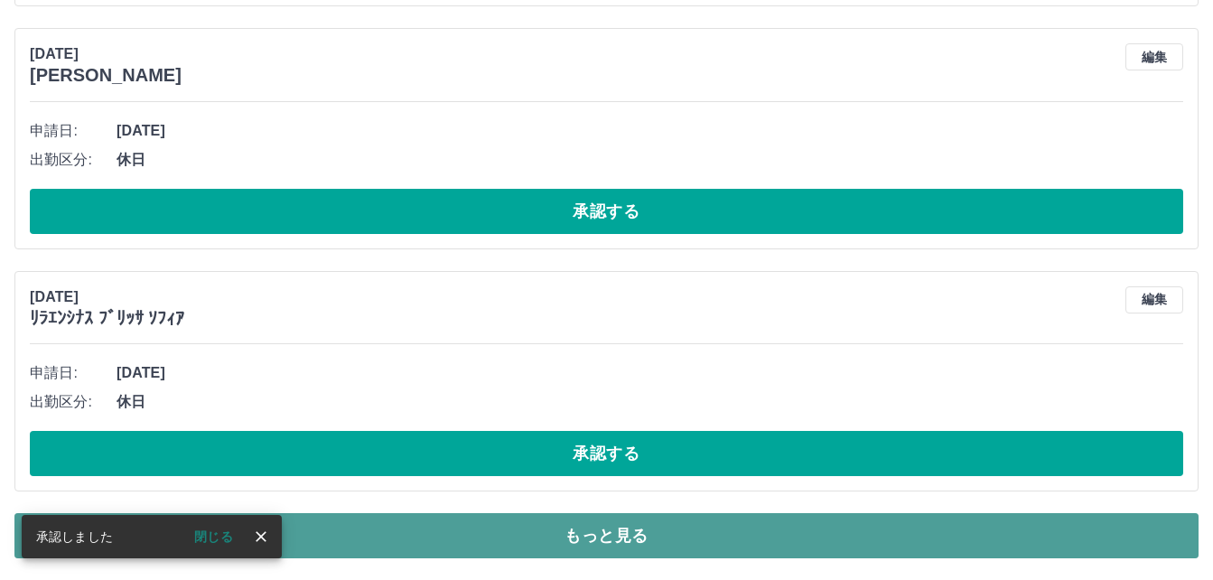
click at [557, 539] on button "もっと見る" at bounding box center [606, 535] width 1184 height 45
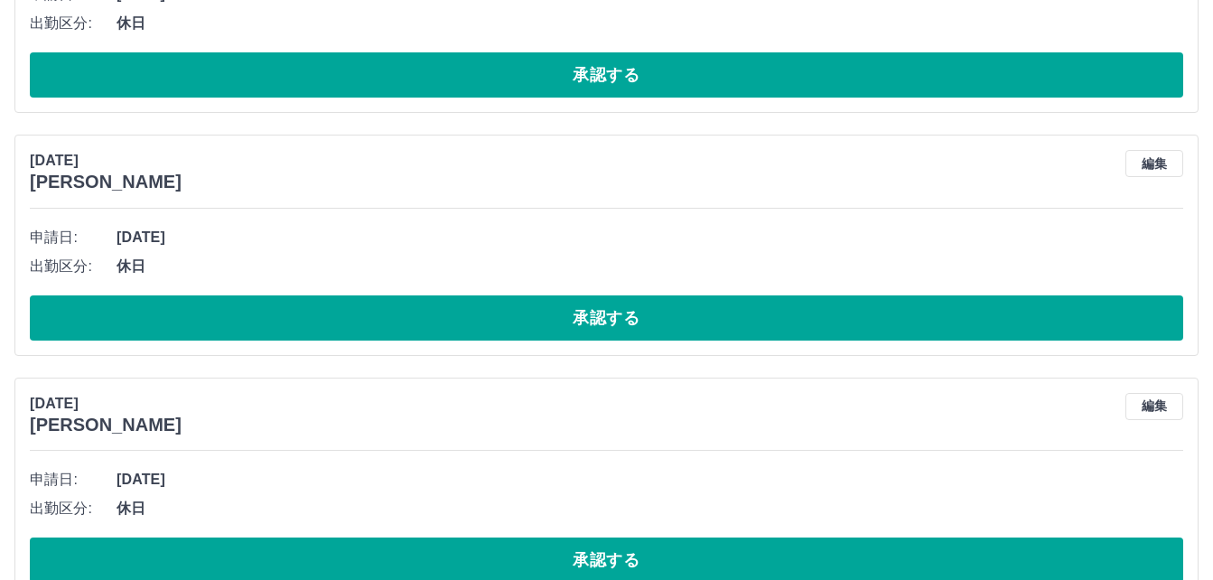
scroll to position [12003, 0]
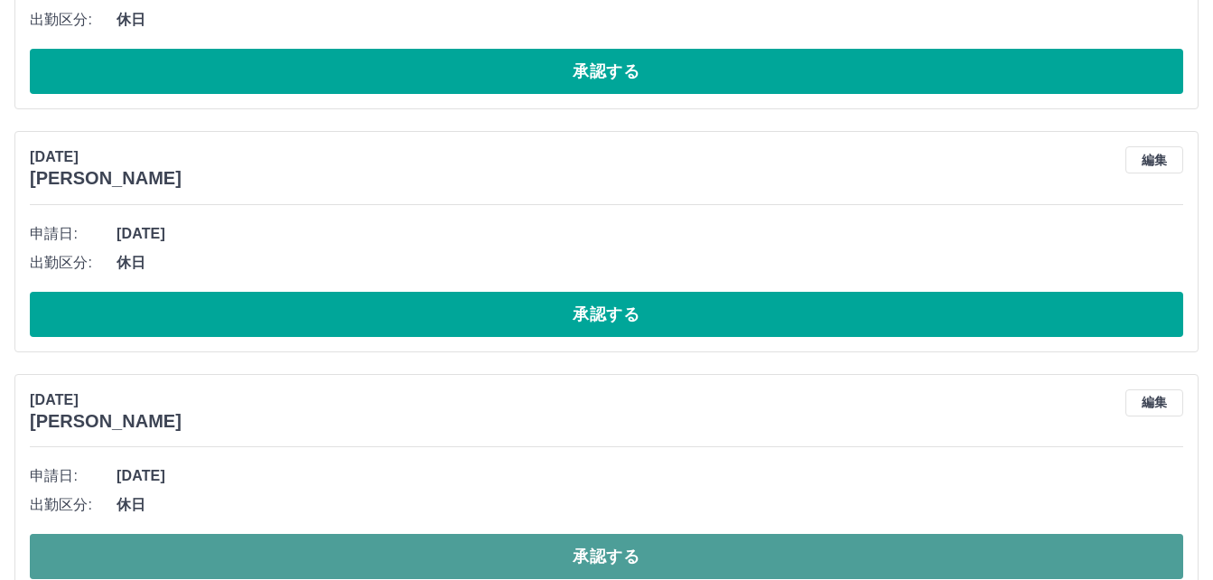
click at [533, 563] on button "承認する" at bounding box center [607, 556] width 1154 height 45
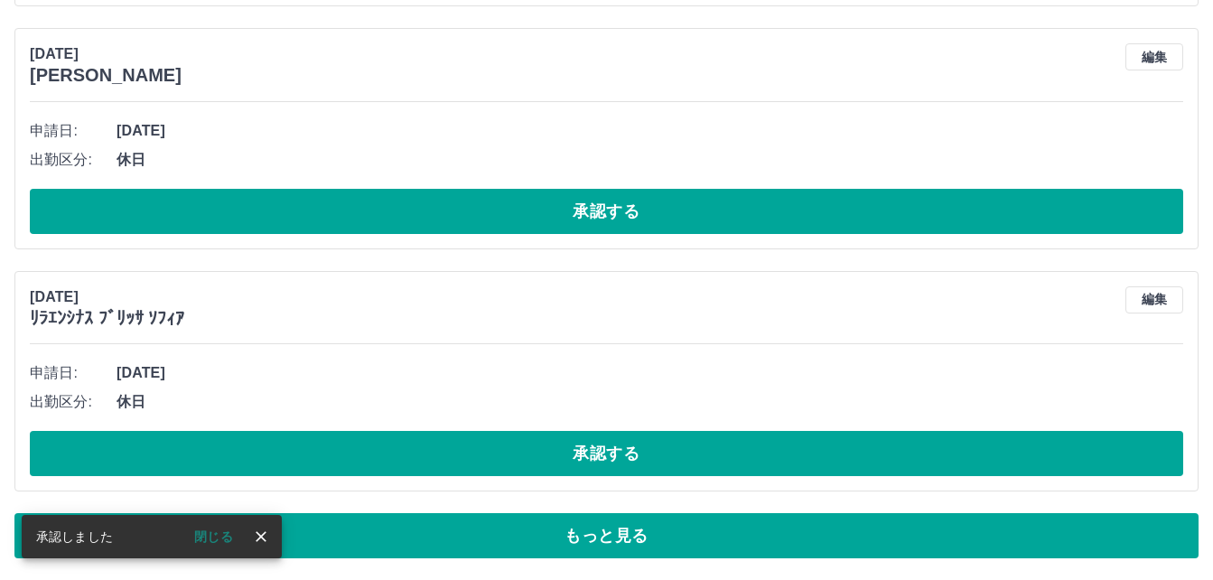
scroll to position [9925, 0]
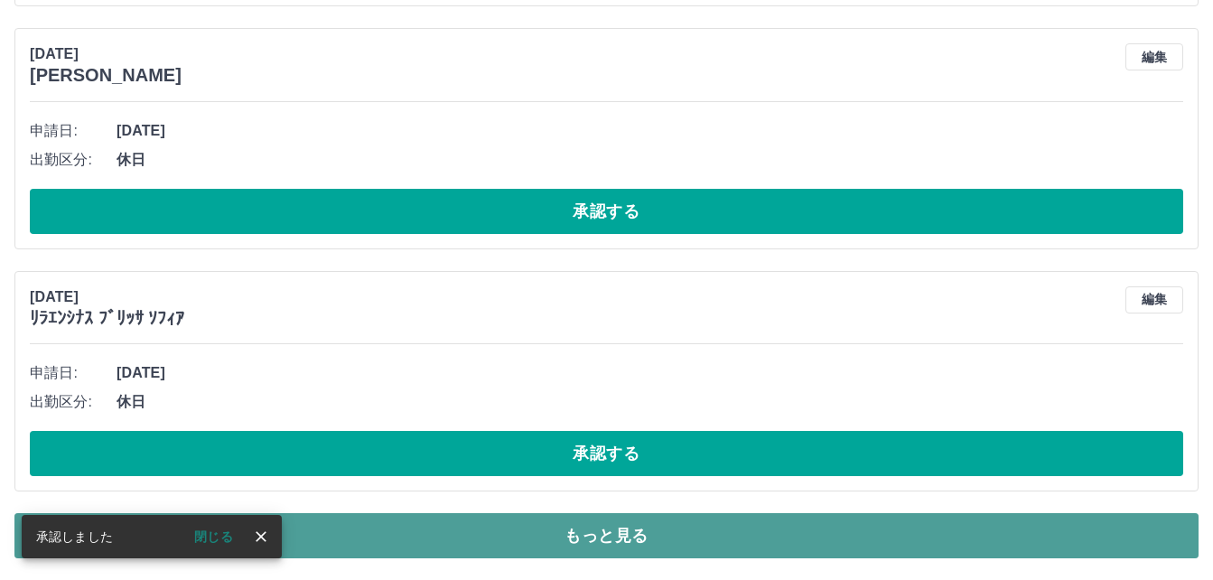
click at [613, 537] on button "もっと見る" at bounding box center [606, 535] width 1184 height 45
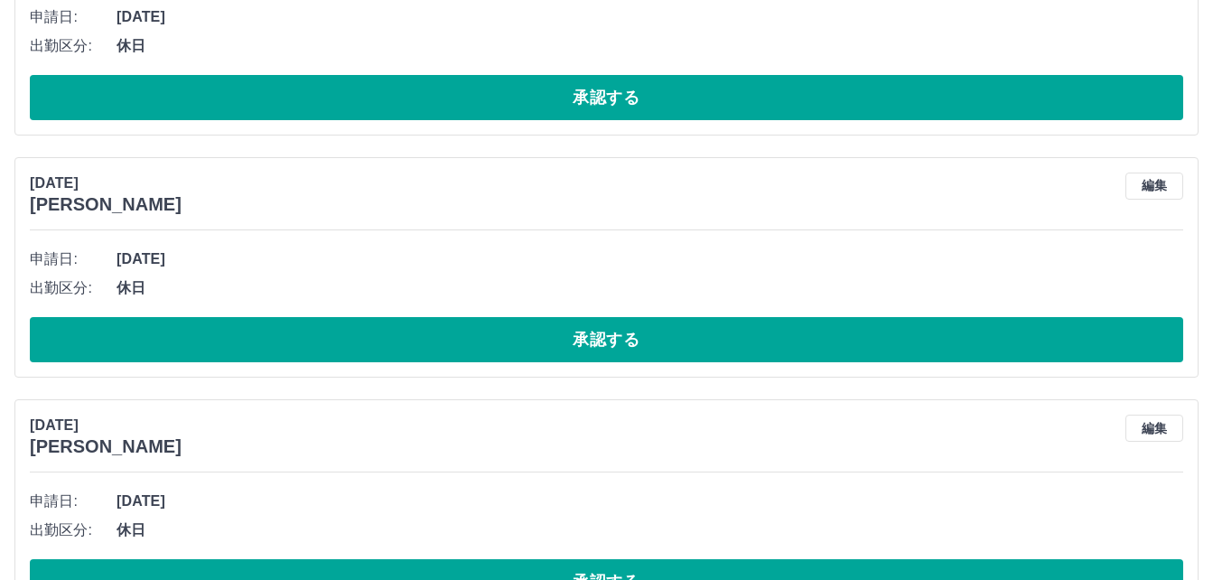
scroll to position [12274, 0]
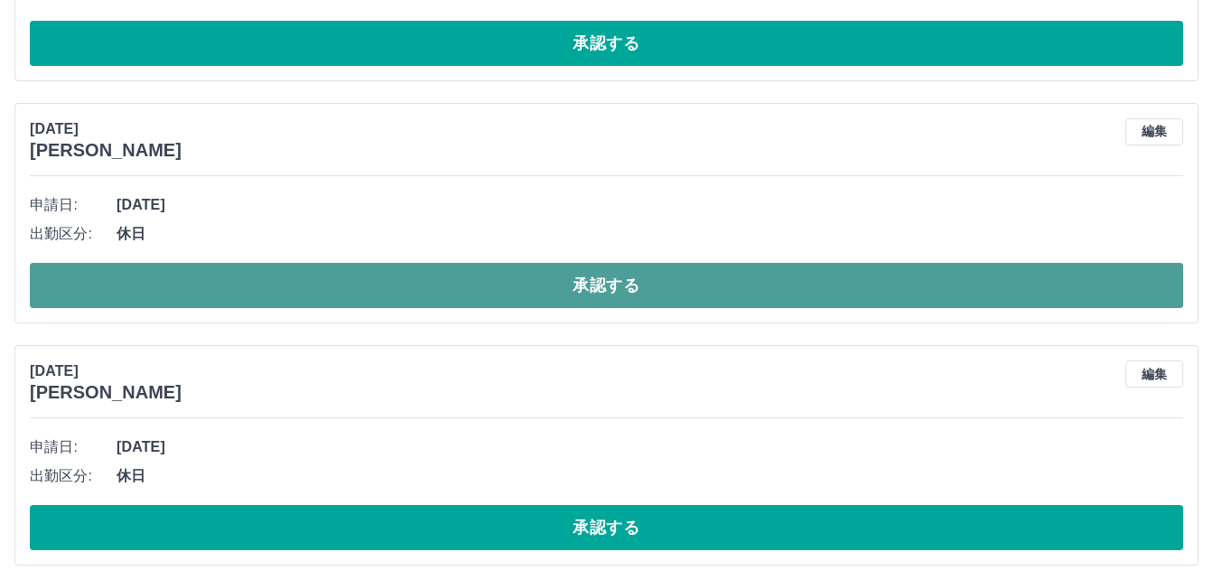
click at [522, 295] on button "承認する" at bounding box center [607, 285] width 1154 height 45
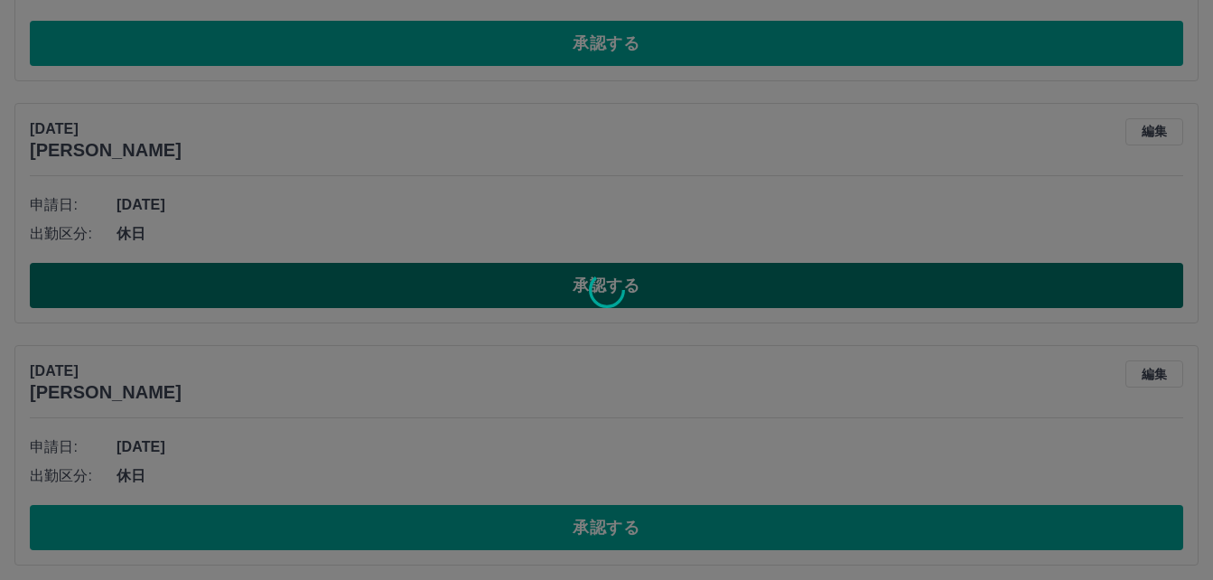
scroll to position [9925, 0]
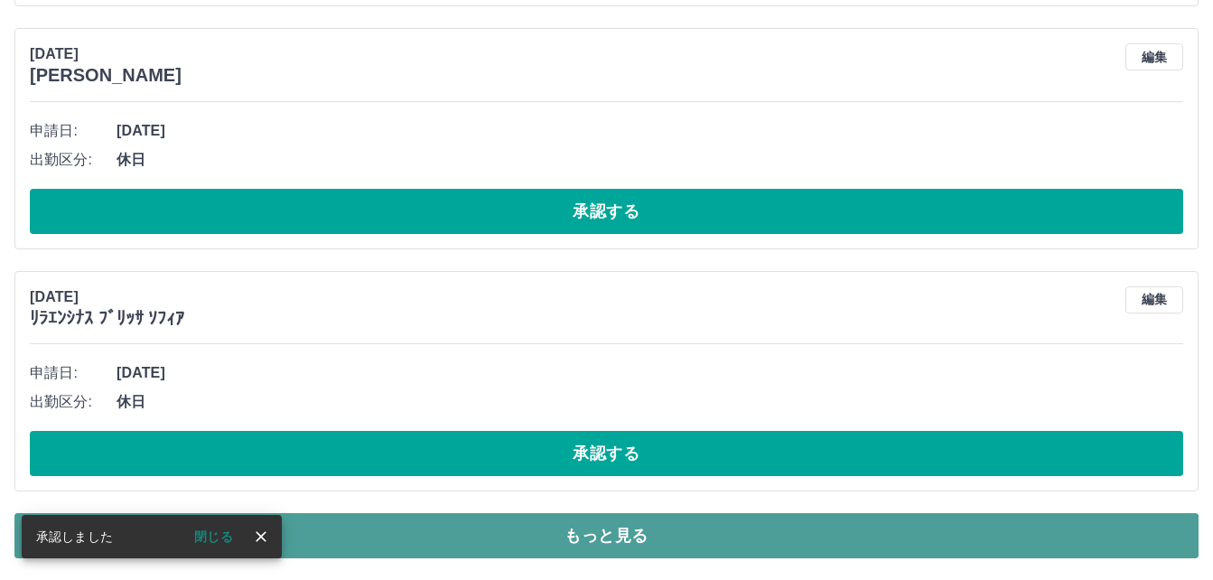
click at [543, 522] on button "もっと見る" at bounding box center [606, 535] width 1184 height 45
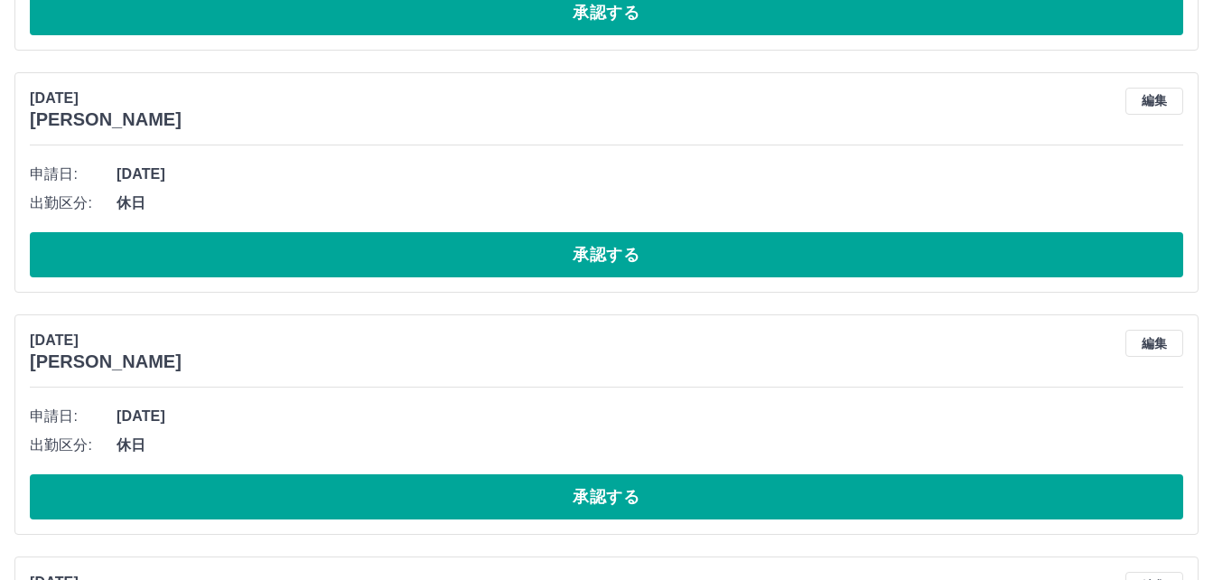
scroll to position [12274, 0]
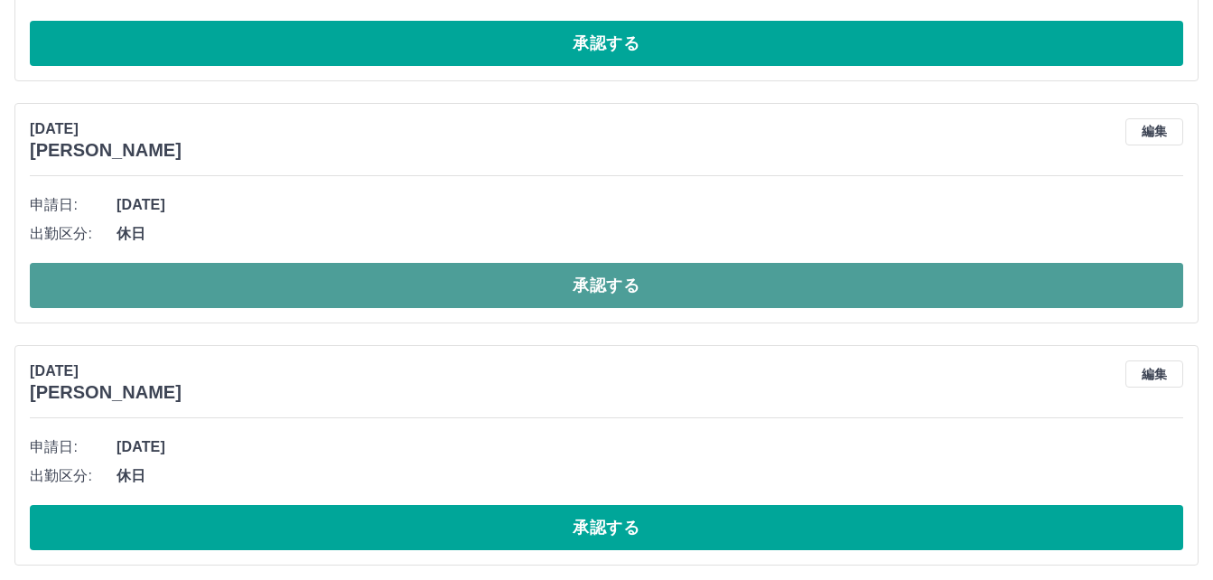
click at [509, 283] on button "承認する" at bounding box center [607, 285] width 1154 height 45
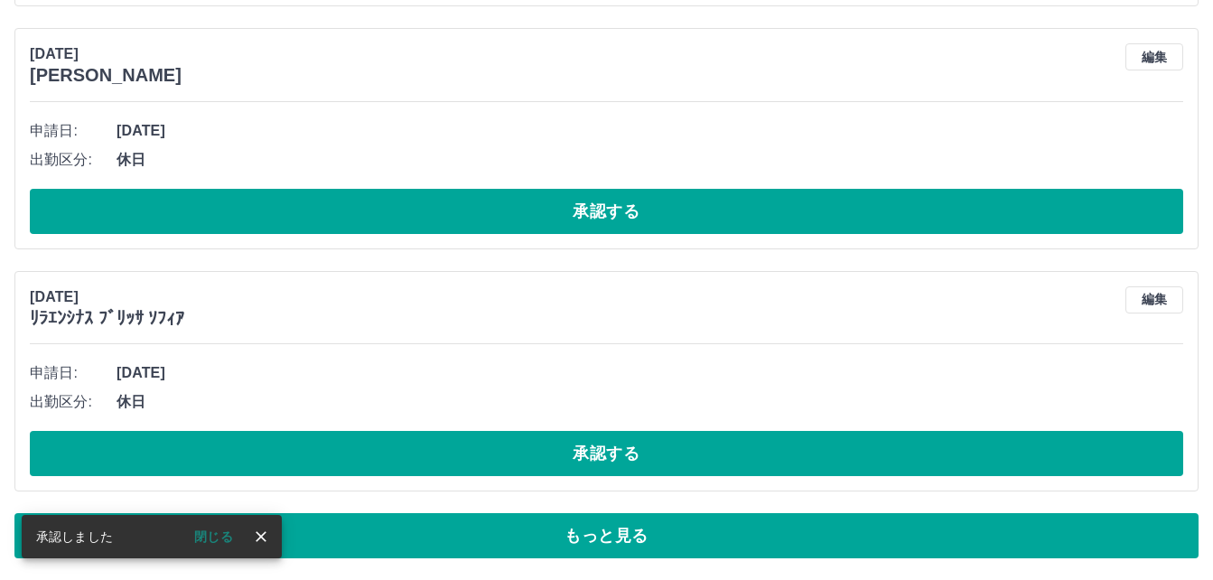
scroll to position [9925, 0]
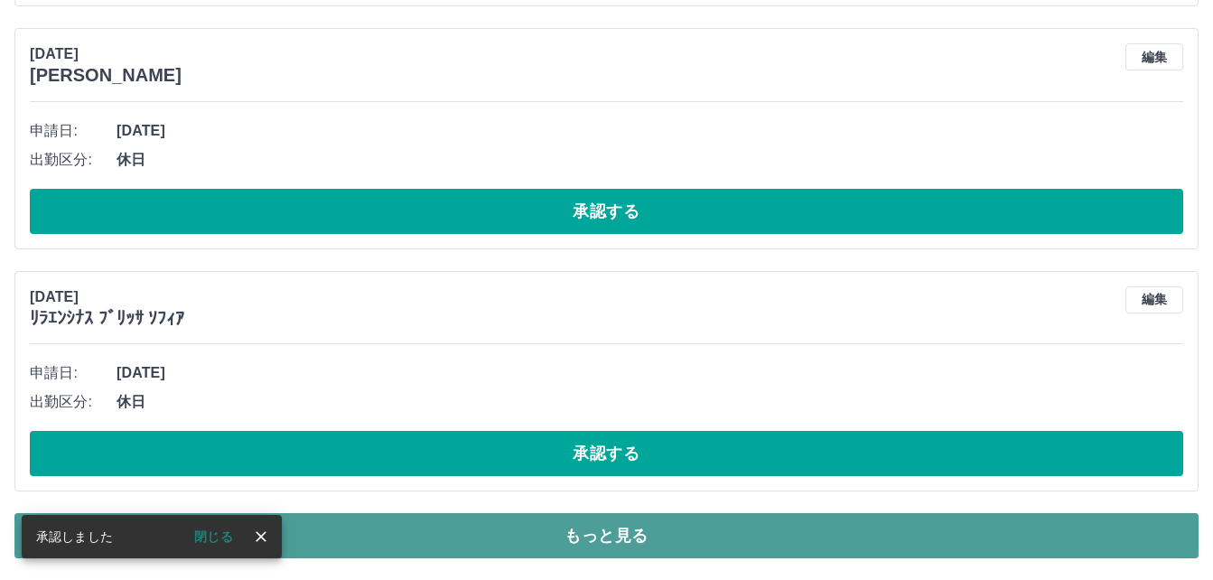
click at [536, 528] on button "もっと見る" at bounding box center [606, 535] width 1184 height 45
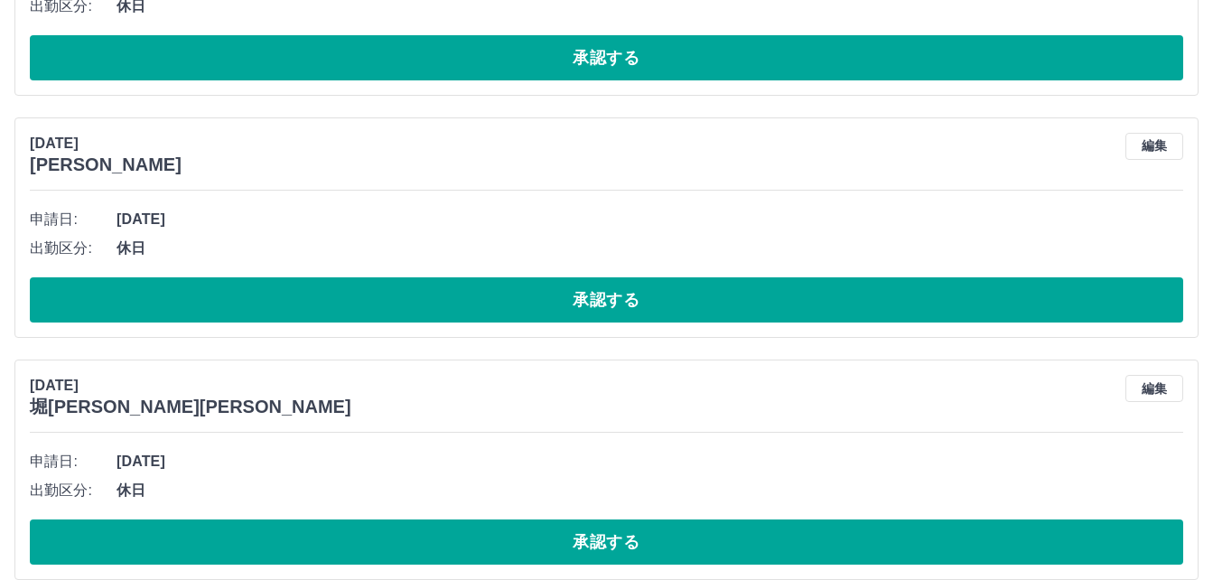
scroll to position [12274, 0]
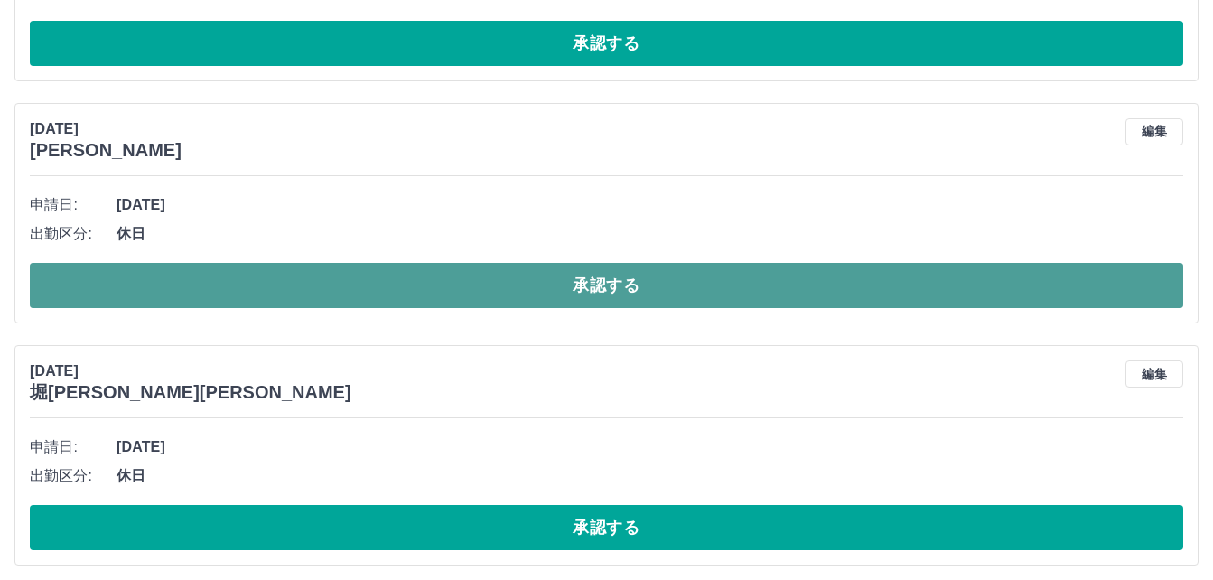
click at [557, 283] on button "承認する" at bounding box center [607, 285] width 1154 height 45
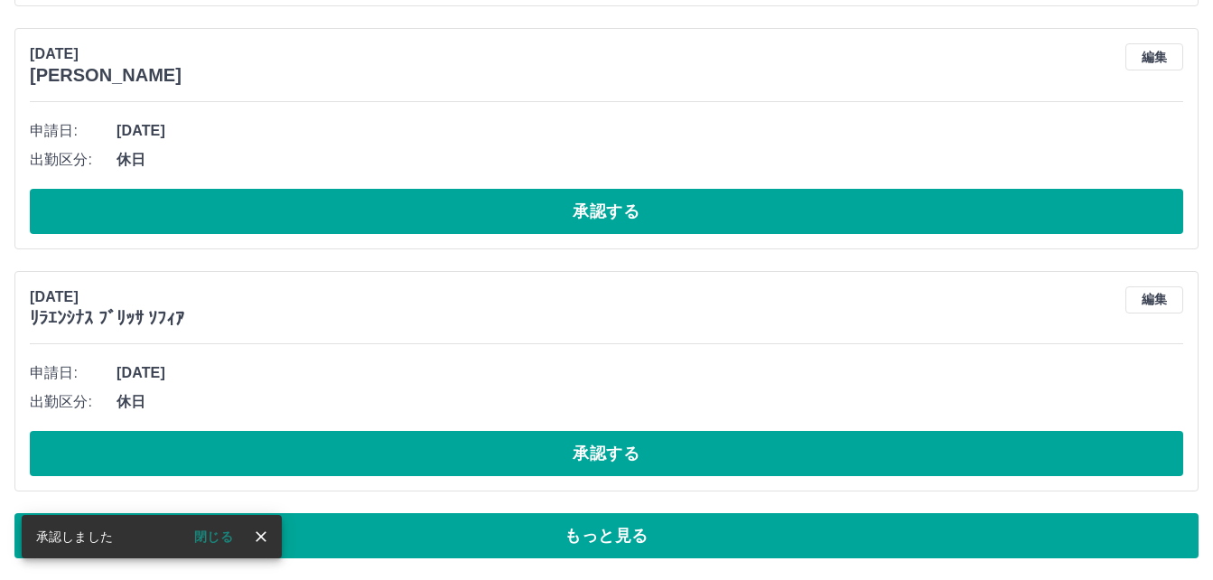
scroll to position [9925, 0]
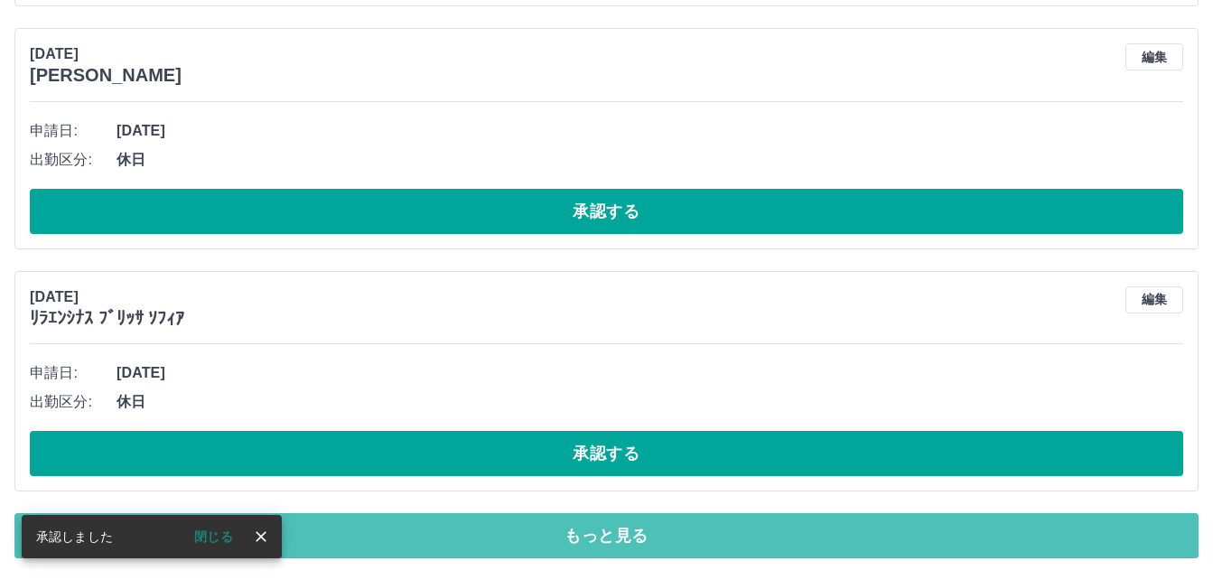
drag, startPoint x: 519, startPoint y: 548, endPoint x: 518, endPoint y: 532, distance: 16.3
click at [519, 546] on button "もっと見る" at bounding box center [606, 535] width 1184 height 45
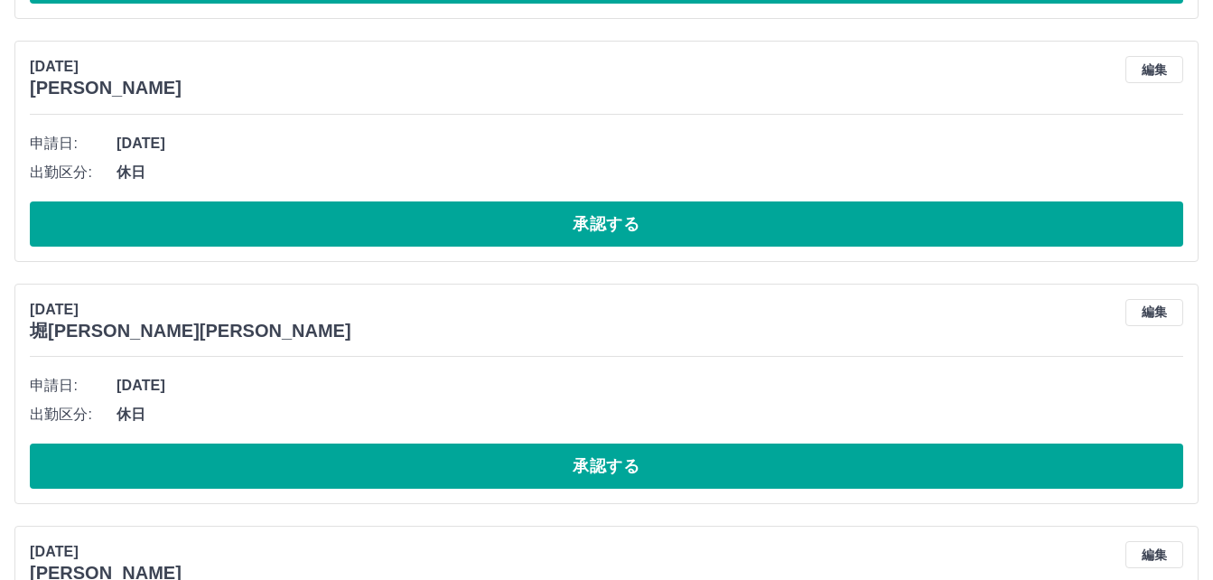
scroll to position [12364, 0]
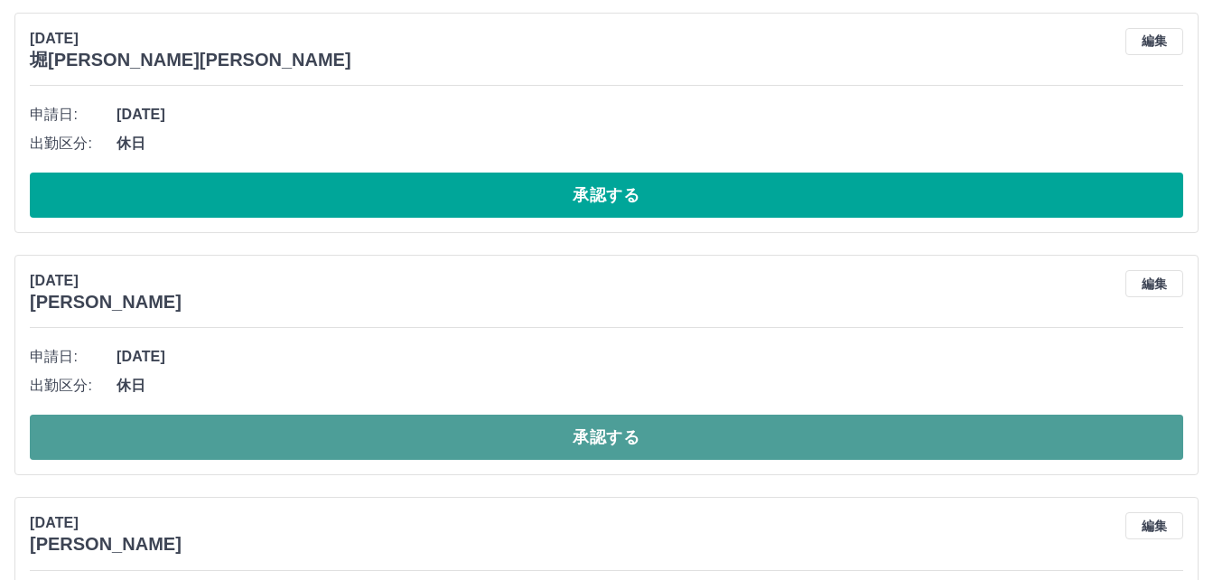
click at [500, 432] on button "承認する" at bounding box center [607, 437] width 1154 height 45
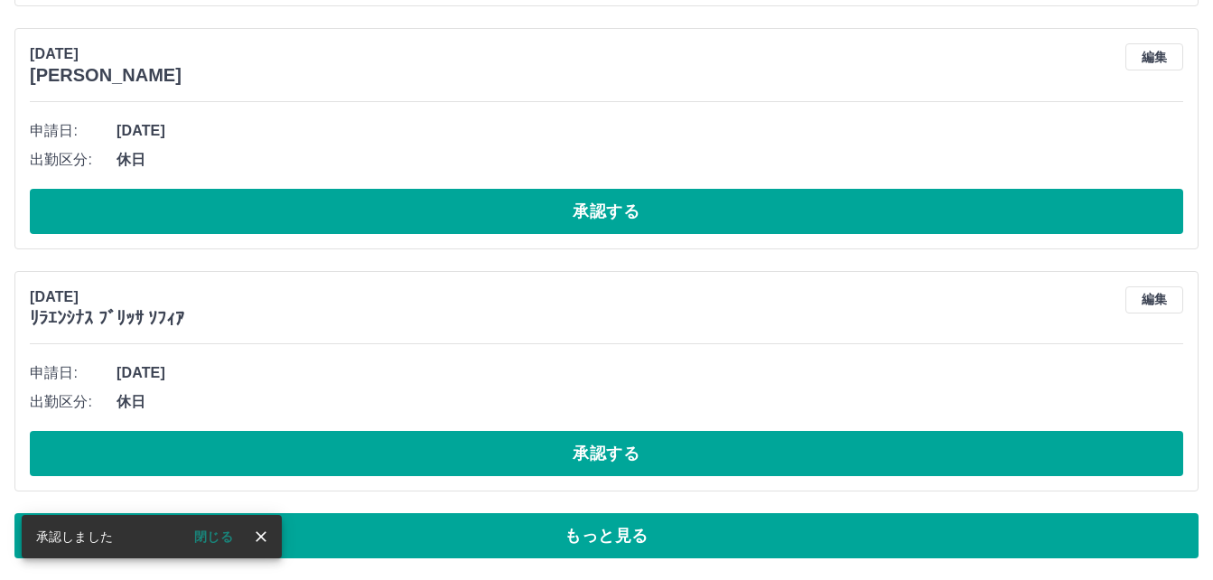
scroll to position [9925, 0]
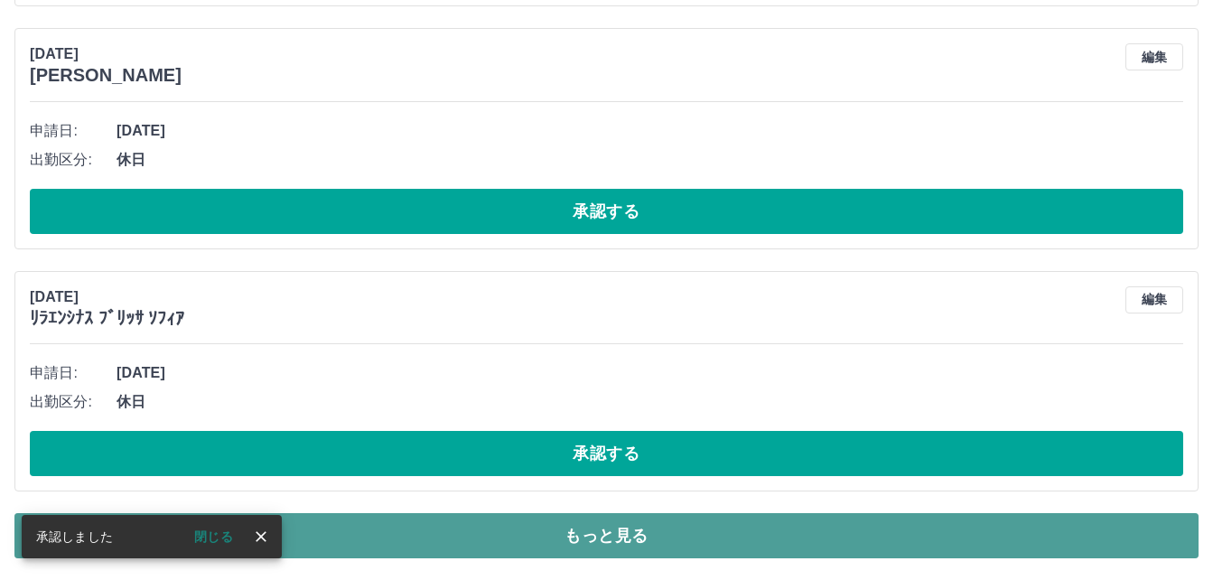
click at [501, 544] on button "もっと見る" at bounding box center [606, 535] width 1184 height 45
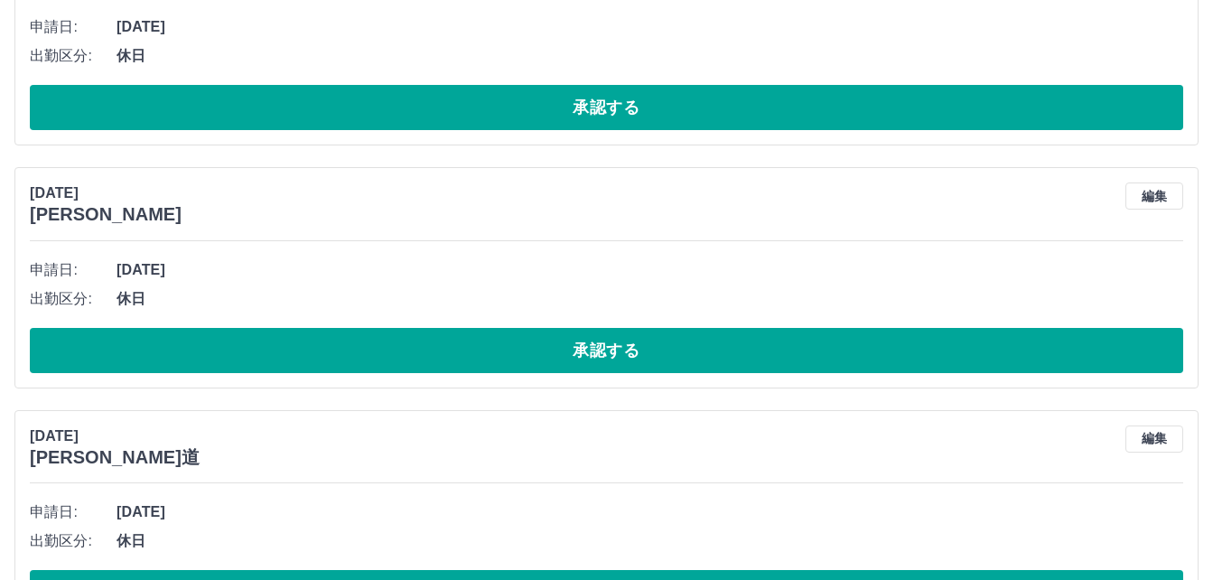
scroll to position [12726, 0]
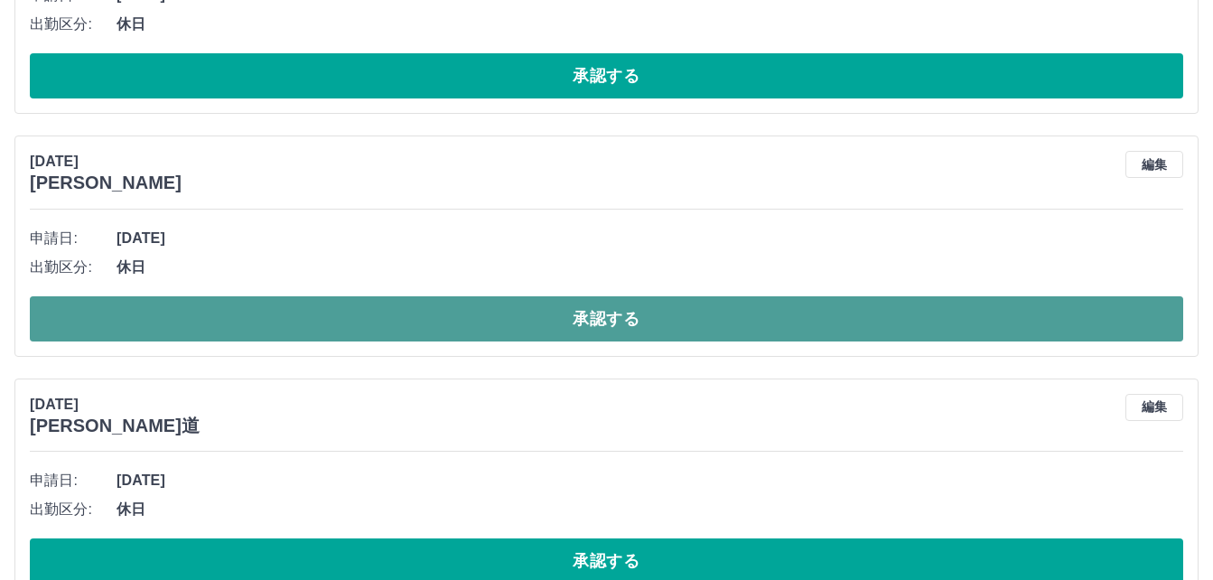
click at [517, 328] on button "承認する" at bounding box center [607, 318] width 1154 height 45
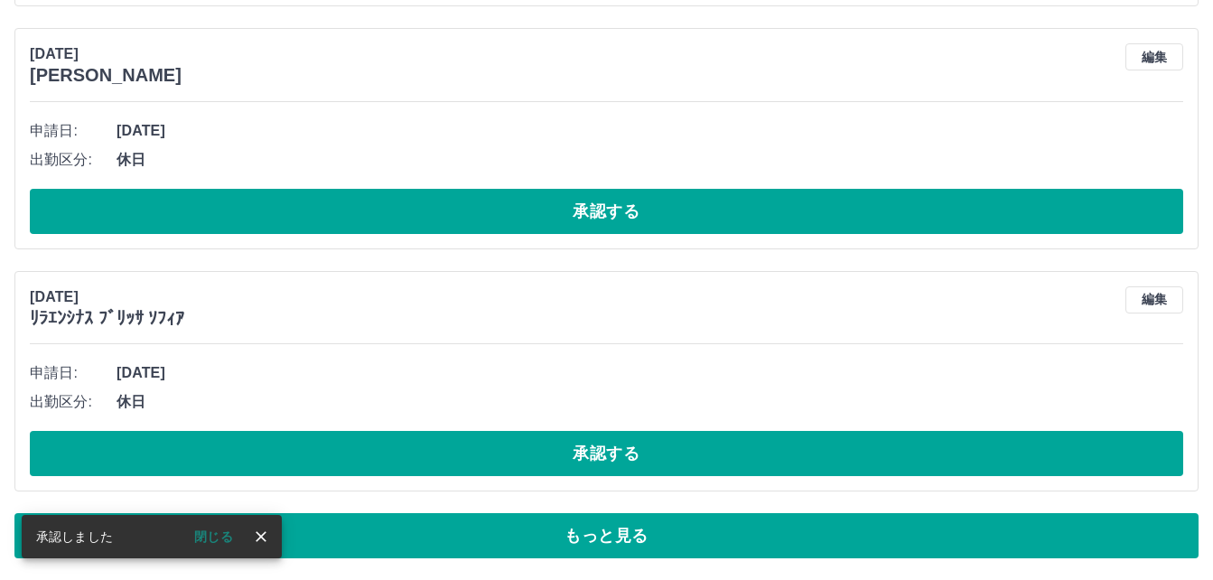
scroll to position [9925, 0]
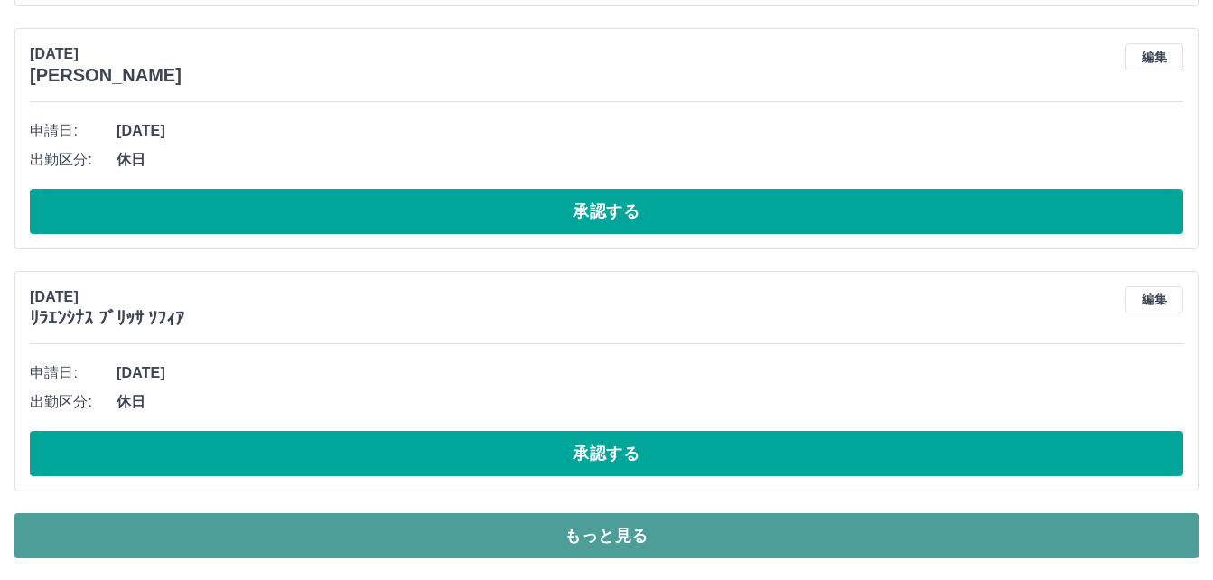
click at [568, 528] on button "もっと見る" at bounding box center [606, 535] width 1184 height 45
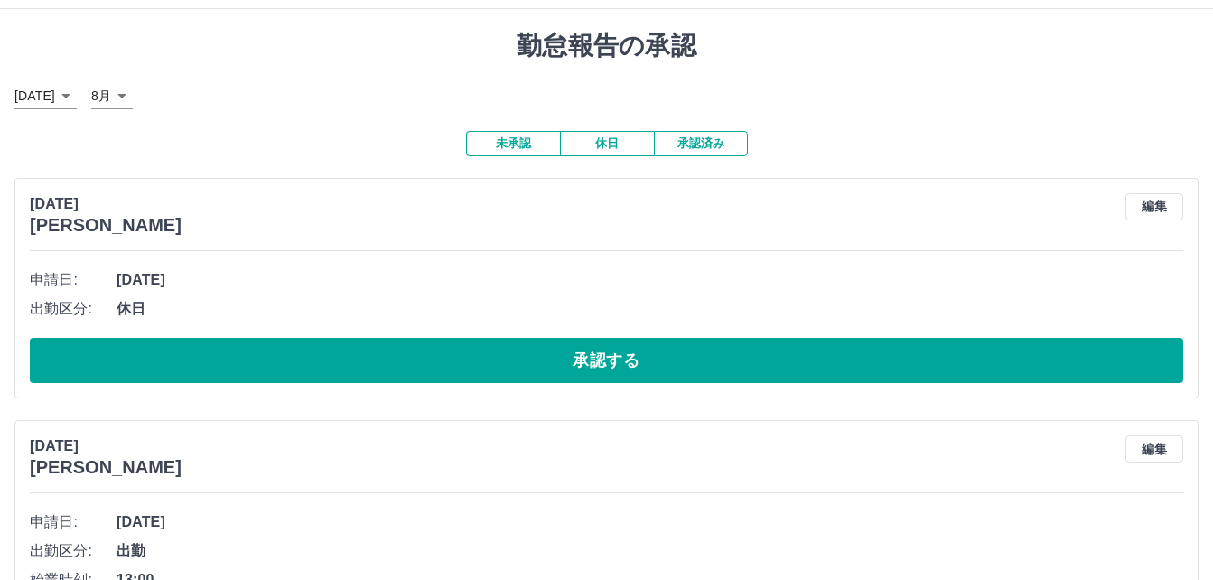
scroll to position [0, 0]
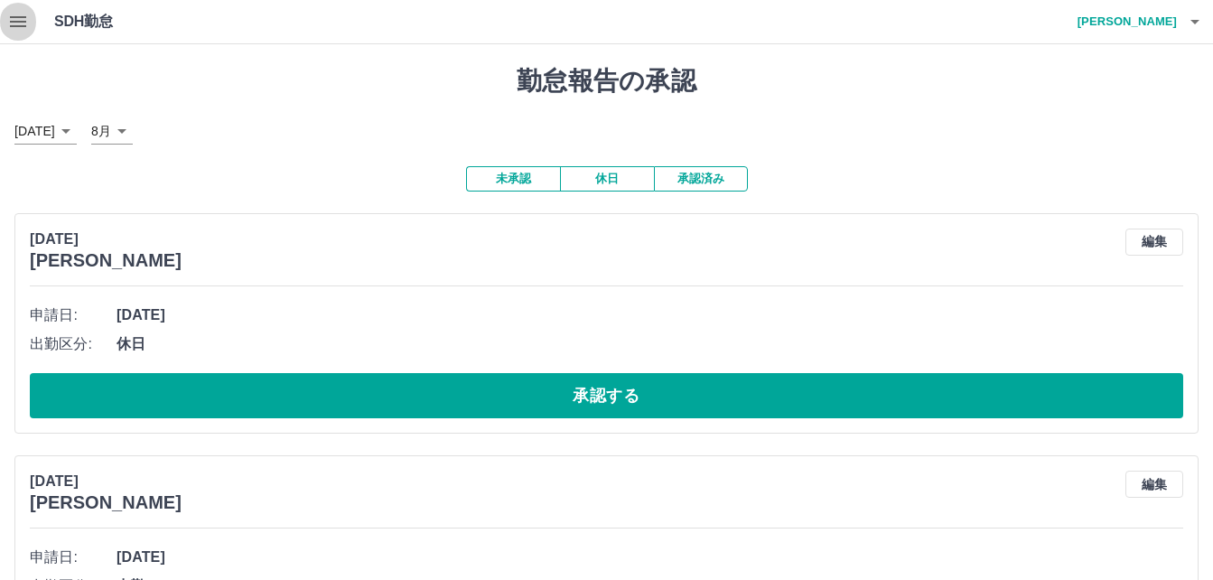
click at [19, 24] on icon "button" at bounding box center [18, 22] width 22 height 22
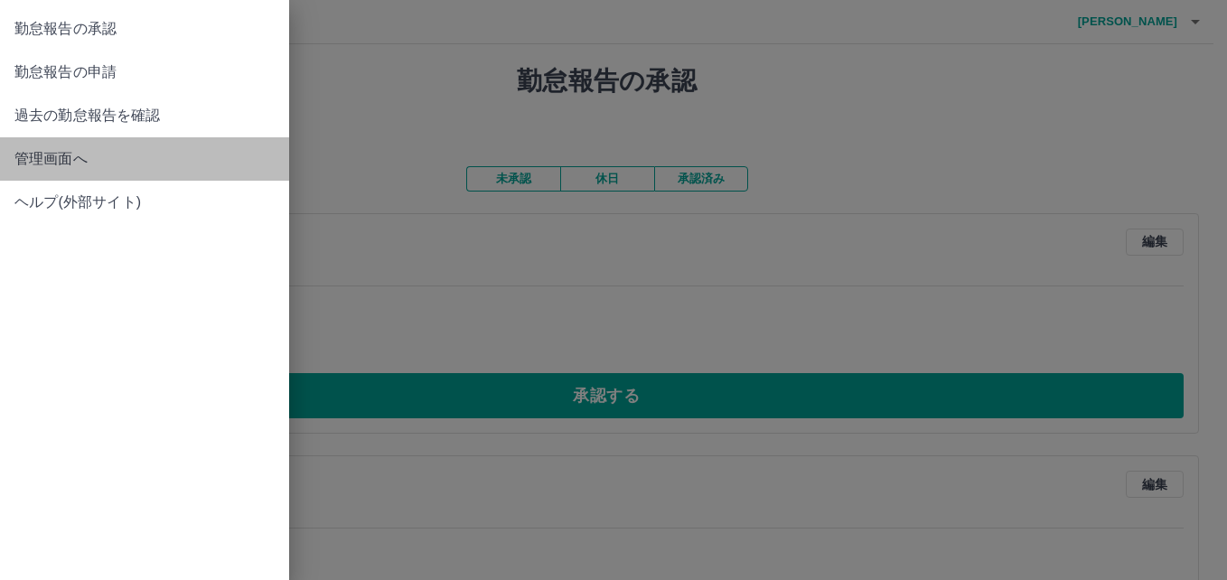
click at [55, 154] on span "管理画面へ" at bounding box center [144, 159] width 260 height 22
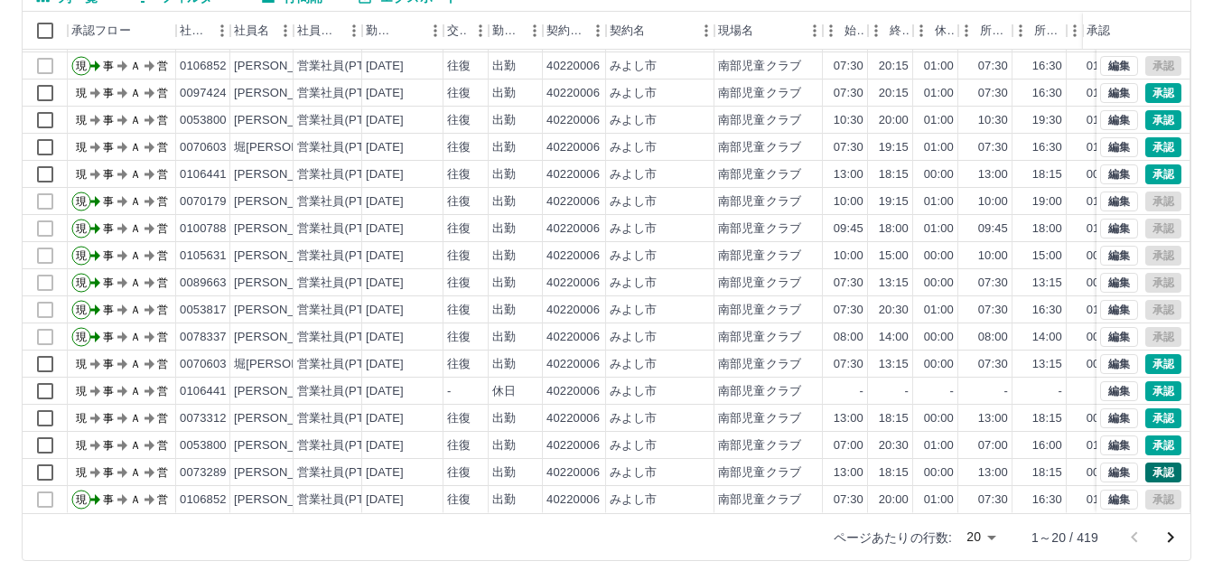
scroll to position [183, 0]
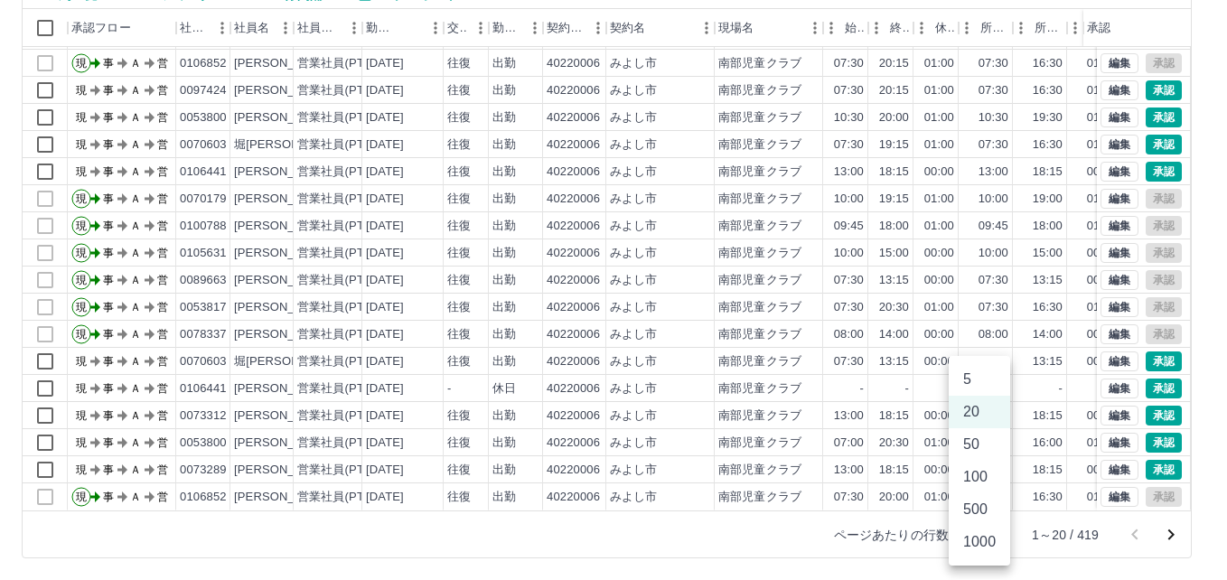
click at [990, 535] on body "SDH勤怠 本田　礼子 勤務実績承認 前月 2025年08月 次月 今月 月選択 承認モード 削除モード 一括承認 列一覧 0 フィルター 行間隔 エクスポー…" at bounding box center [613, 198] width 1227 height 763
click at [989, 510] on li "500" at bounding box center [979, 509] width 61 height 33
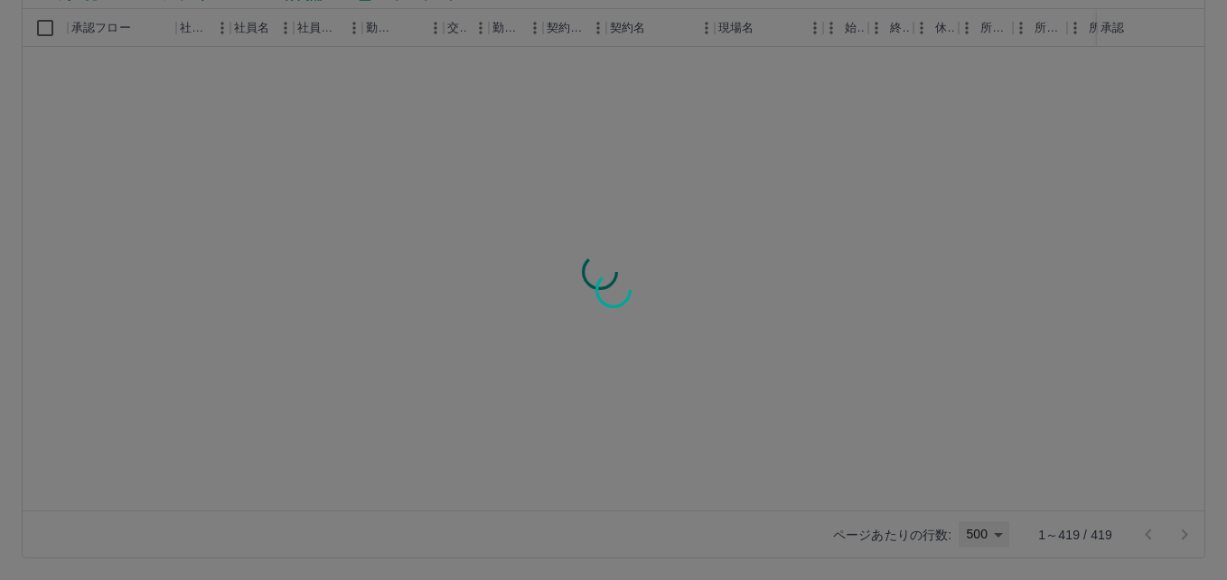
type input "***"
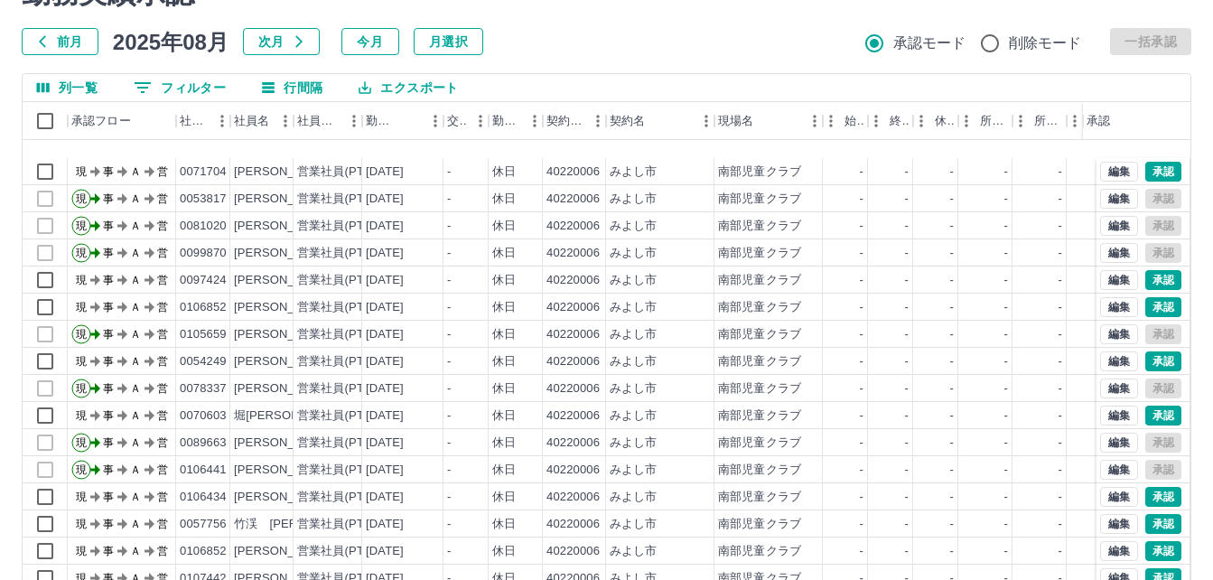
scroll to position [3162, 0]
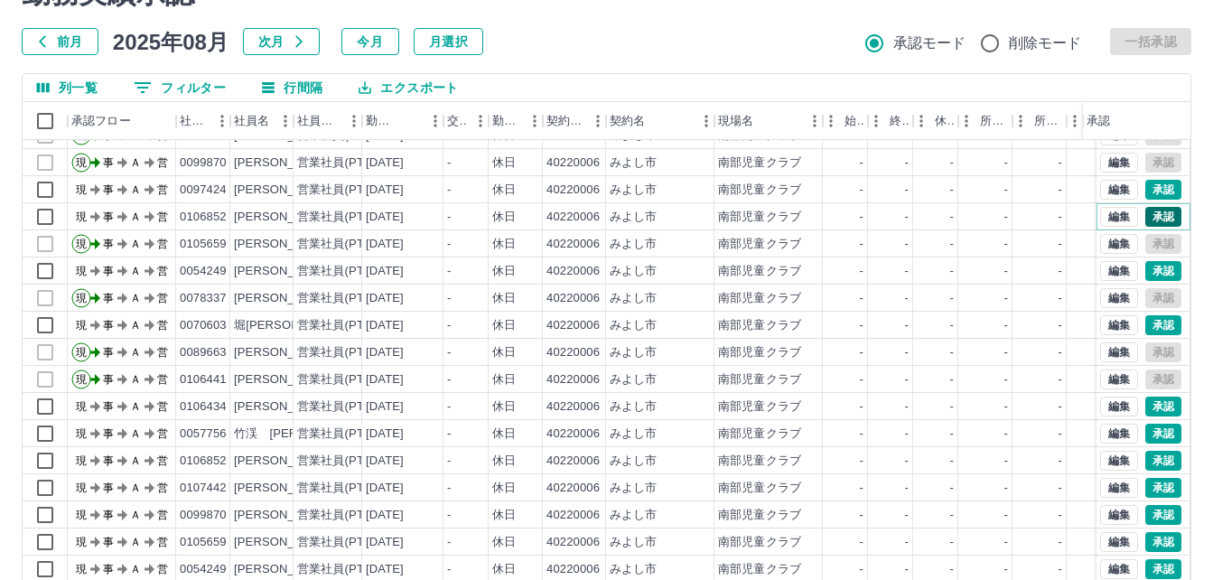
click at [1154, 216] on button "承認" at bounding box center [1164, 217] width 36 height 20
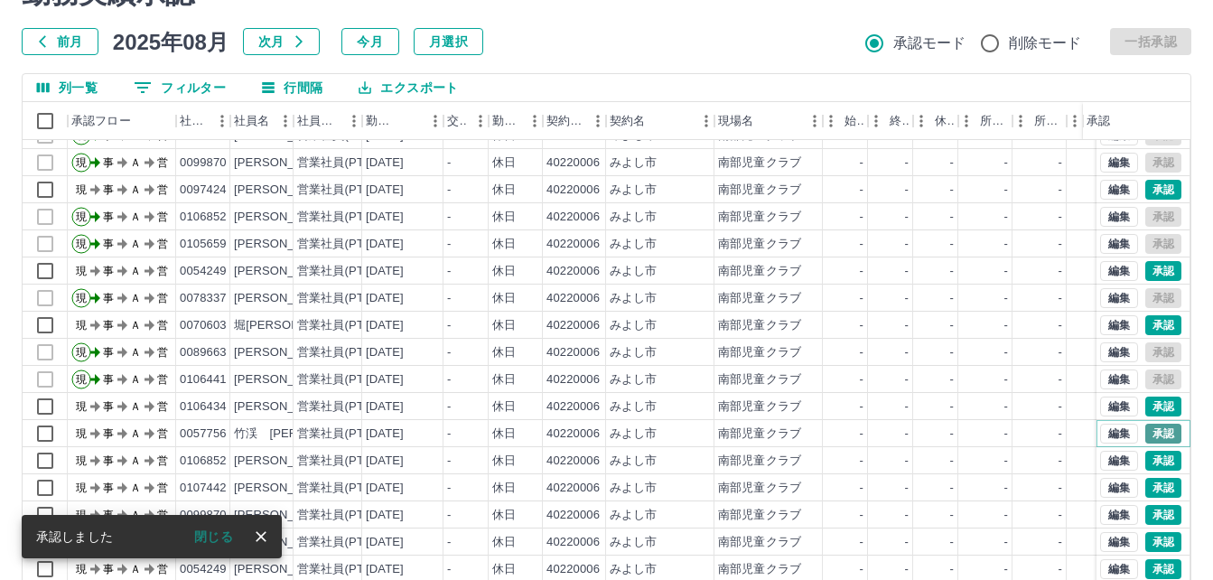
click at [1148, 435] on button "承認" at bounding box center [1164, 434] width 36 height 20
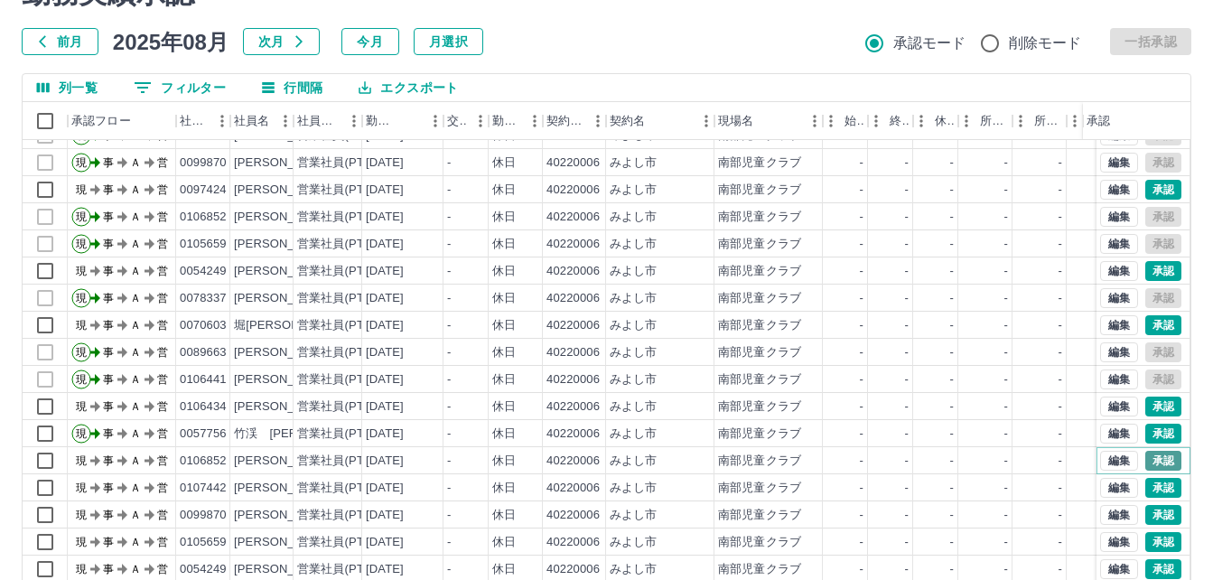
click at [1148, 458] on button "承認" at bounding box center [1164, 461] width 36 height 20
click at [1106, 463] on button "編集" at bounding box center [1119, 461] width 38 height 20
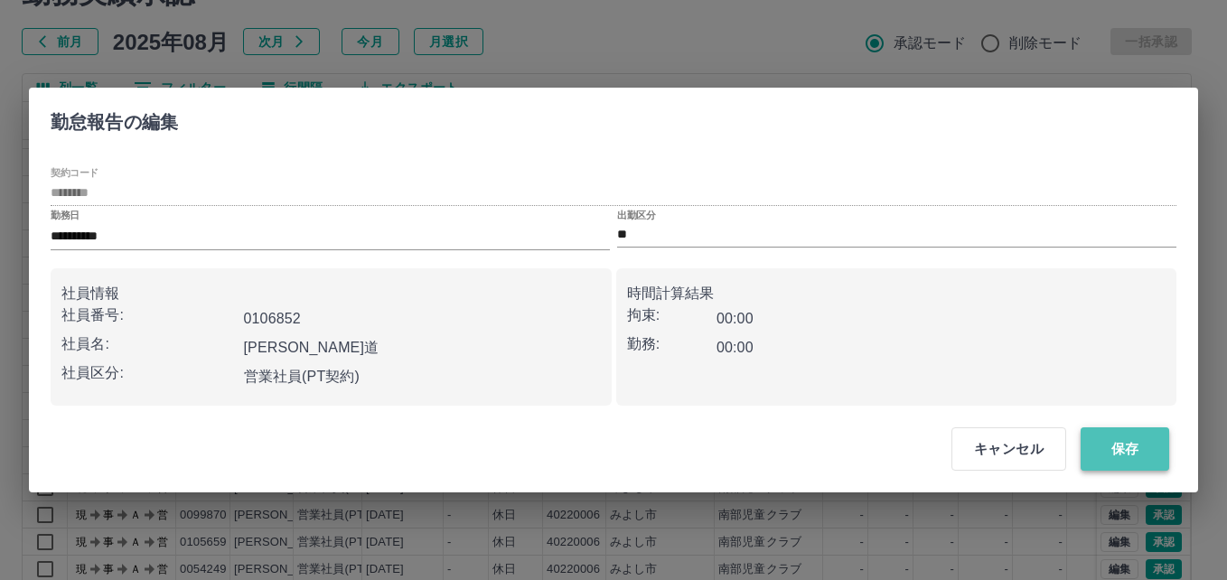
click at [1134, 450] on button "保存" at bounding box center [1125, 448] width 89 height 43
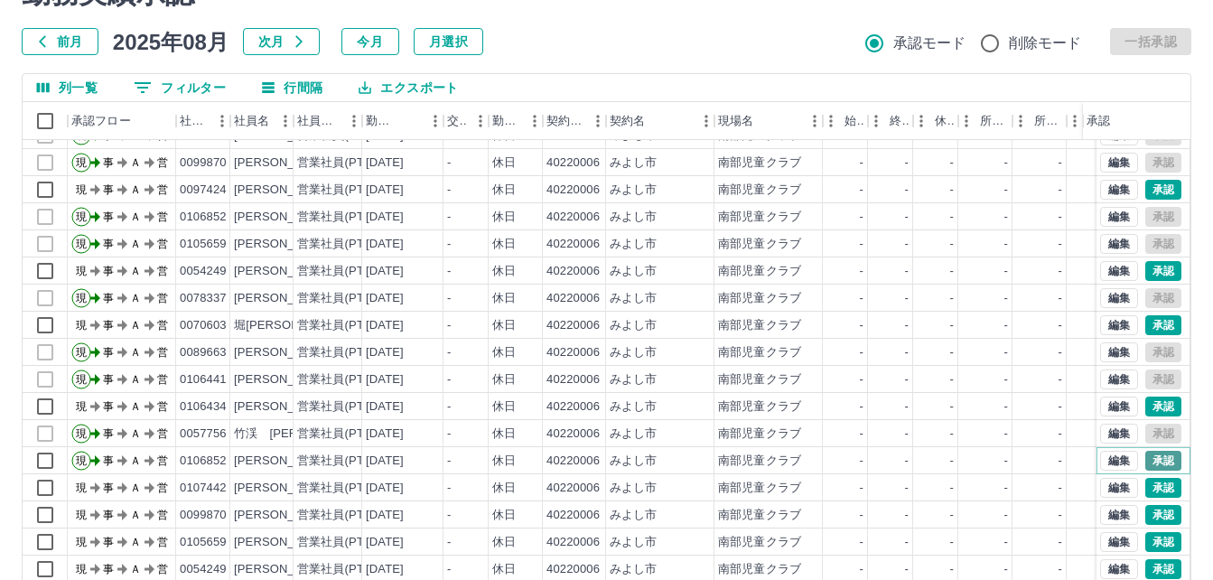
click at [1149, 463] on button "承認" at bounding box center [1164, 461] width 36 height 20
click at [1146, 480] on button "承認" at bounding box center [1164, 488] width 36 height 20
click at [1152, 512] on button "承認" at bounding box center [1164, 515] width 36 height 20
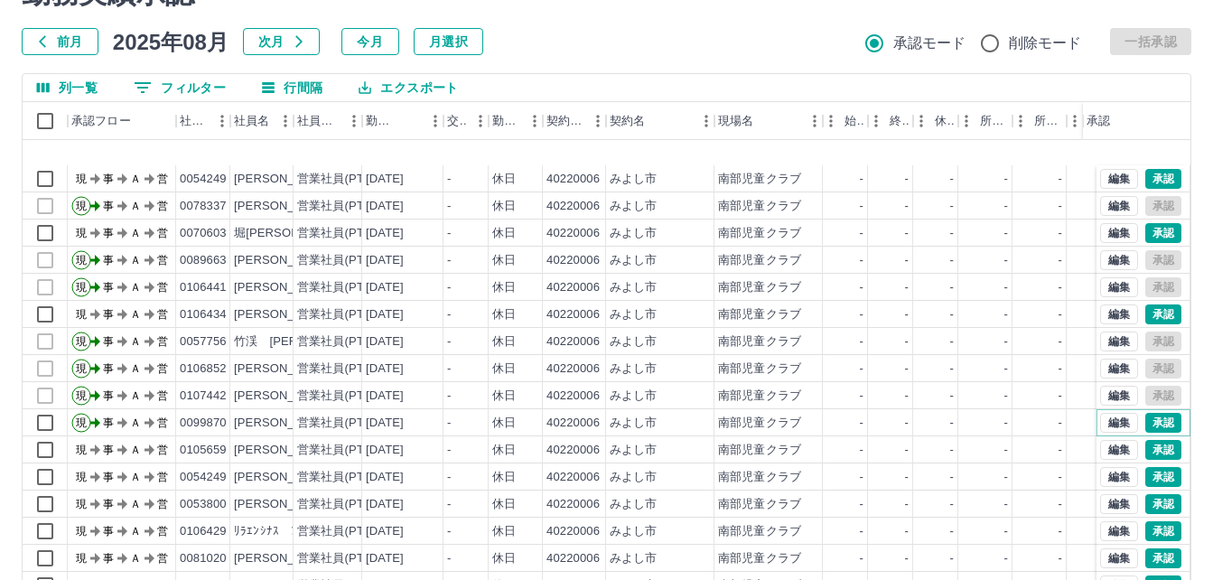
scroll to position [3343, 0]
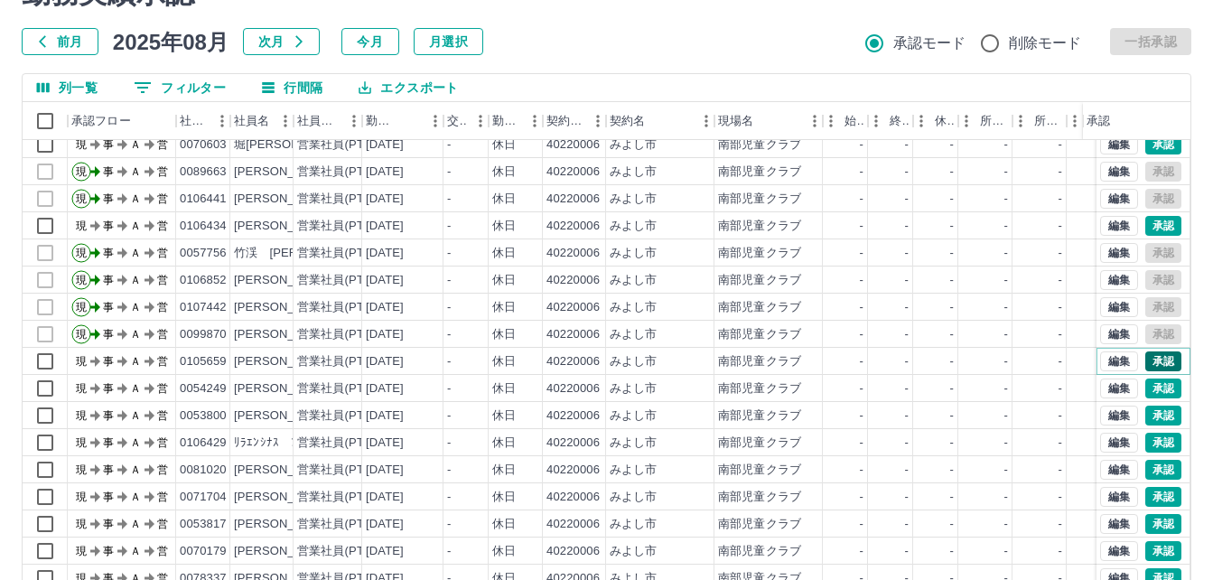
click at [1149, 356] on button "承認" at bounding box center [1164, 361] width 36 height 20
click at [1156, 466] on button "承認" at bounding box center [1164, 470] width 36 height 20
click at [1147, 521] on button "承認" at bounding box center [1164, 524] width 36 height 20
click at [1149, 551] on button "承認" at bounding box center [1164, 551] width 36 height 20
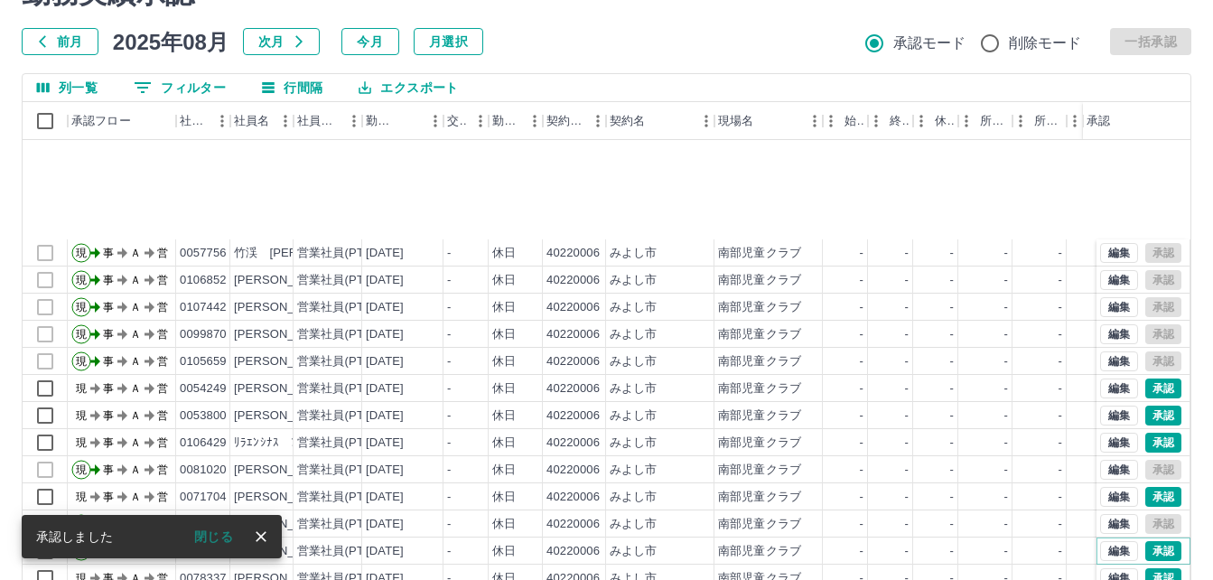
scroll to position [3524, 0]
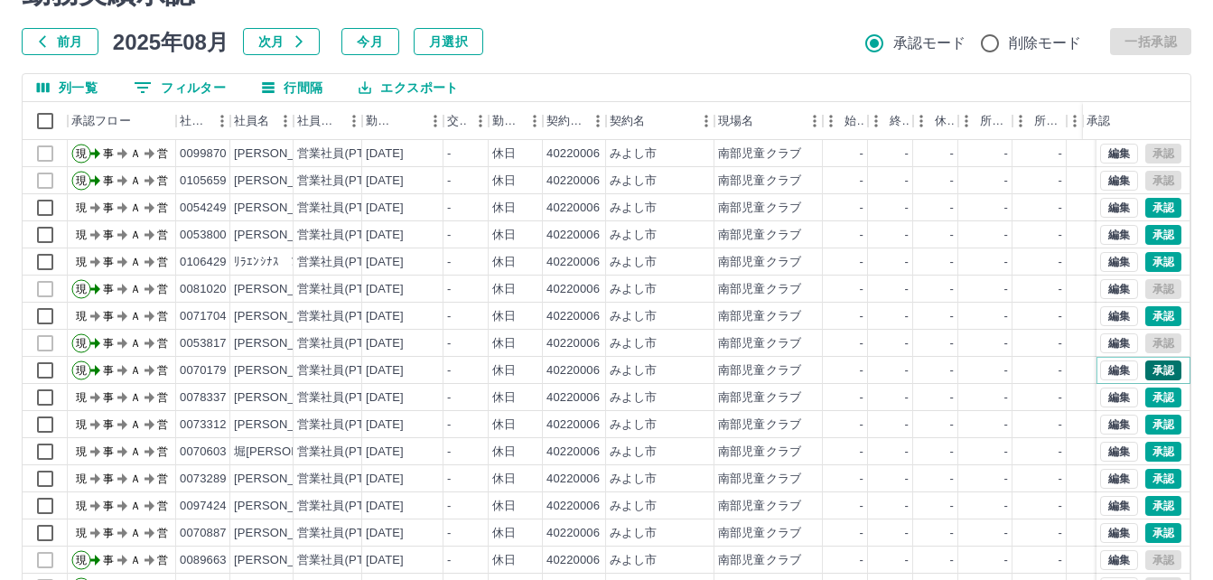
click at [1150, 363] on button "承認" at bounding box center [1164, 370] width 36 height 20
click at [1147, 399] on button "承認" at bounding box center [1164, 398] width 36 height 20
click at [1156, 529] on button "承認" at bounding box center [1164, 533] width 36 height 20
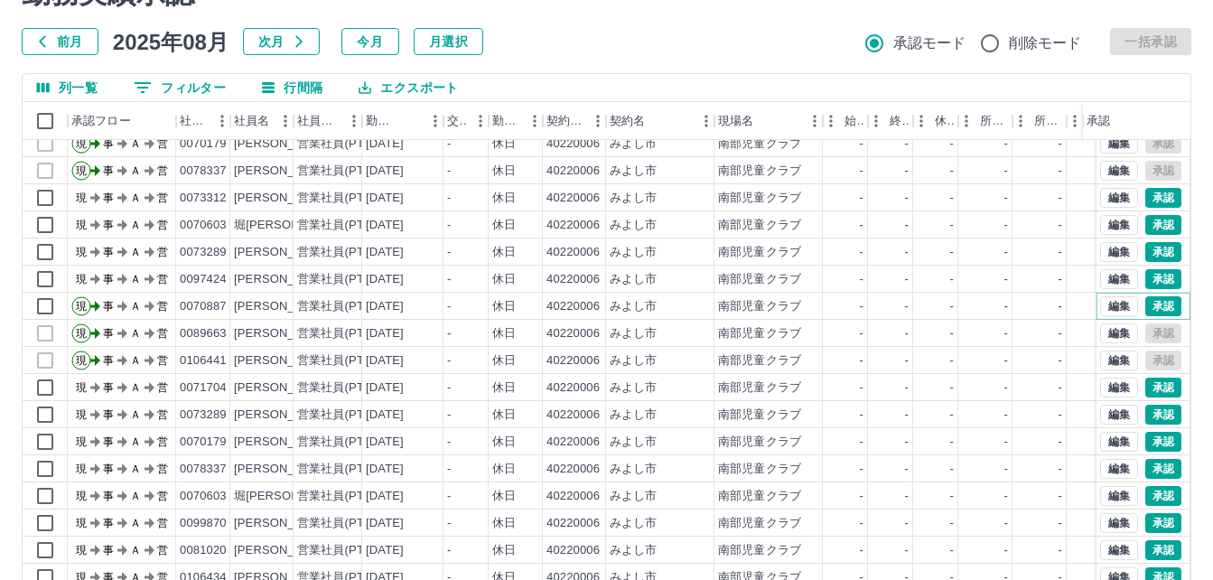
scroll to position [3795, 0]
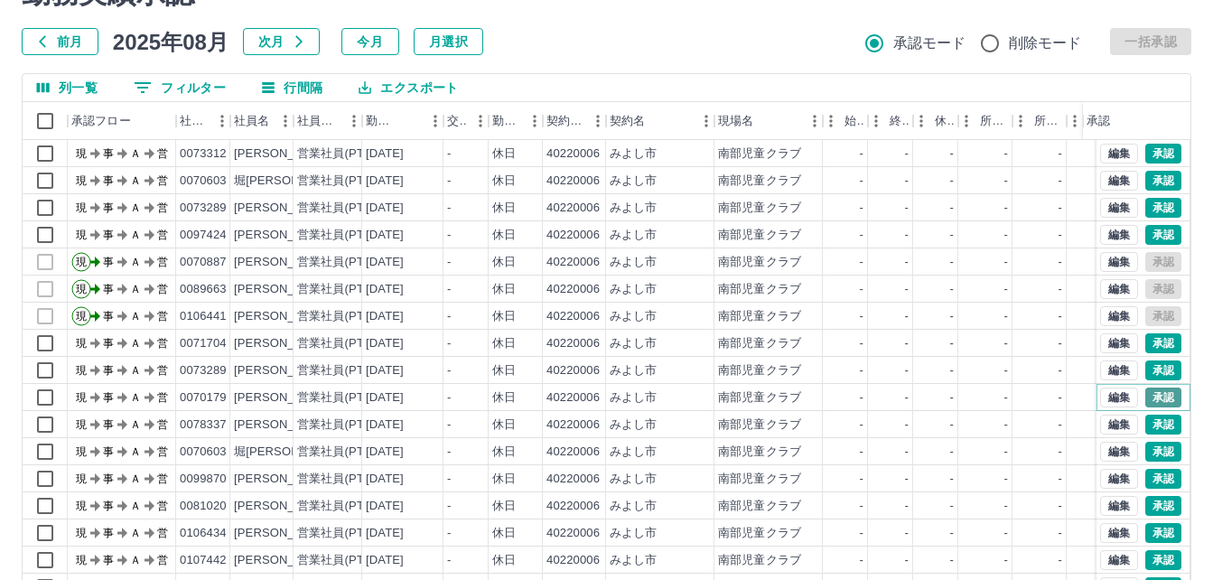
click at [1153, 399] on button "承認" at bounding box center [1164, 398] width 36 height 20
click at [1156, 415] on div "編集 承認" at bounding box center [1140, 425] width 81 height 20
click at [1159, 421] on button "承認" at bounding box center [1164, 425] width 36 height 20
click at [1156, 476] on button "承認" at bounding box center [1164, 479] width 36 height 20
click at [1156, 500] on button "承認" at bounding box center [1164, 506] width 36 height 20
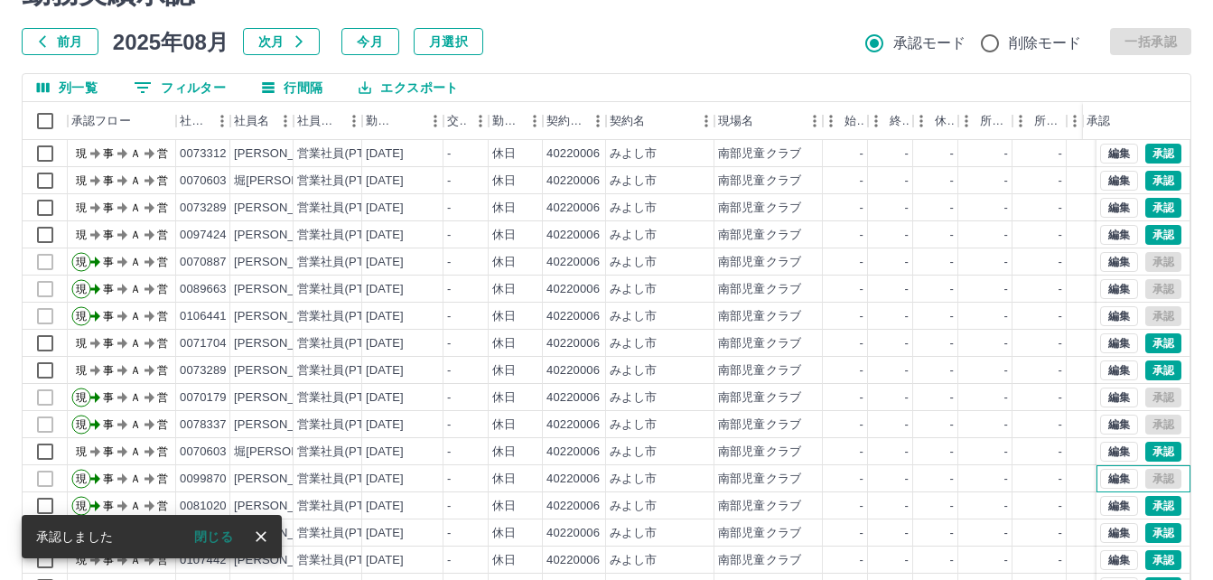
click at [1152, 473] on div "編集 承認" at bounding box center [1140, 479] width 81 height 20
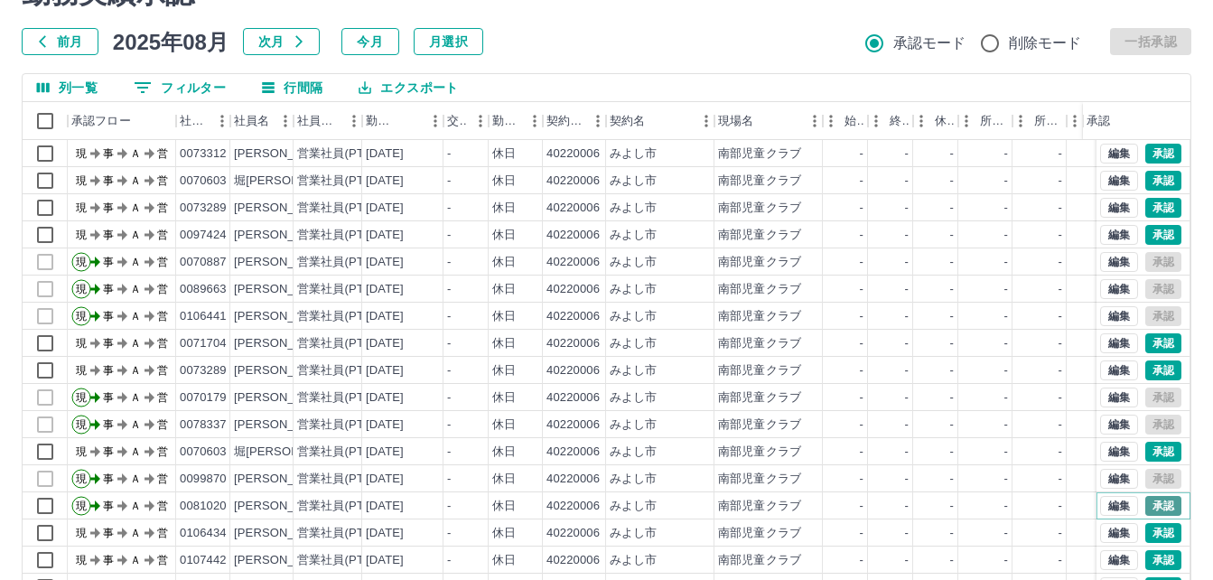
click at [1157, 499] on button "承認" at bounding box center [1164, 506] width 36 height 20
click at [1146, 504] on button "承認" at bounding box center [1164, 506] width 36 height 20
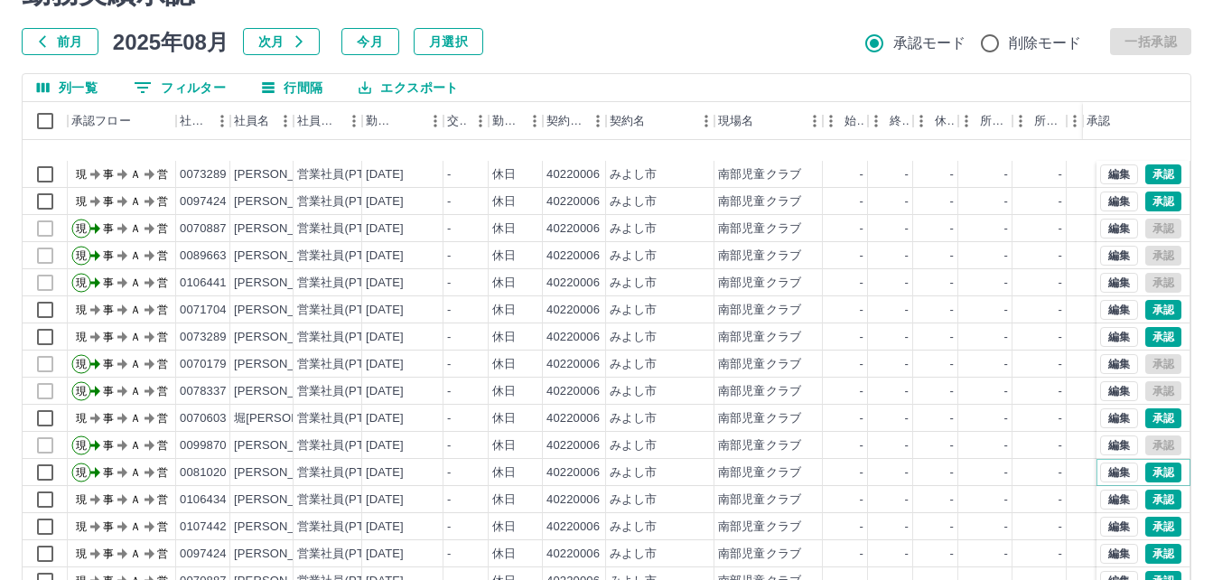
scroll to position [3975, 0]
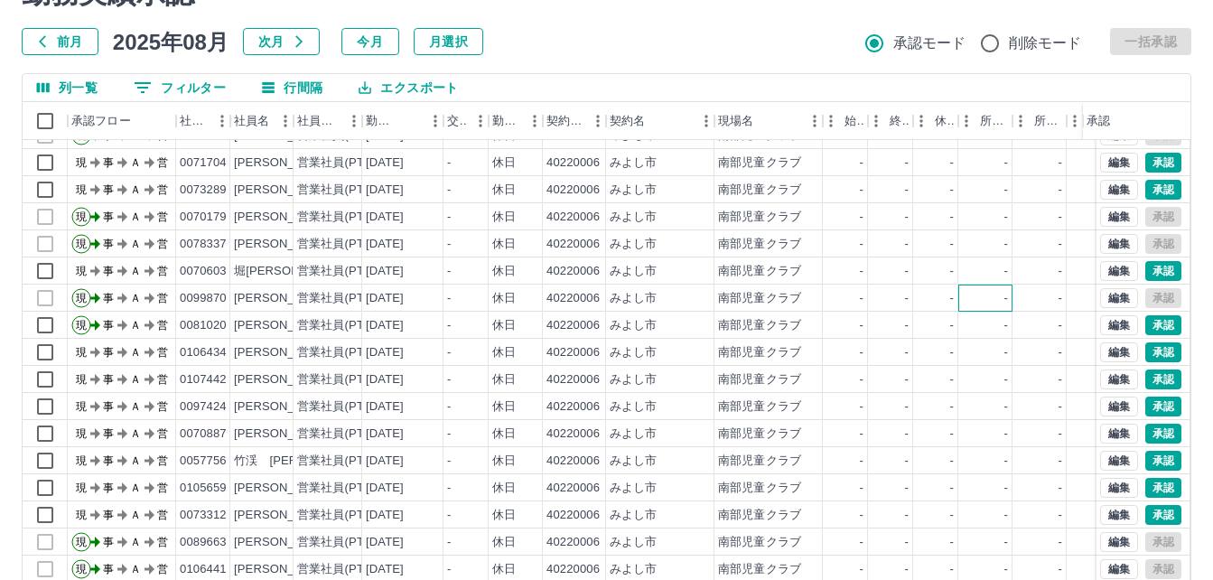
click at [1009, 303] on div "-" at bounding box center [986, 298] width 54 height 27
click at [1147, 328] on button "承認" at bounding box center [1164, 325] width 36 height 20
click at [1147, 378] on button "承認" at bounding box center [1164, 380] width 36 height 20
click at [1163, 437] on button "承認" at bounding box center [1164, 434] width 36 height 20
click at [1156, 460] on button "承認" at bounding box center [1164, 461] width 36 height 20
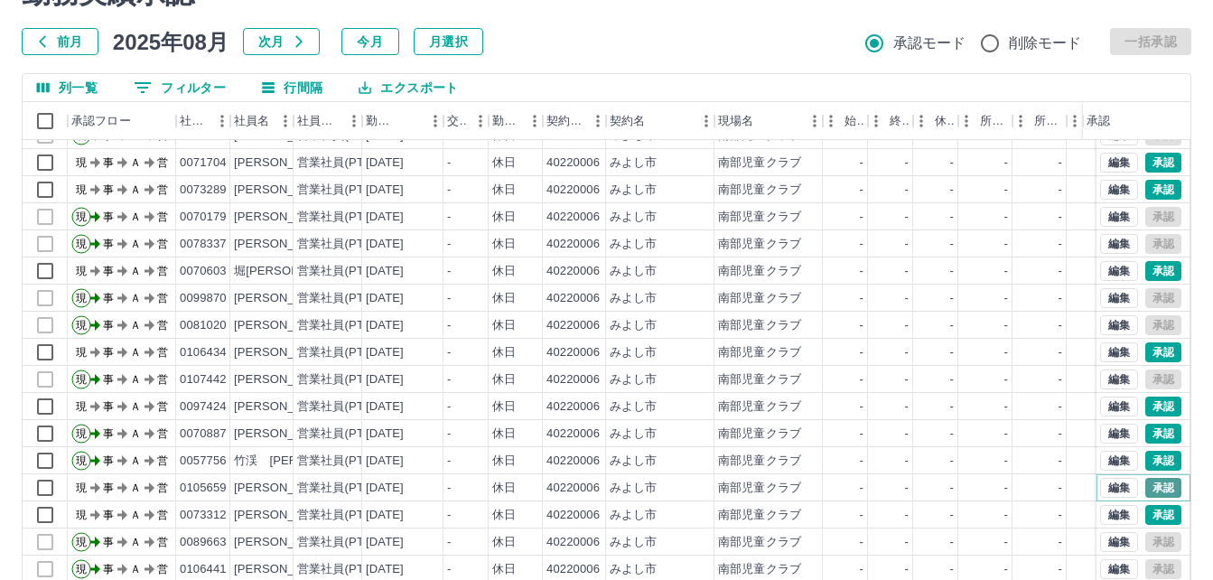
click at [1155, 485] on button "承認" at bounding box center [1164, 488] width 36 height 20
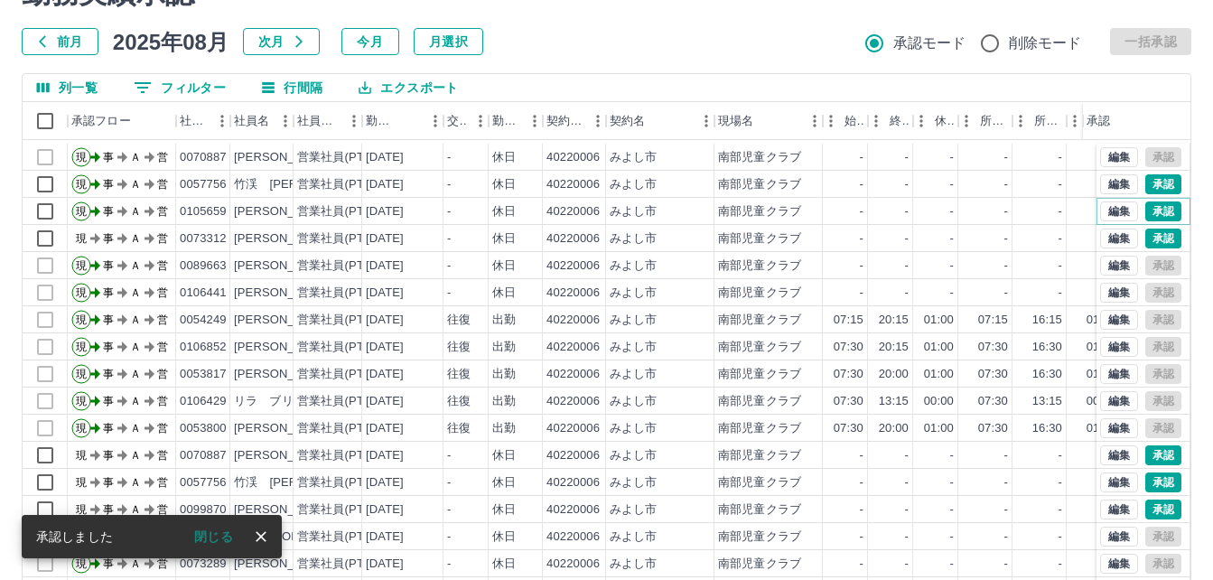
scroll to position [4337, 0]
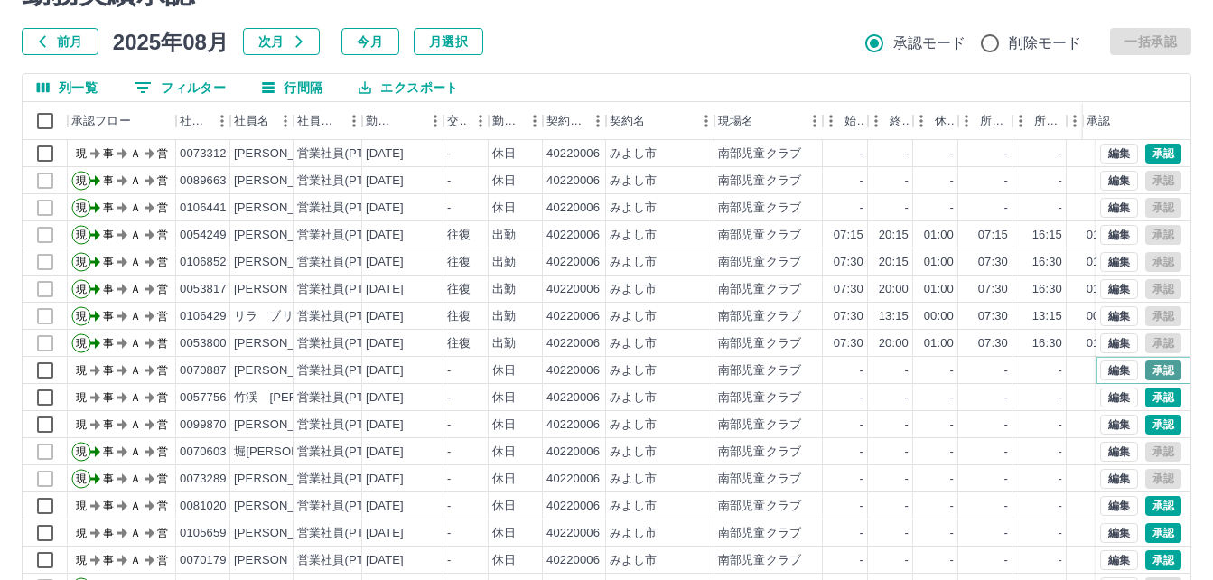
click at [1146, 370] on button "承認" at bounding box center [1164, 370] width 36 height 20
click at [1152, 398] on div "勤務実績承認 前月 2025年08月 次月 今月 月選択 承認モード 削除モード 一括承認 列一覧 フィルター 行間隔 エクスポート 承認フロー 社員番号 社…" at bounding box center [606, 313] width 1213 height 719
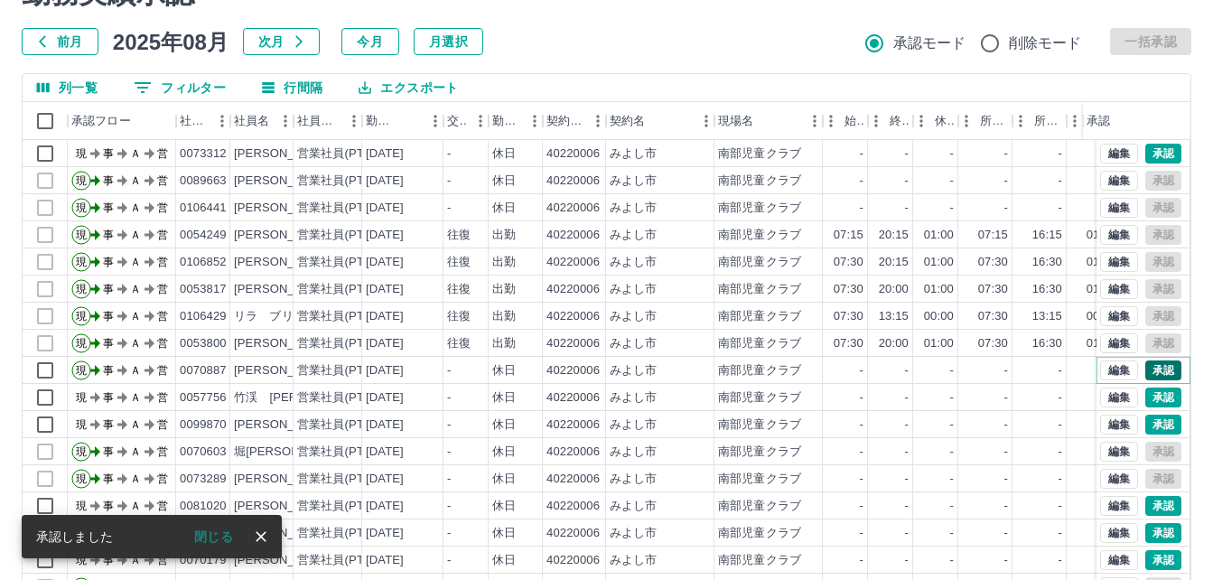
click at [1156, 365] on button "承認" at bounding box center [1164, 370] width 36 height 20
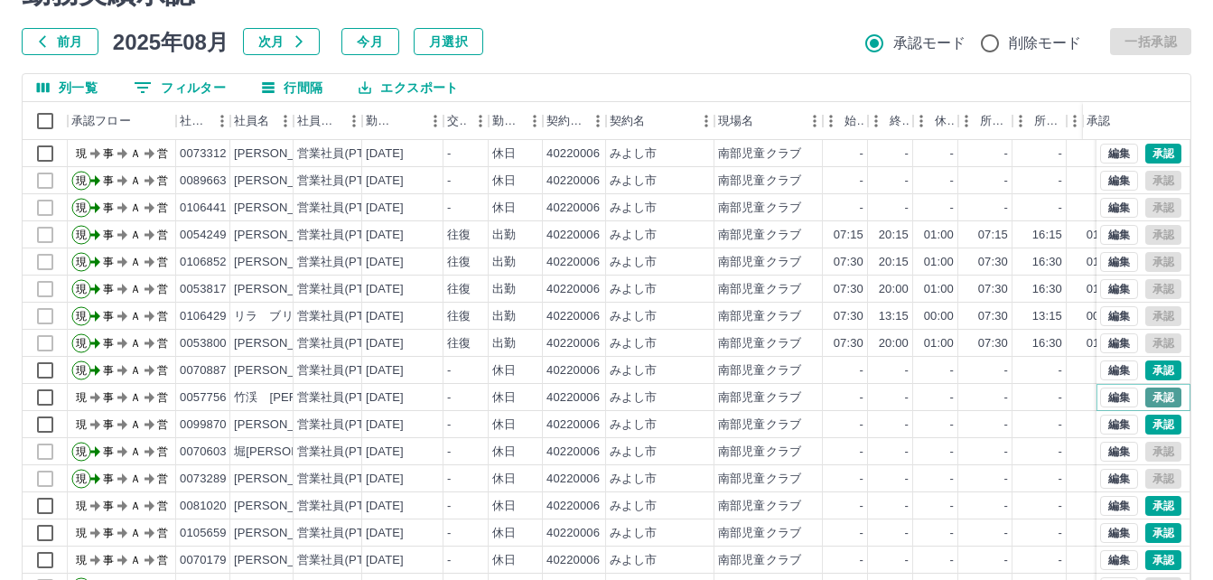
click at [1149, 402] on button "承認" at bounding box center [1164, 398] width 36 height 20
click at [1146, 418] on button "承認" at bounding box center [1164, 425] width 36 height 20
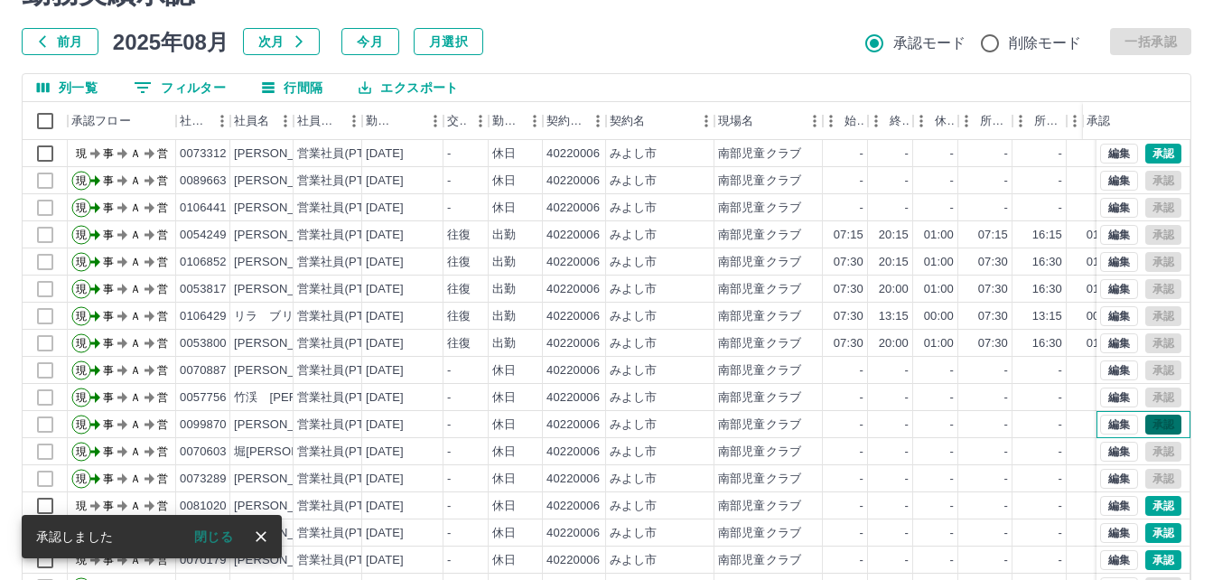
click at [1147, 424] on div "編集 承認" at bounding box center [1140, 425] width 81 height 20
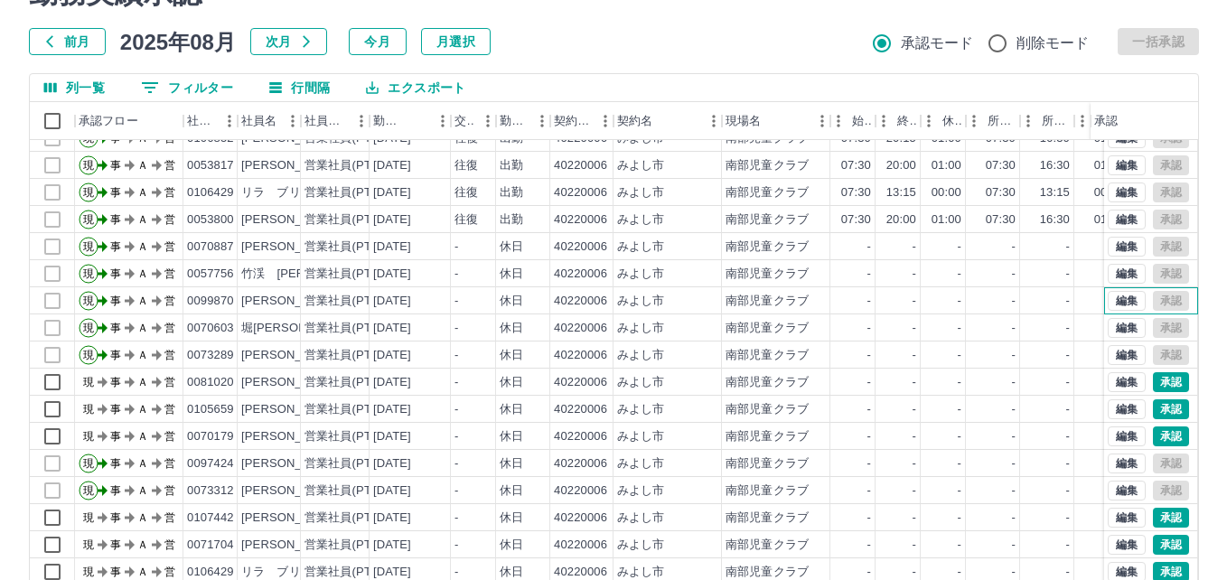
scroll to position [4517, 0]
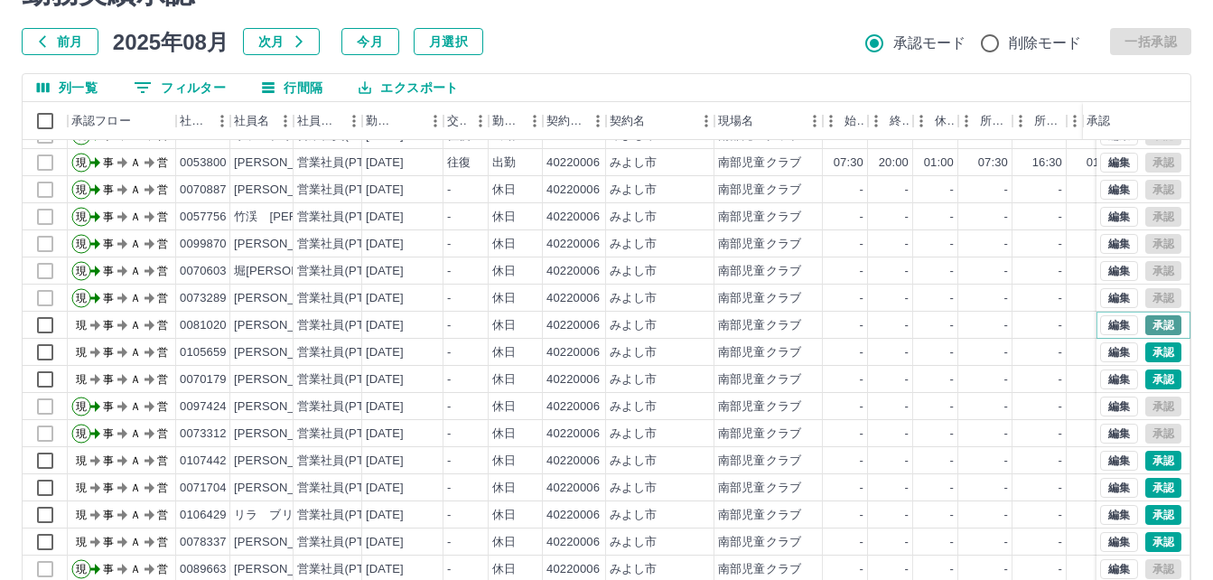
click at [1153, 324] on button "承認" at bounding box center [1164, 325] width 36 height 20
click at [1146, 356] on button "承認" at bounding box center [1164, 352] width 36 height 20
click at [1146, 379] on button "承認" at bounding box center [1164, 380] width 36 height 20
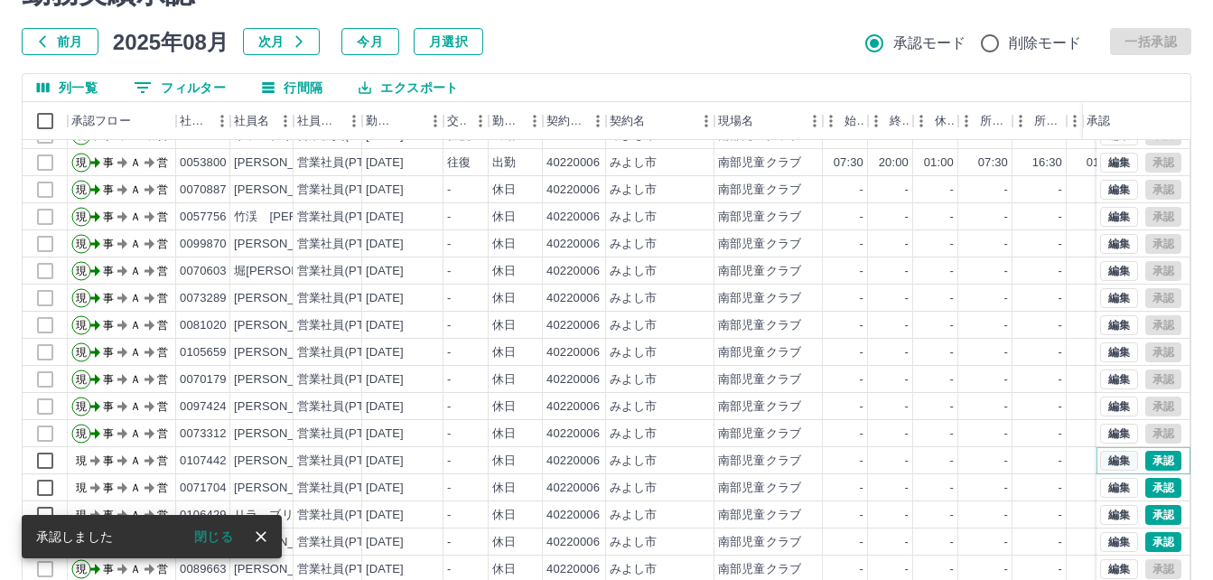
click at [1100, 457] on button "編集" at bounding box center [1119, 461] width 38 height 20
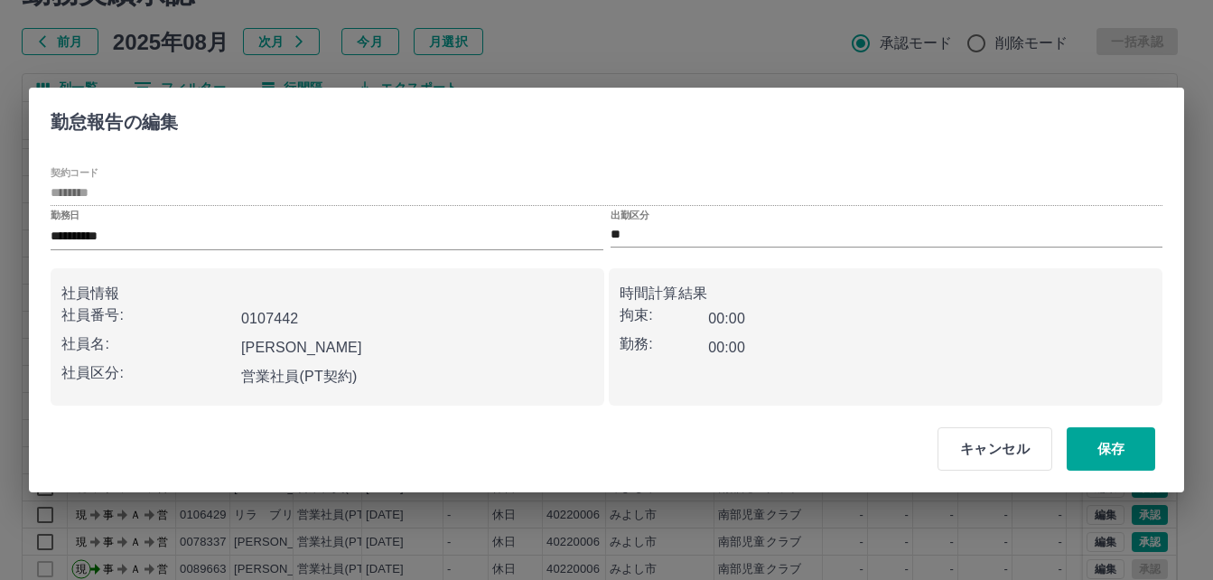
type input "********"
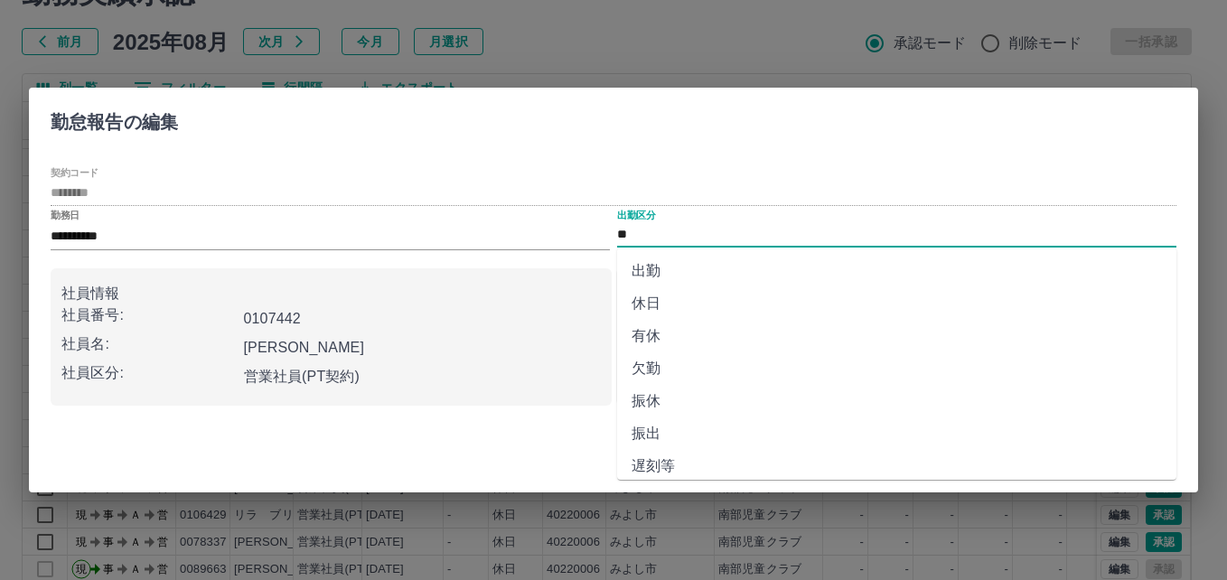
click at [660, 228] on input "**" at bounding box center [896, 235] width 559 height 23
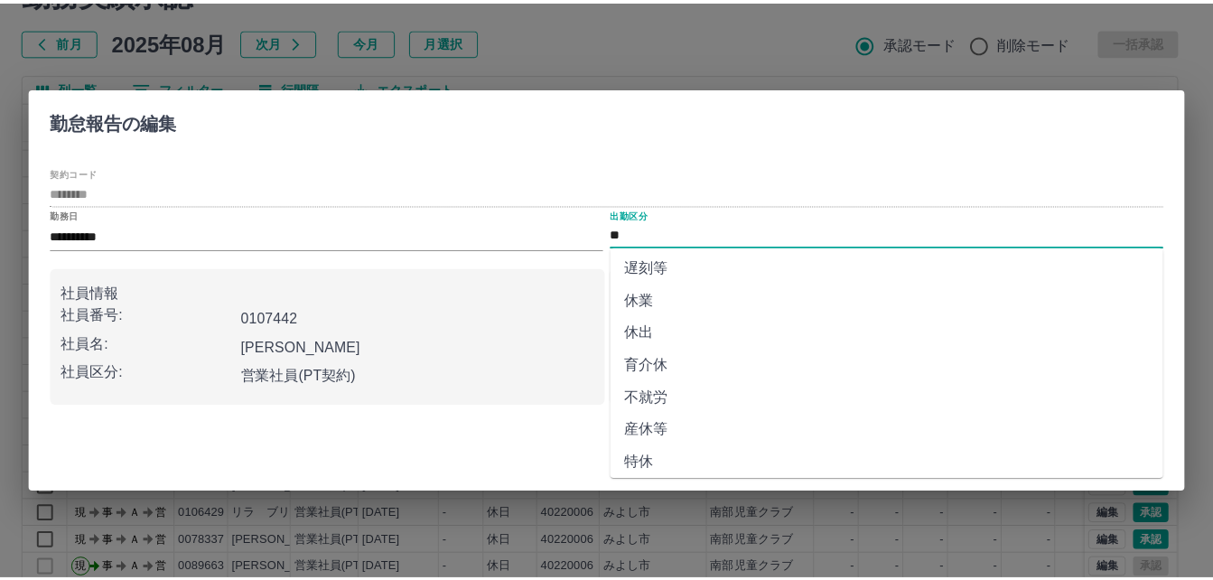
scroll to position [271, 0]
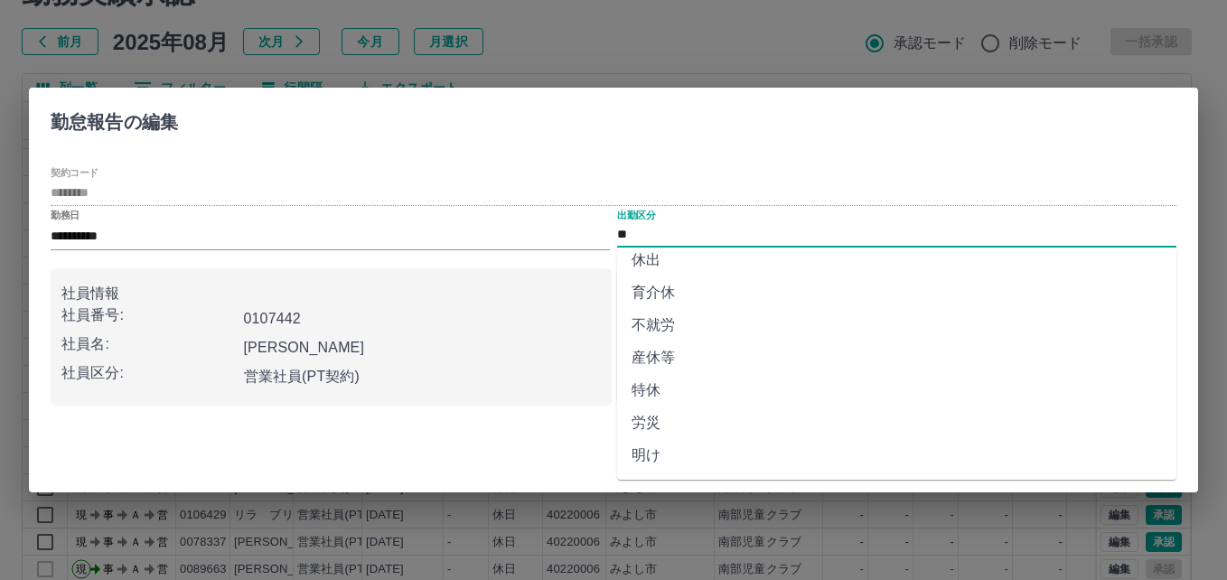
click at [649, 257] on li "休出" at bounding box center [896, 260] width 559 height 33
type input "**"
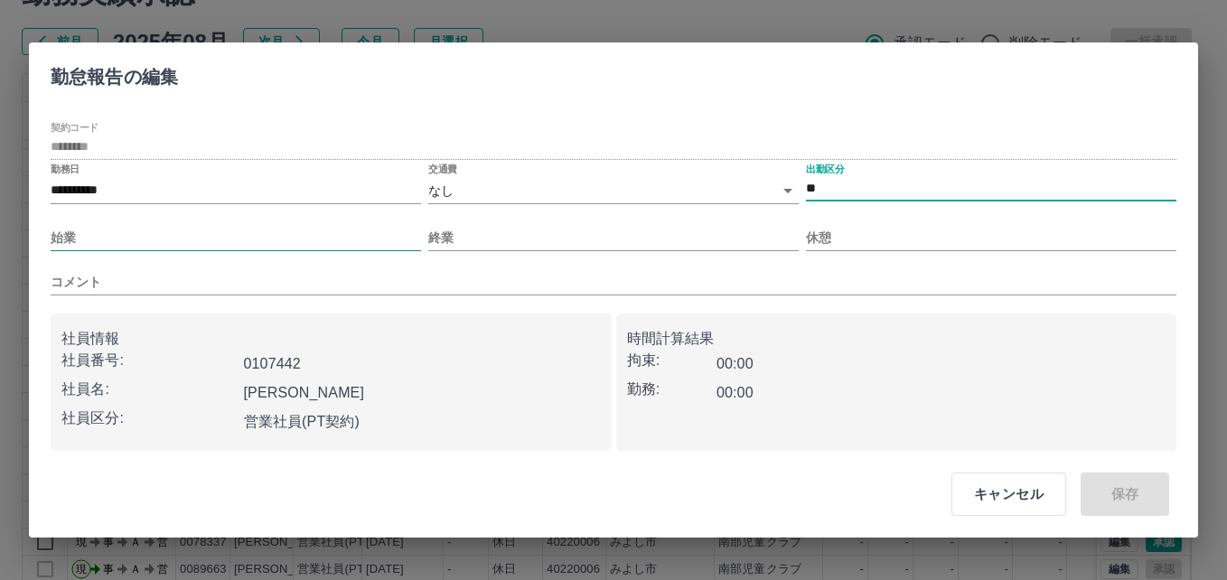
click at [83, 234] on input "始業" at bounding box center [236, 238] width 370 height 26
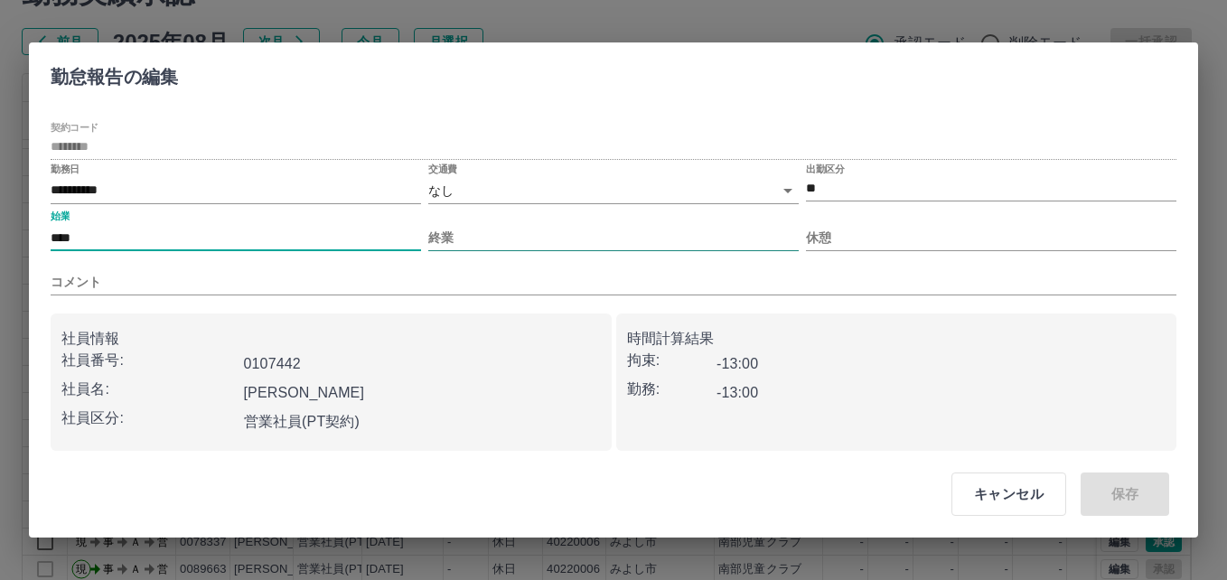
type input "****"
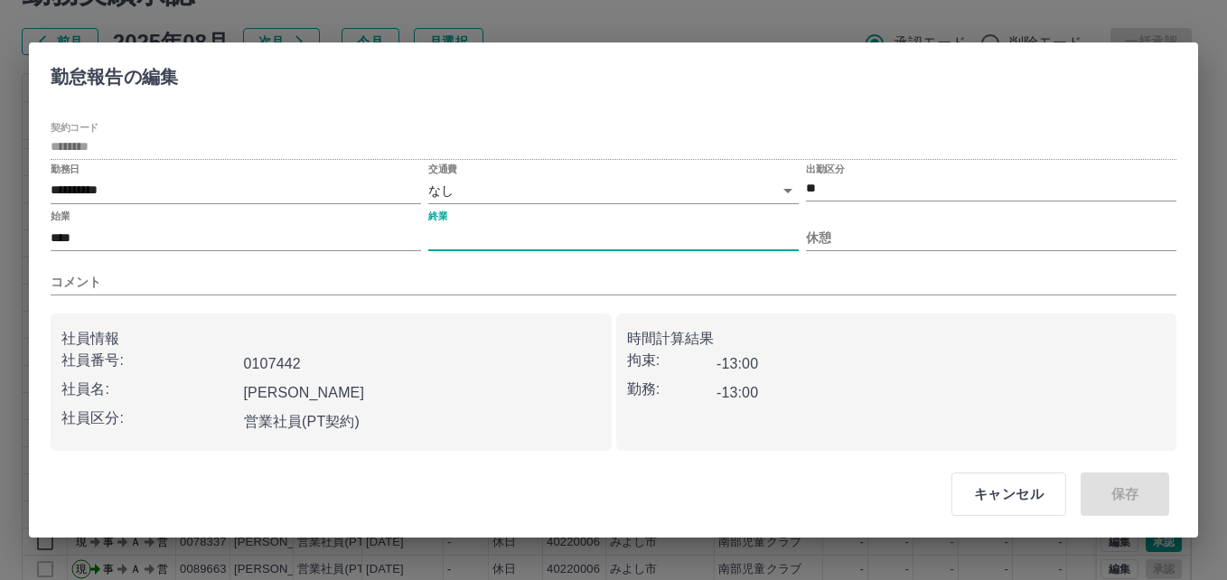
click at [478, 230] on input "終業" at bounding box center [613, 238] width 370 height 26
type input "****"
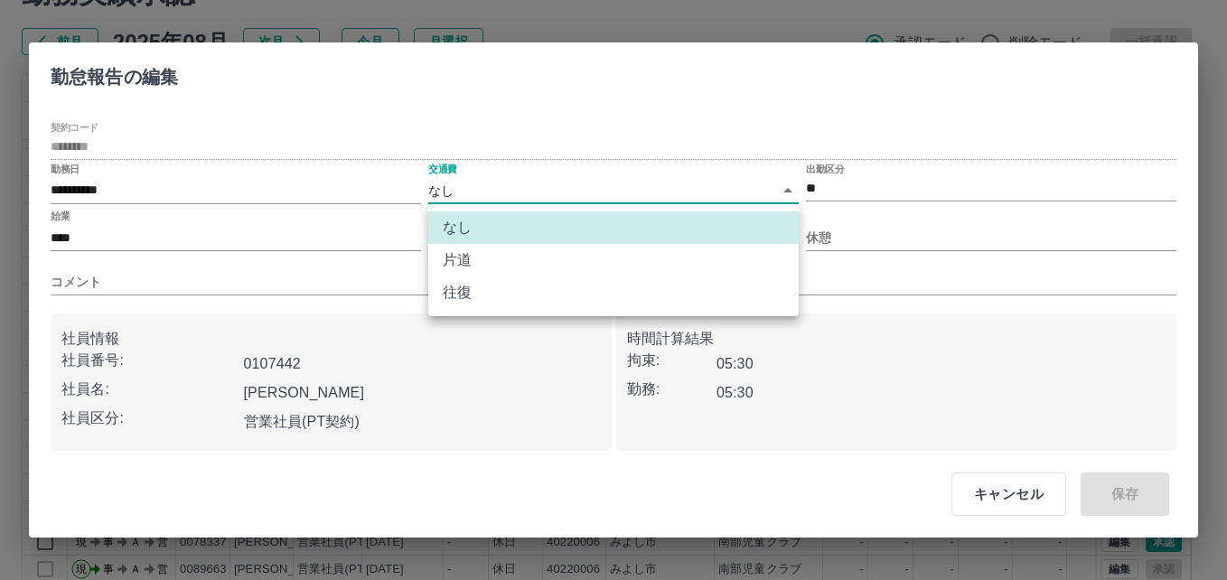
click at [461, 184] on body "SDH勤怠 本田　礼子 勤務実績承認 前月 2025年08月 次月 今月 月選択 承認モード 削除モード 一括承認 列一覧 0 フィルター 行間隔 エクスポー…" at bounding box center [613, 291] width 1227 height 763
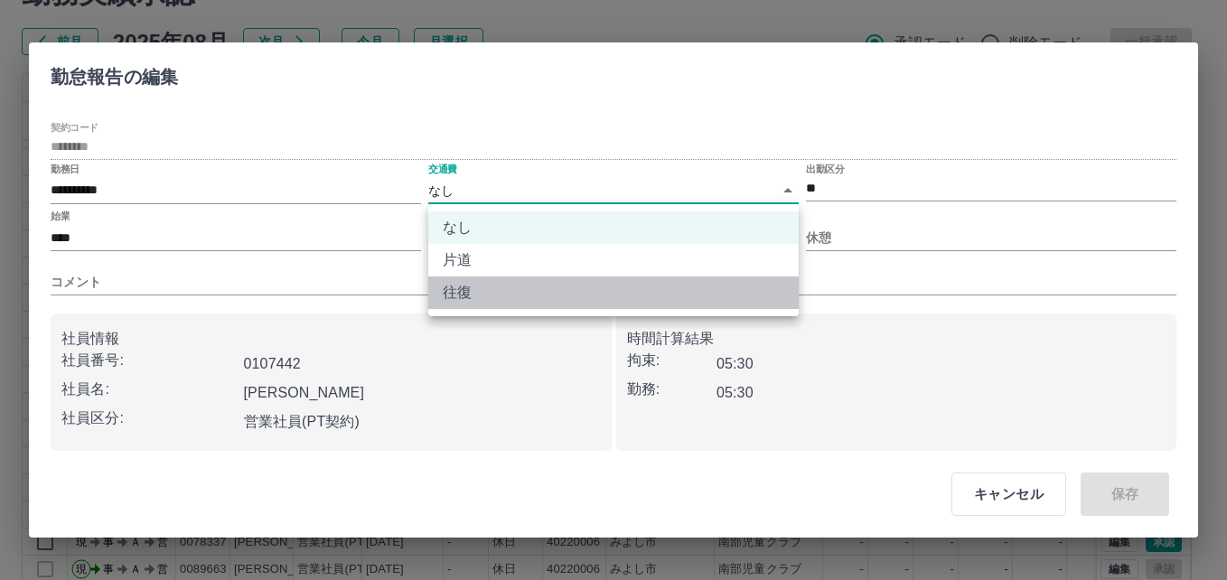
click at [463, 296] on li "往復" at bounding box center [613, 292] width 370 height 33
type input "******"
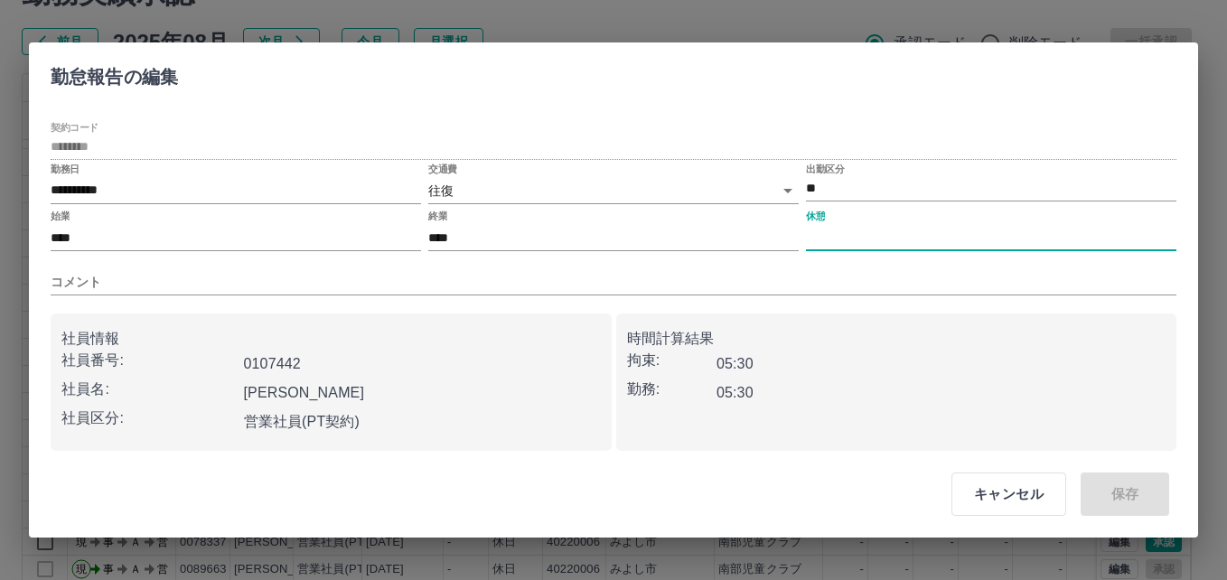
click at [847, 232] on input "休憩" at bounding box center [991, 238] width 370 height 26
type input "****"
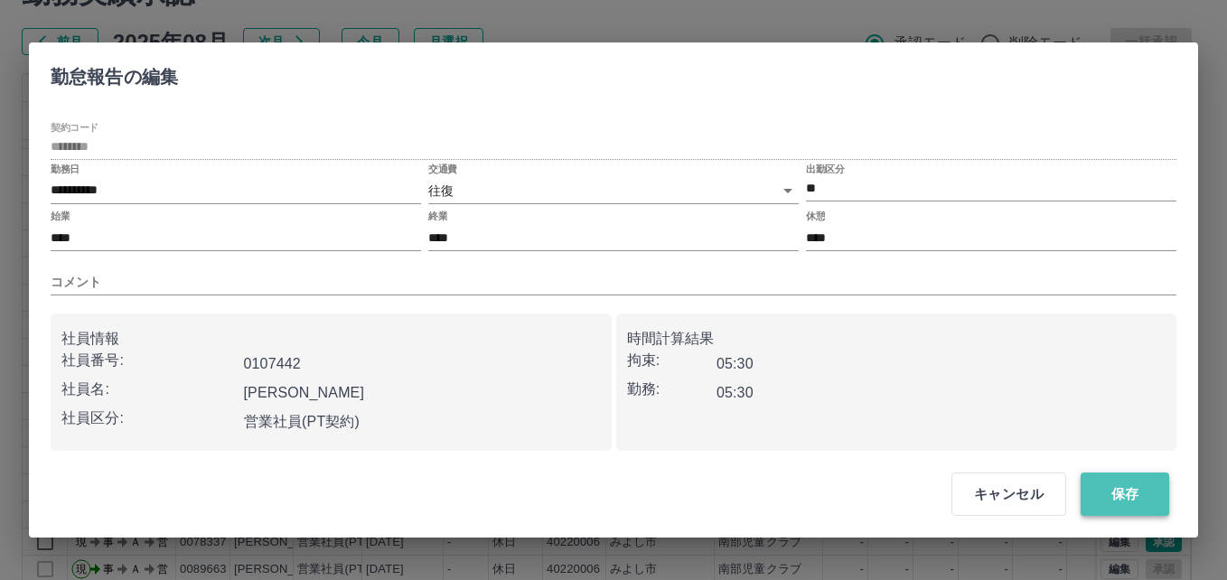
click at [1137, 494] on button "保存" at bounding box center [1125, 494] width 89 height 43
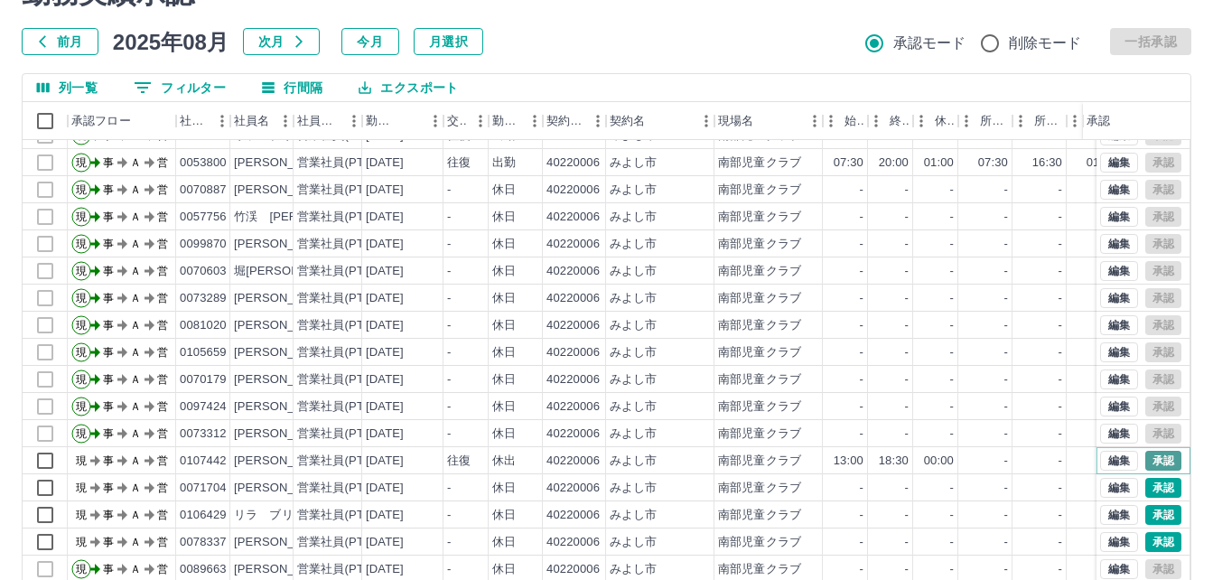
click at [1156, 460] on button "承認" at bounding box center [1164, 461] width 36 height 20
click at [1146, 548] on button "承認" at bounding box center [1164, 542] width 36 height 20
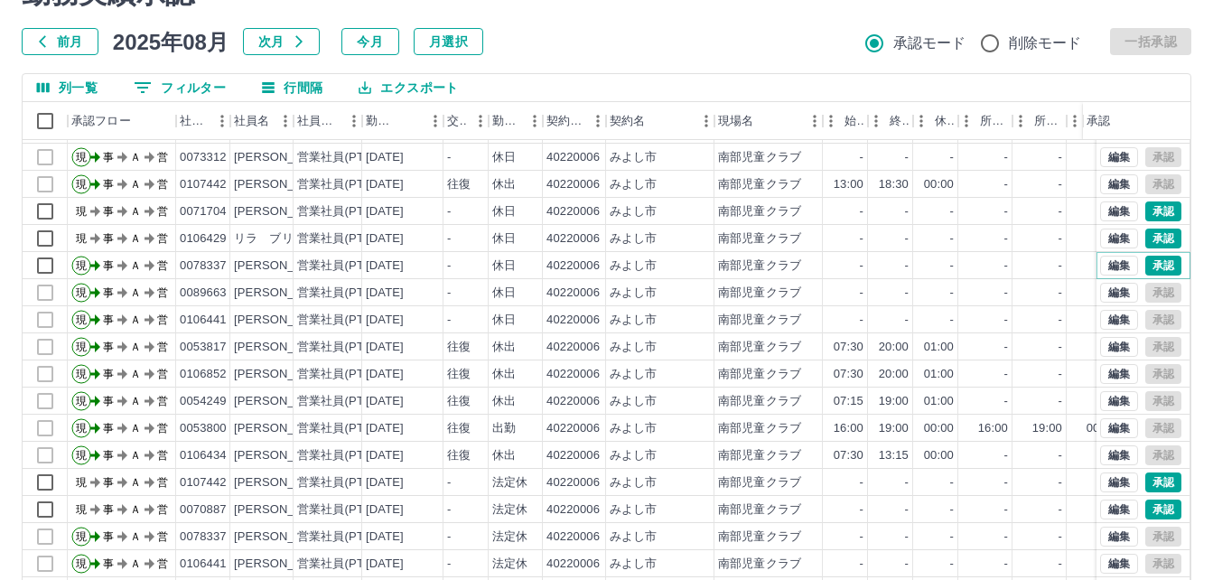
scroll to position [4879, 0]
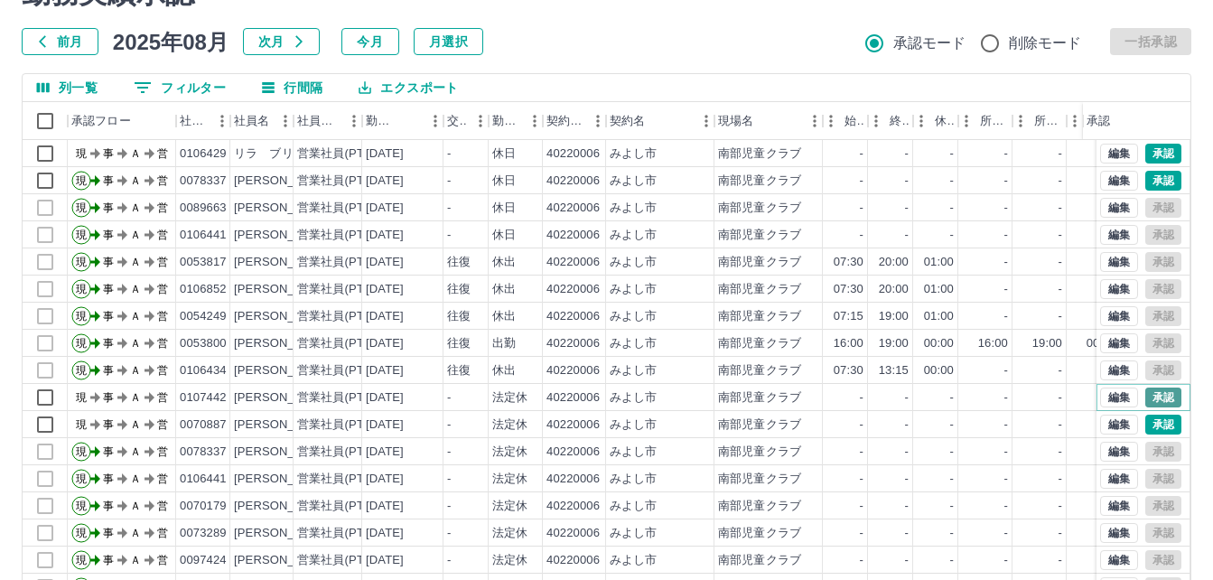
click at [1150, 395] on button "承認" at bounding box center [1164, 398] width 36 height 20
click at [1146, 427] on button "承認" at bounding box center [1164, 425] width 36 height 20
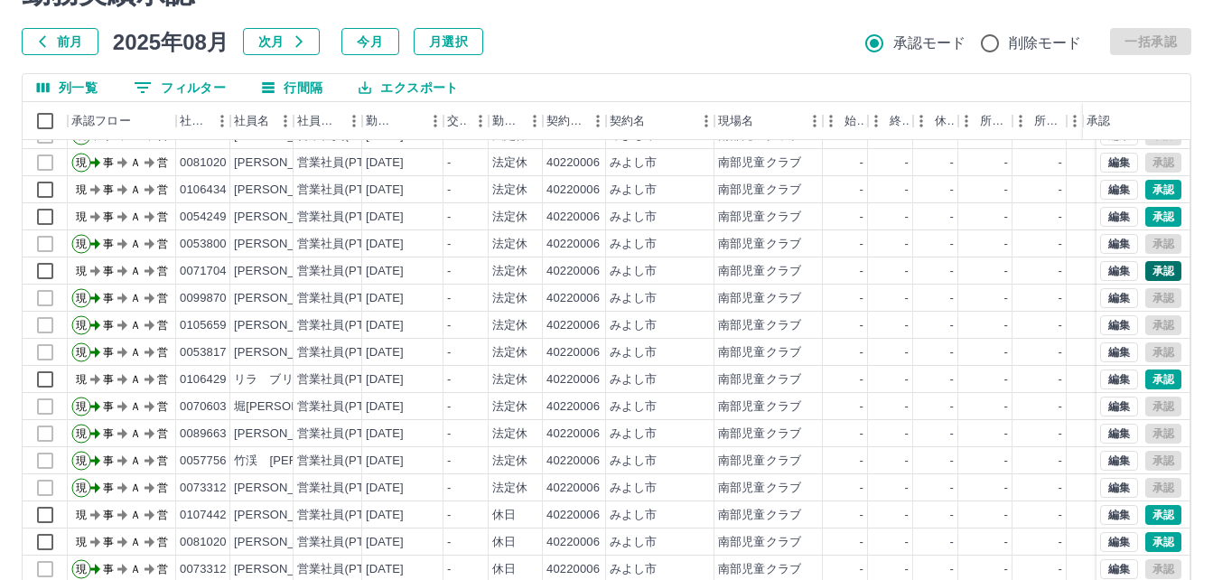
scroll to position [5421, 0]
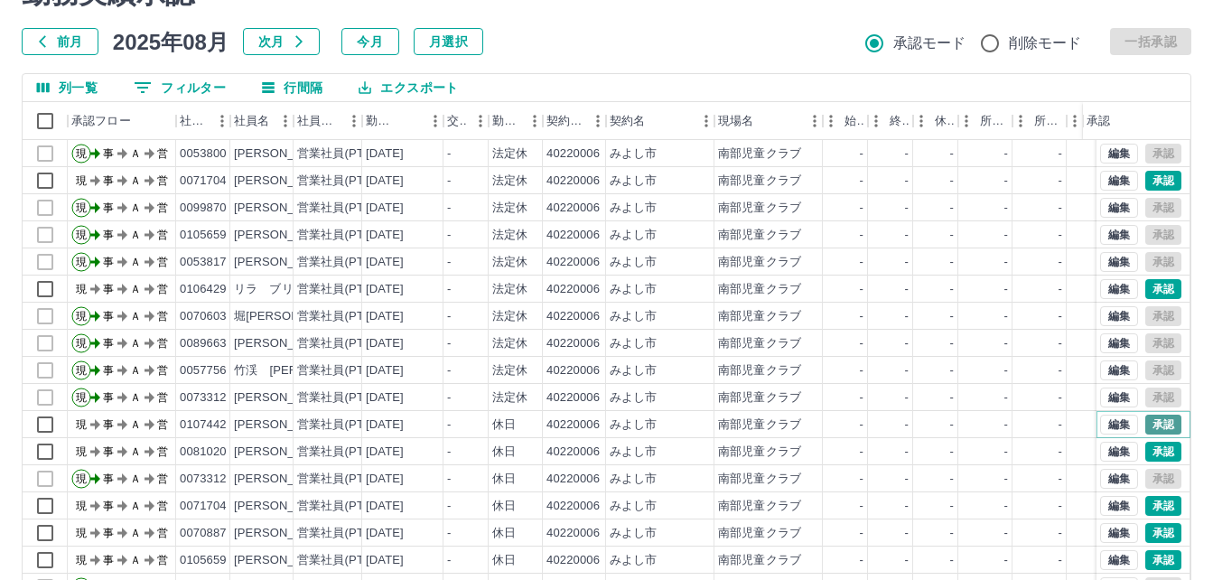
click at [1153, 418] on button "承認" at bounding box center [1164, 425] width 36 height 20
click at [1157, 449] on button "承認" at bounding box center [1164, 452] width 36 height 20
click at [1146, 562] on button "承認" at bounding box center [1164, 560] width 36 height 20
click at [1151, 529] on button "承認" at bounding box center [1164, 533] width 36 height 20
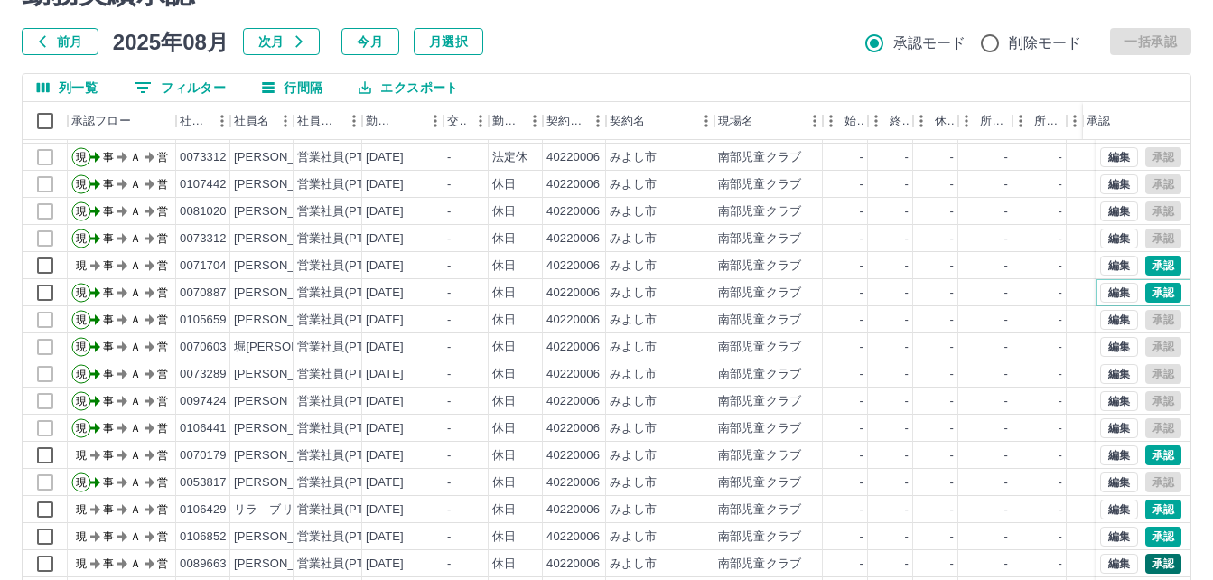
scroll to position [5692, 0]
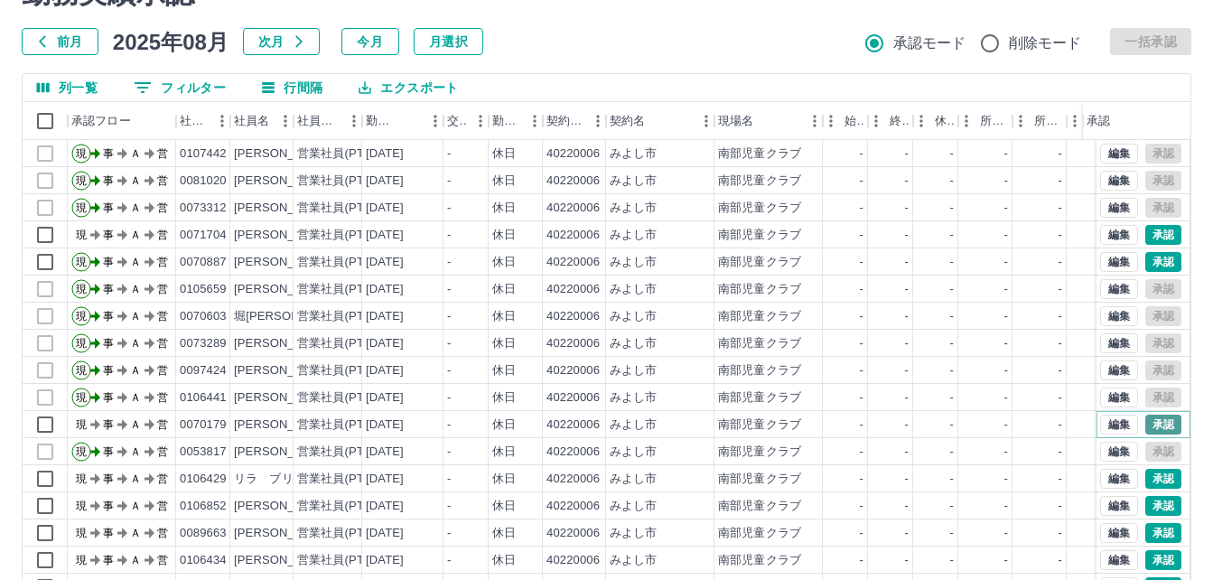
click at [1152, 424] on button "承認" at bounding box center [1164, 425] width 36 height 20
click at [1152, 500] on button "承認" at bounding box center [1164, 506] width 36 height 20
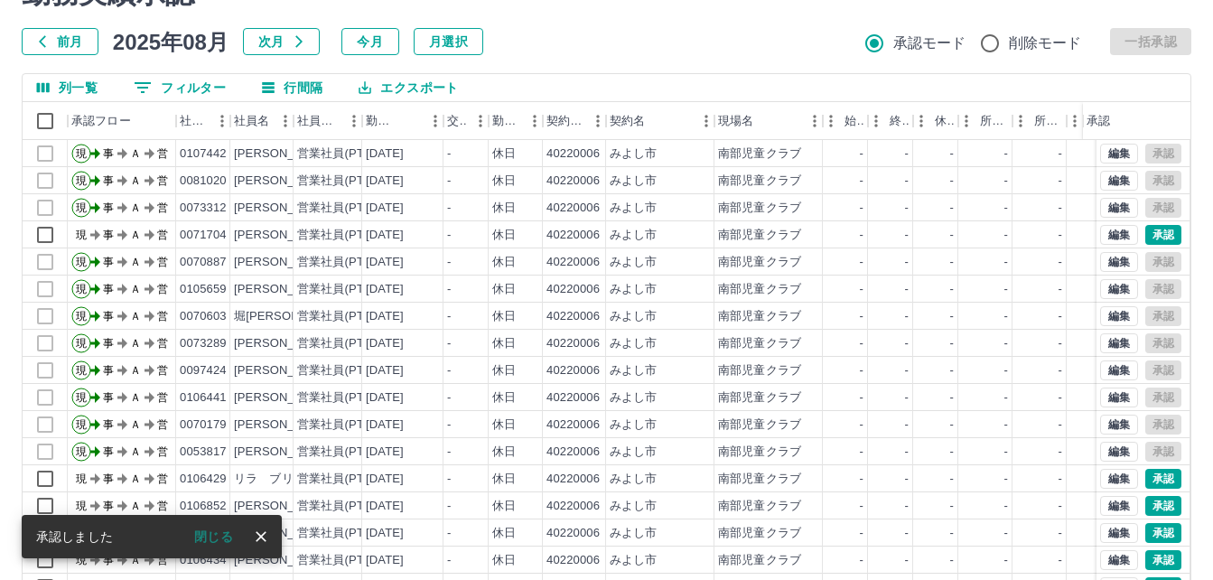
click at [1156, 529] on div "勤務実績承認 前月 2025年08月 次月 今月 月選択 承認モード 削除モード 一括承認 列一覧 0 フィルター 行間隔 エクスポート 承認フロー 社員番号…" at bounding box center [606, 313] width 1213 height 719
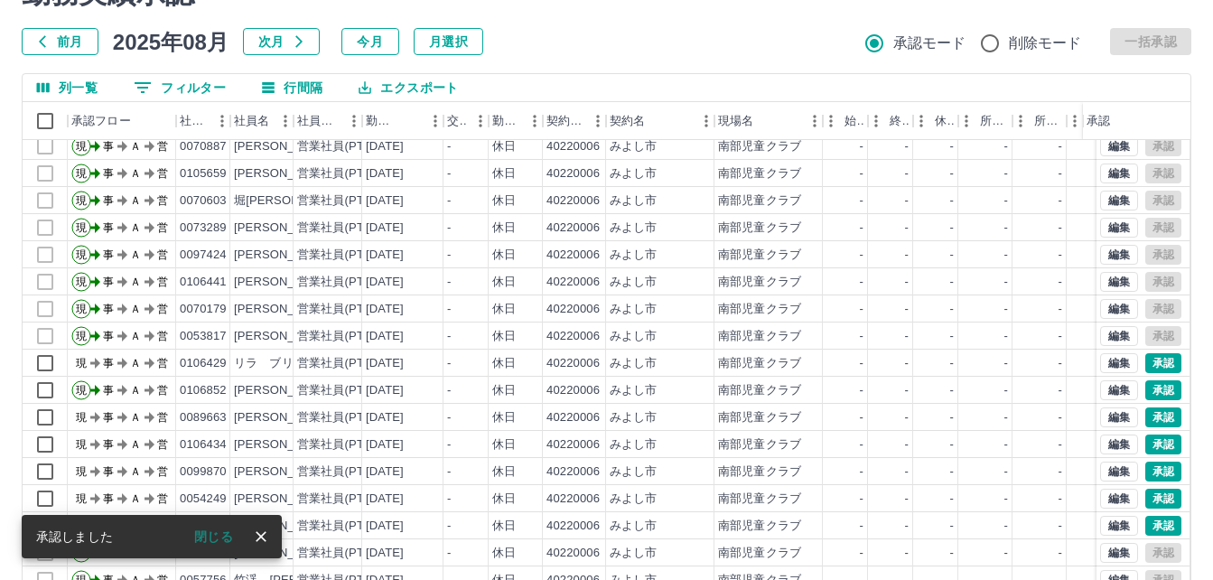
scroll to position [5873, 0]
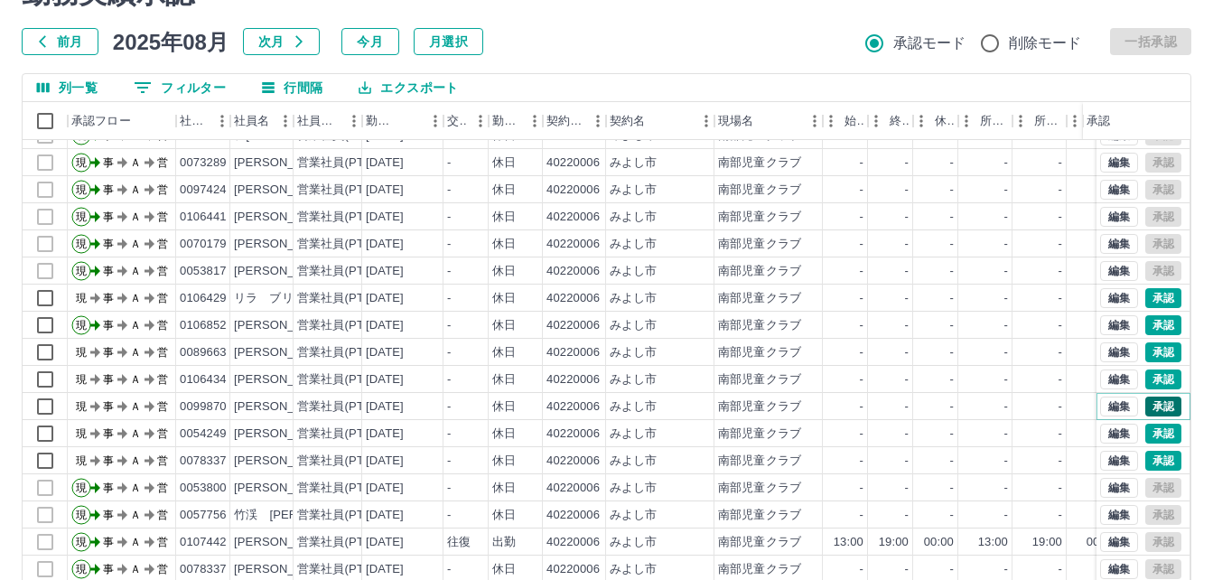
click at [1153, 406] on button "承認" at bounding box center [1164, 407] width 36 height 20
click at [1156, 459] on button "承認" at bounding box center [1164, 461] width 36 height 20
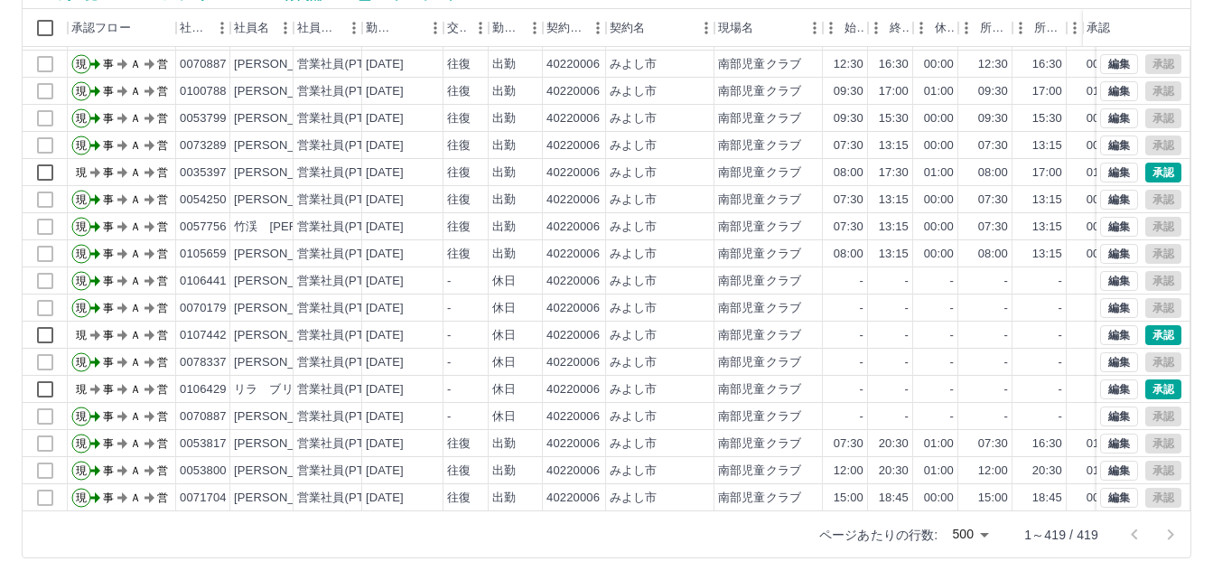
scroll to position [6776, 0]
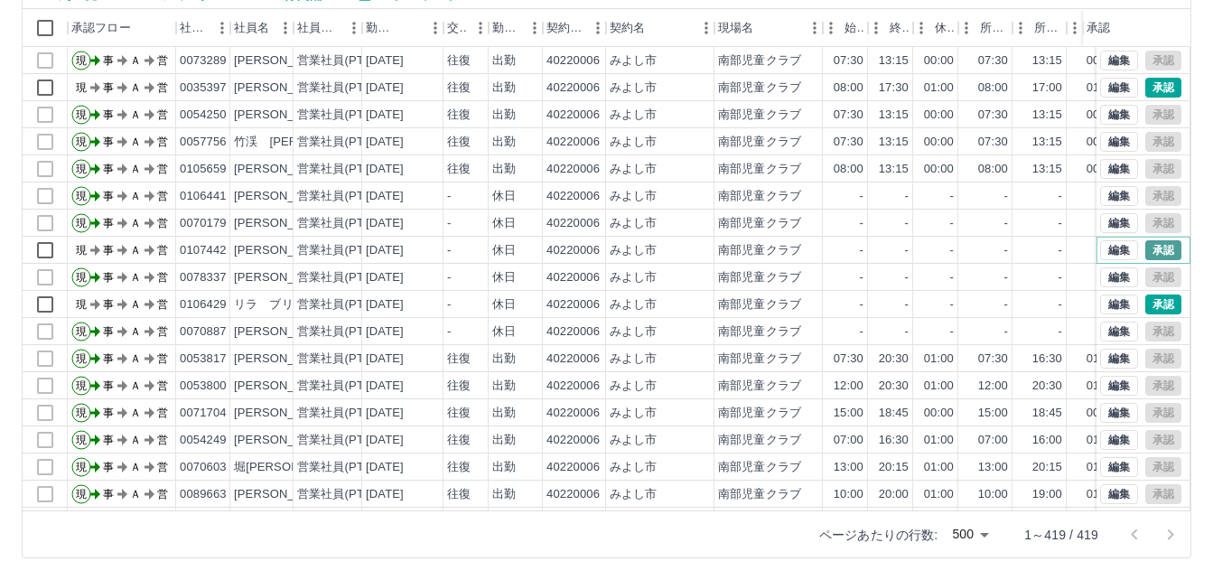
click at [1152, 248] on button "承認" at bounding box center [1164, 250] width 36 height 20
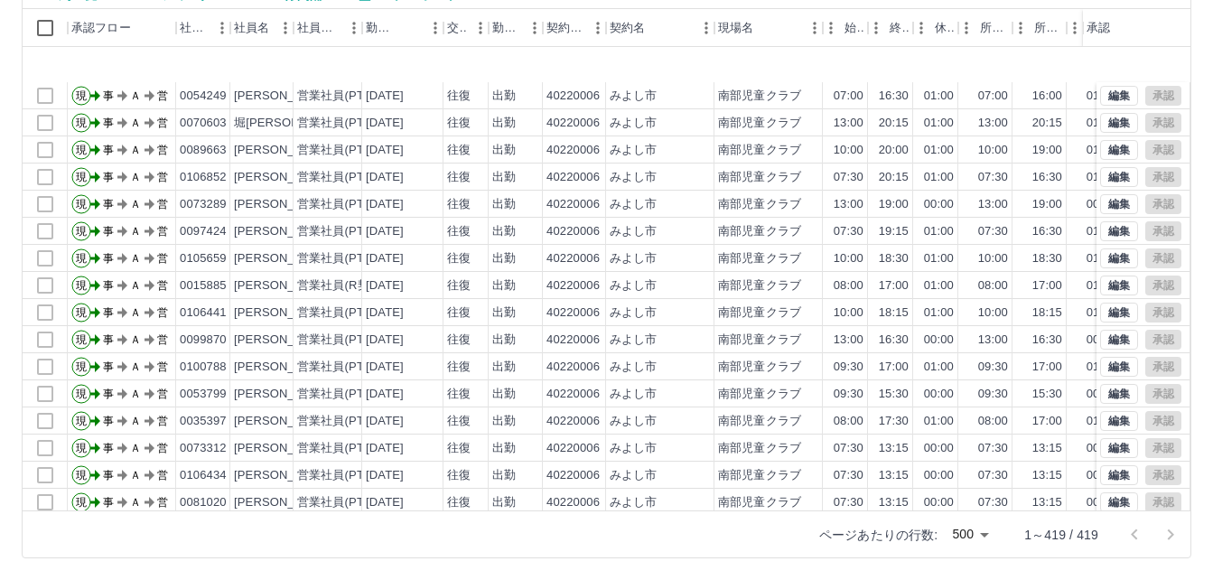
scroll to position [7228, 0]
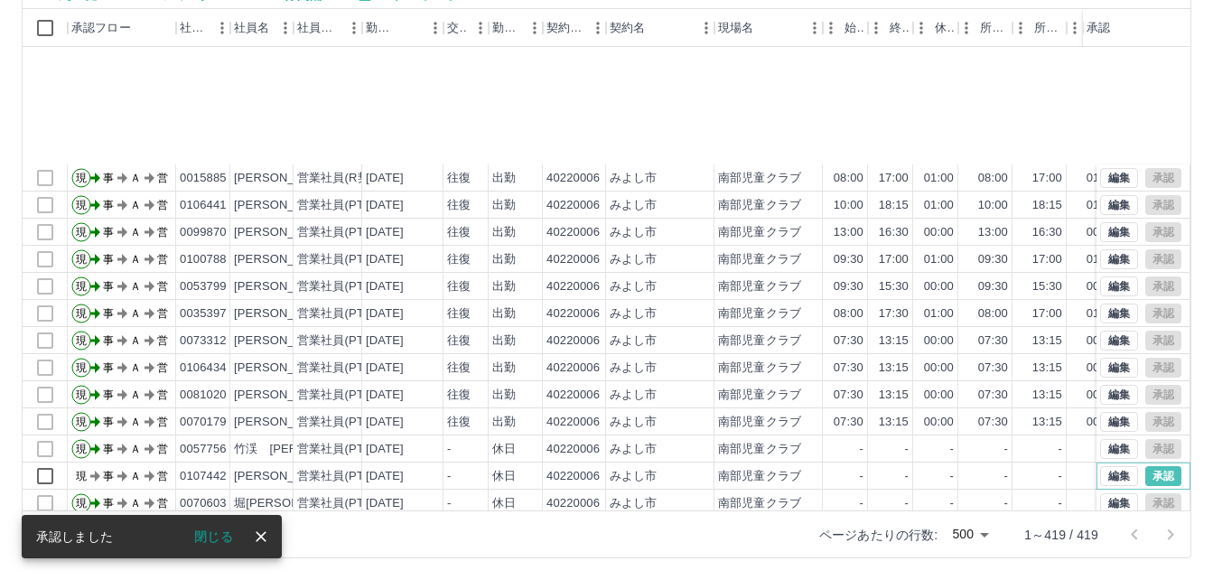
click at [1150, 466] on button "承認" at bounding box center [1164, 476] width 36 height 20
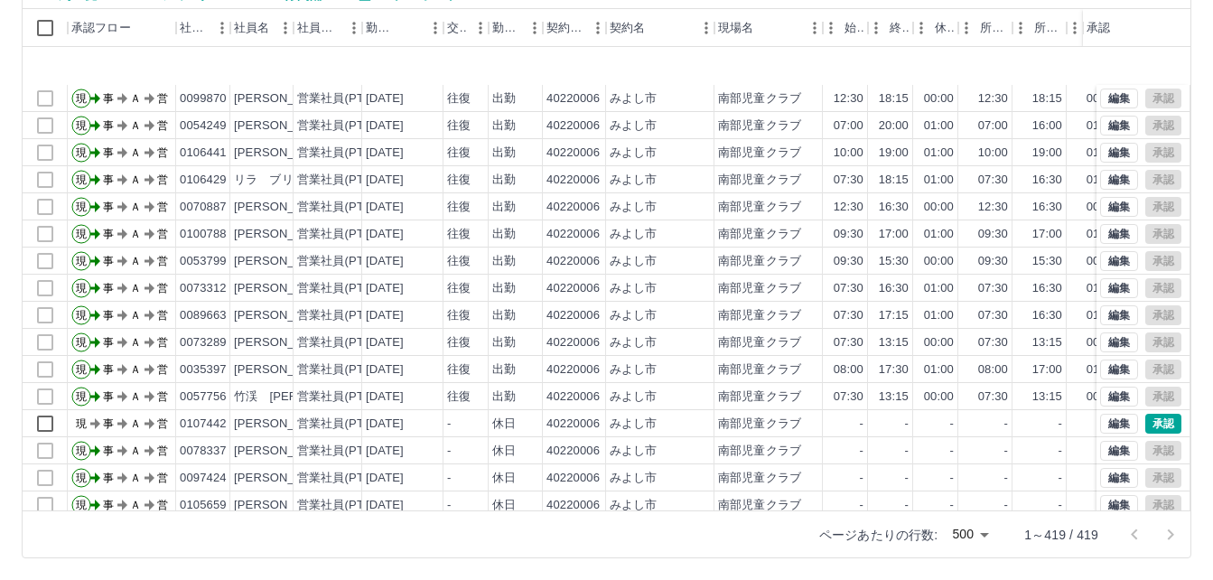
scroll to position [8041, 0]
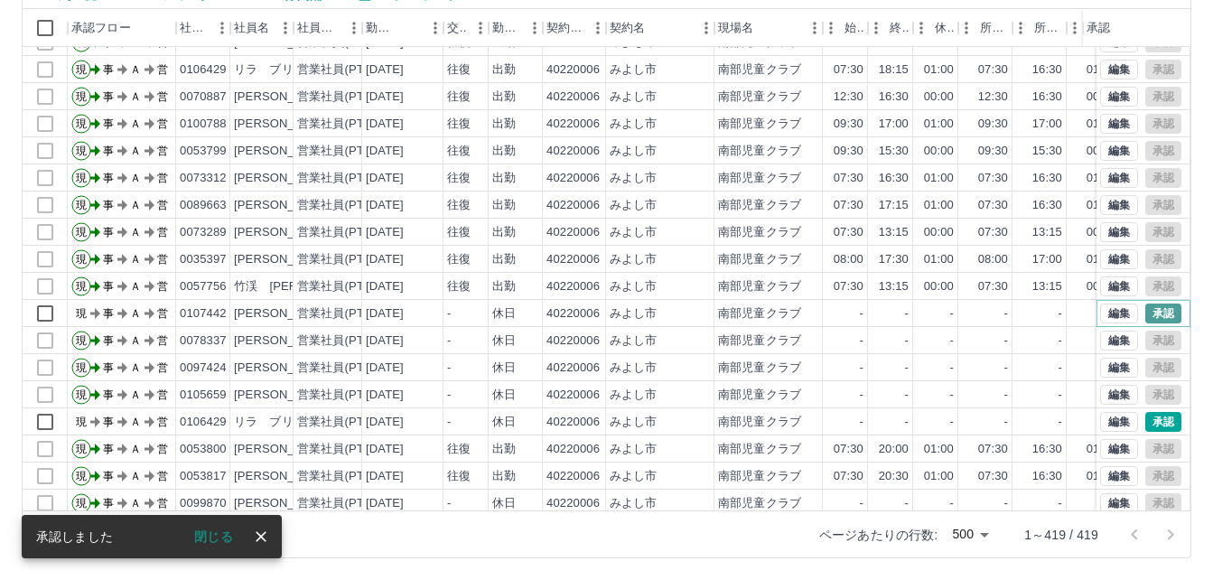
click at [1158, 308] on button "承認" at bounding box center [1164, 314] width 36 height 20
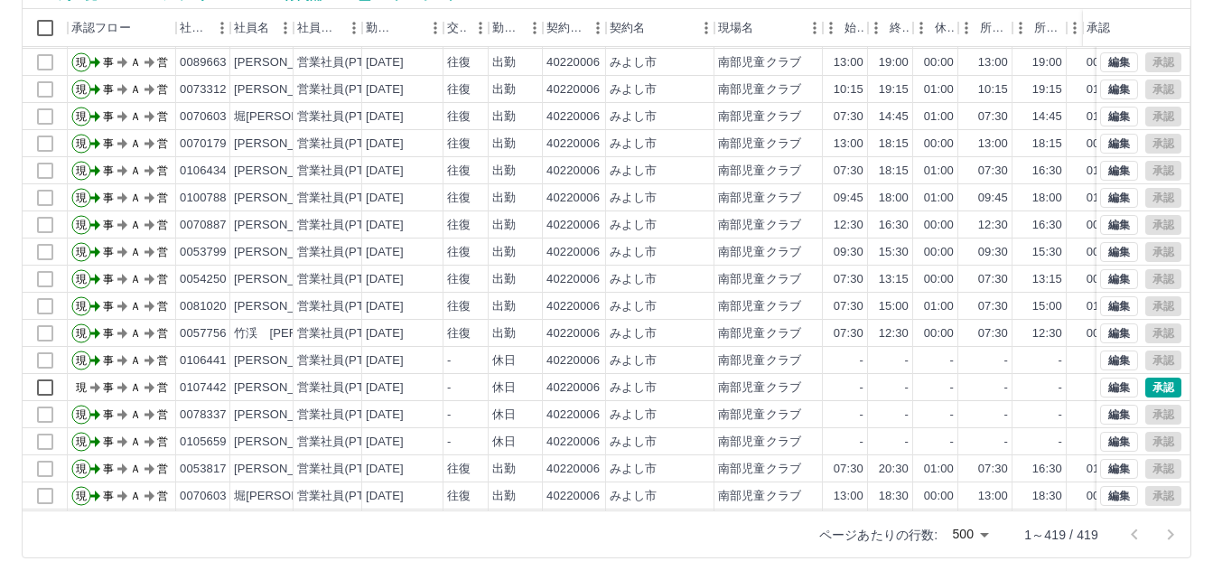
scroll to position [8673, 0]
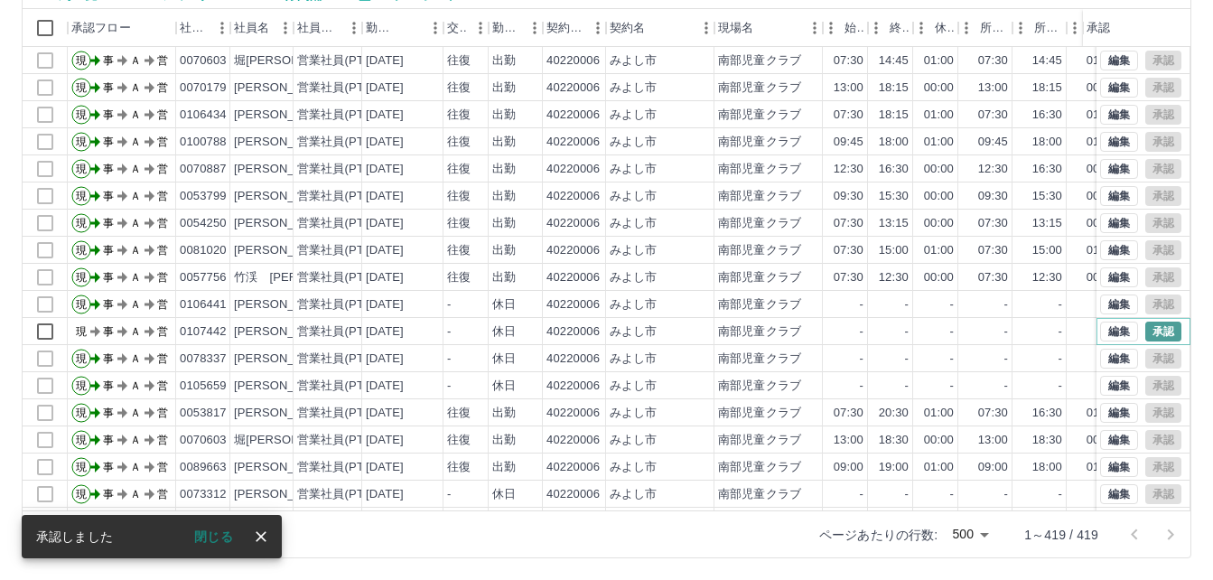
click at [1146, 333] on button "承認" at bounding box center [1164, 332] width 36 height 20
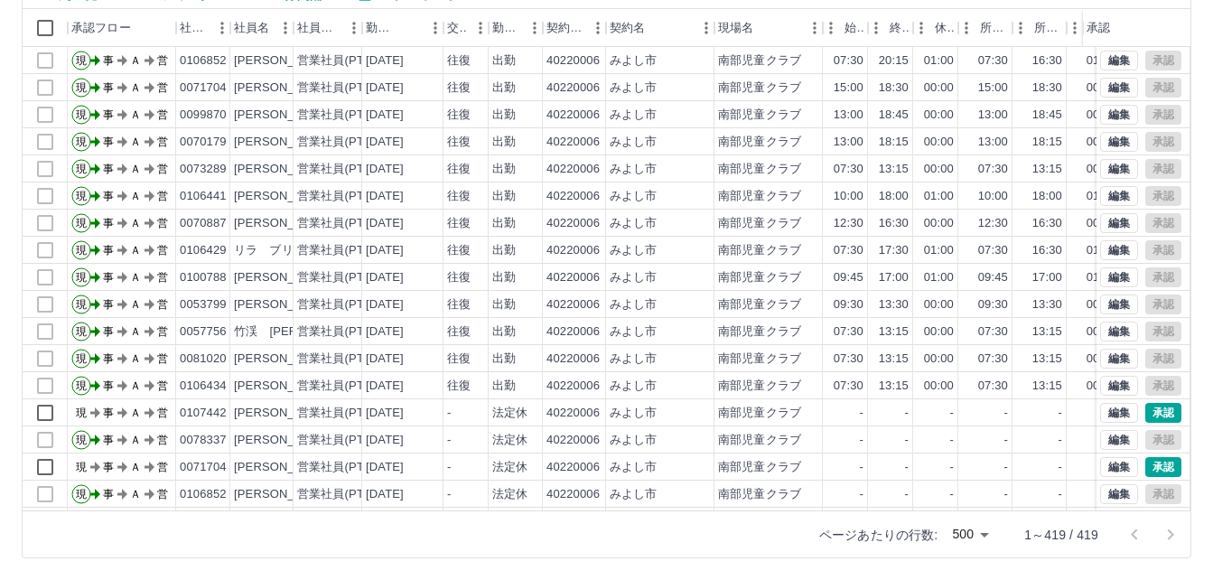
scroll to position [9306, 0]
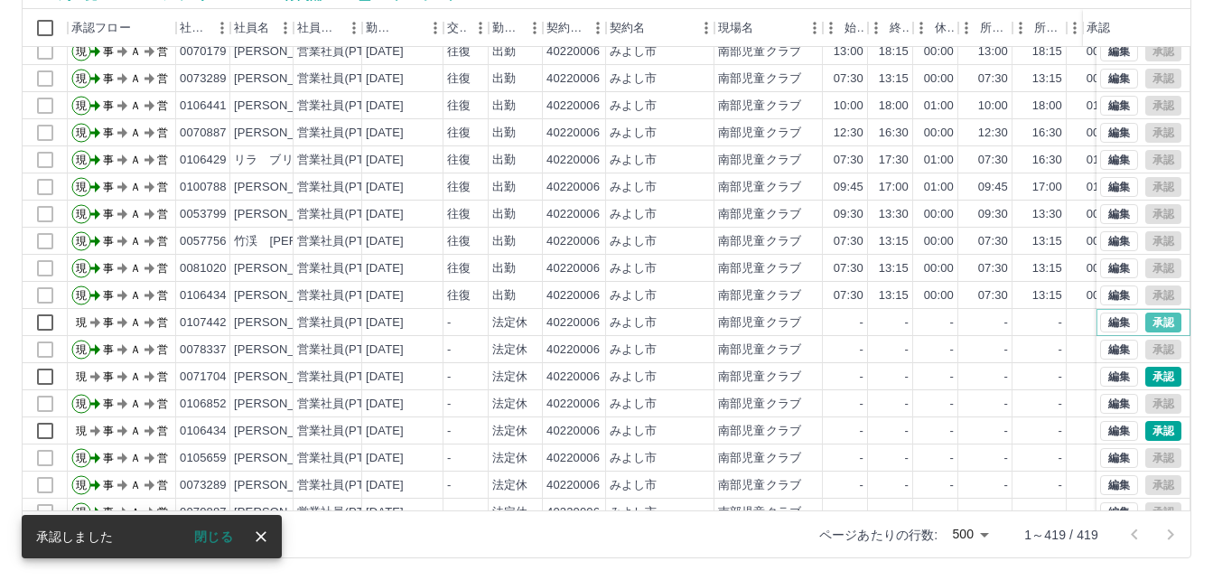
click at [1150, 321] on button "承認" at bounding box center [1164, 323] width 36 height 20
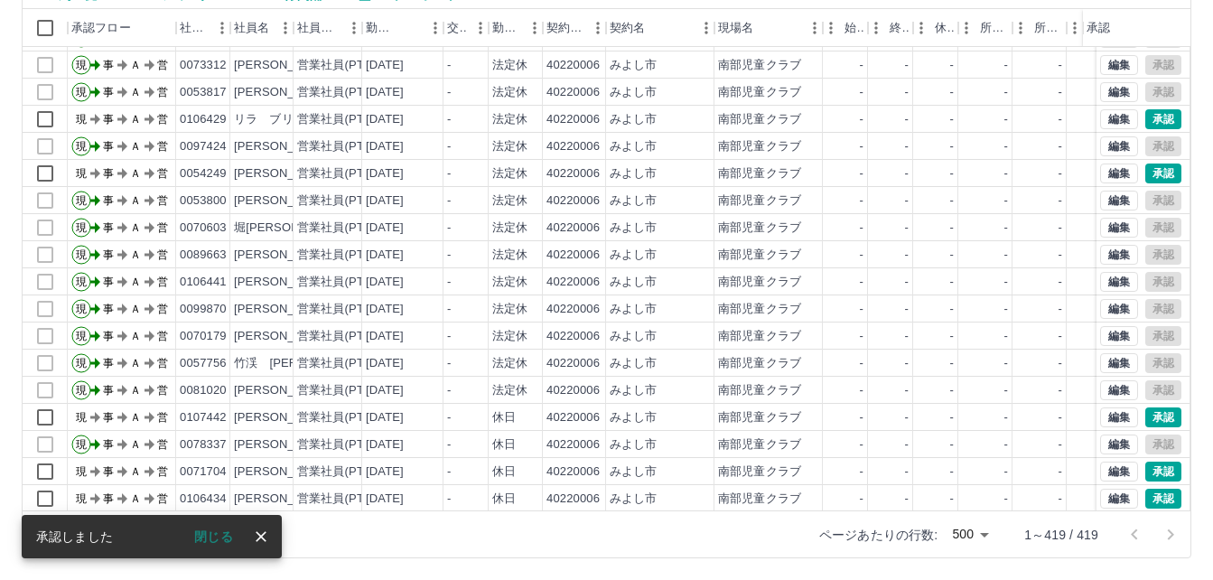
scroll to position [9848, 0]
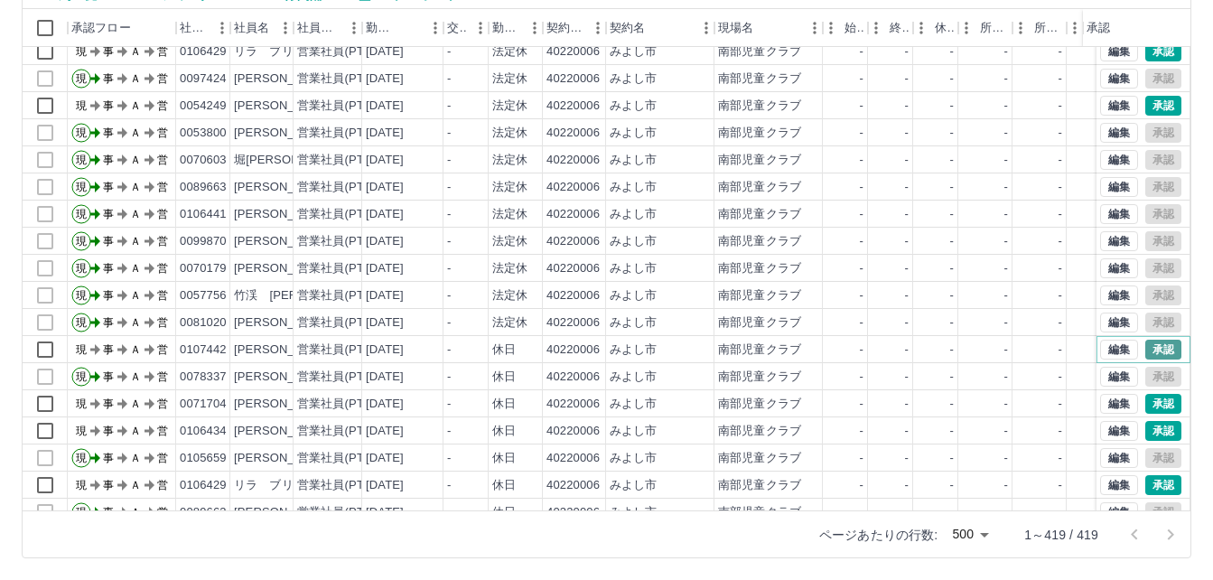
click at [1156, 348] on button "承認" at bounding box center [1164, 350] width 36 height 20
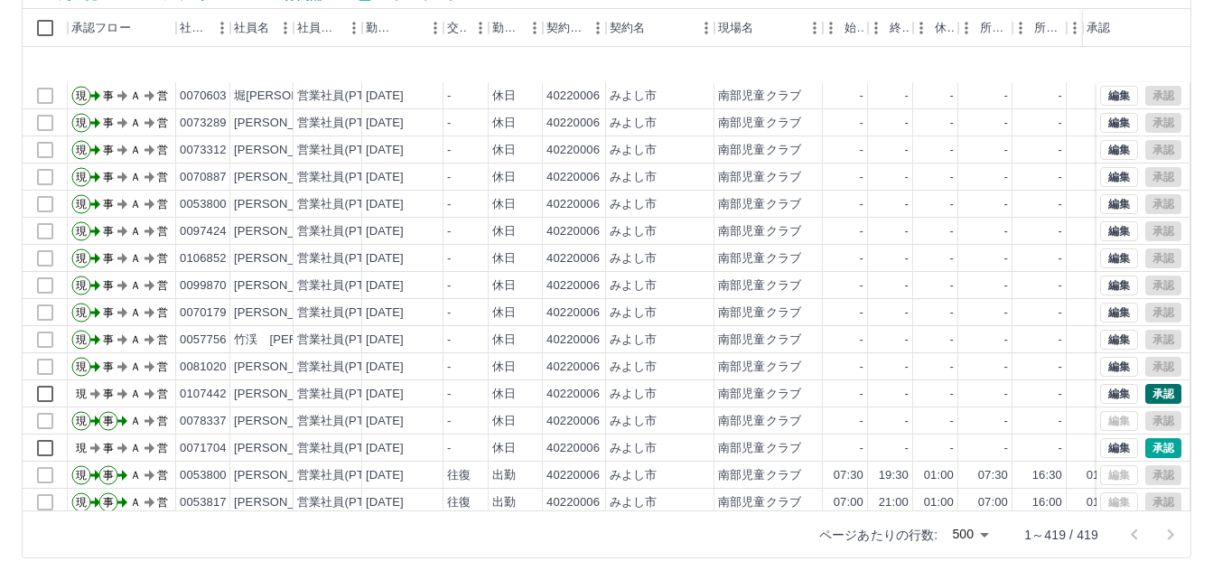
scroll to position [10480, 0]
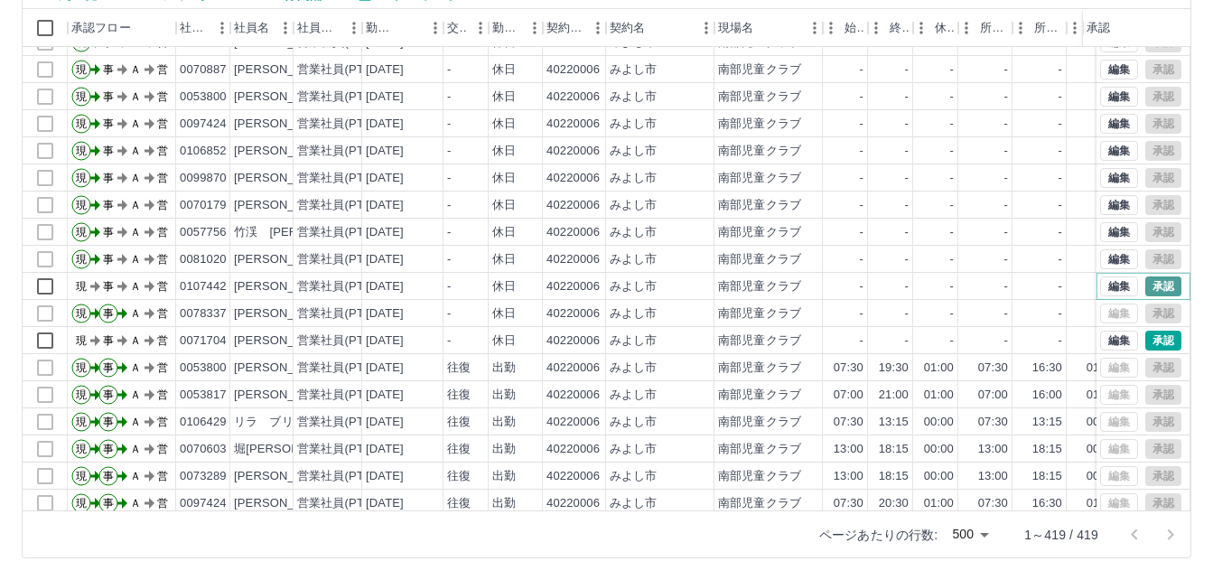
click at [1152, 279] on button "承認" at bounding box center [1164, 286] width 36 height 20
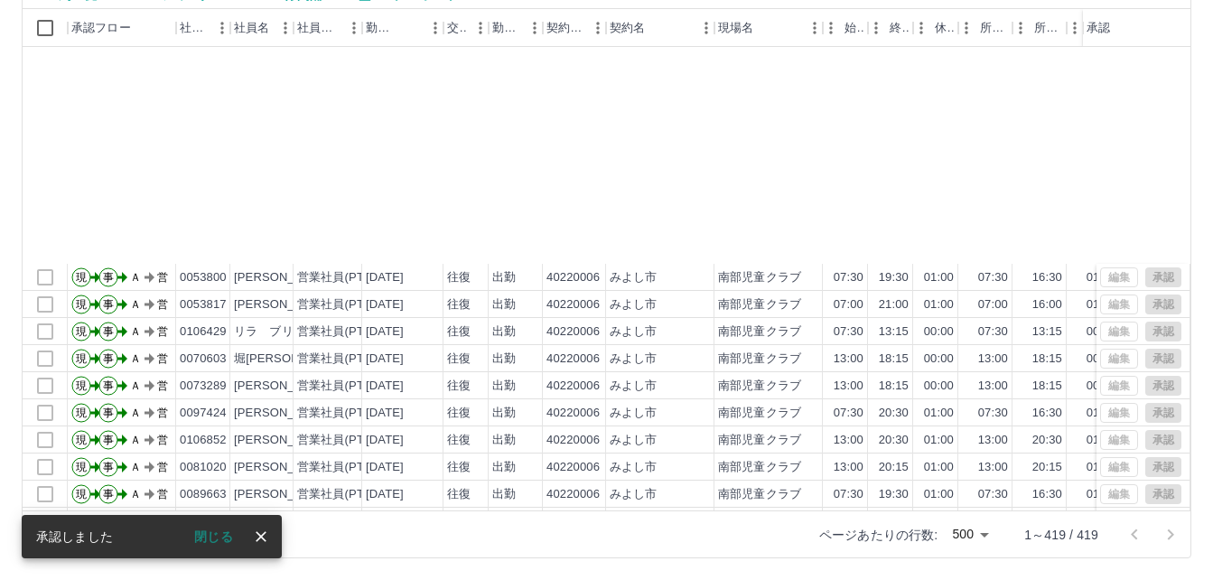
scroll to position [10907, 0]
